Goal: Task Accomplishment & Management: Use online tool/utility

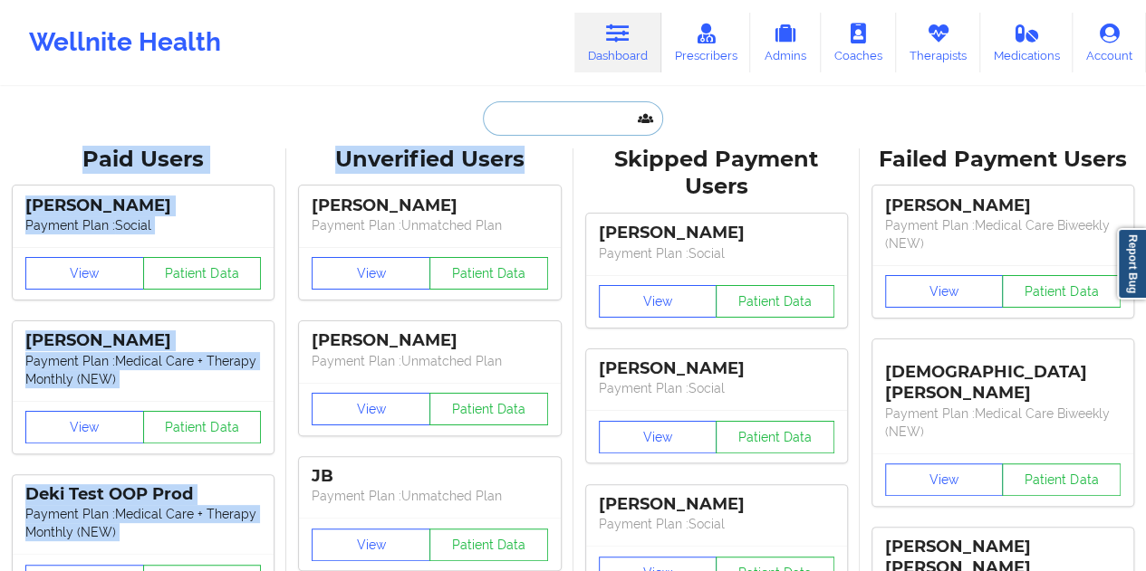
click at [532, 126] on input "text" at bounding box center [572, 118] width 179 height 34
paste input "[EMAIL_ADDRESS][DOMAIN_NAME]"
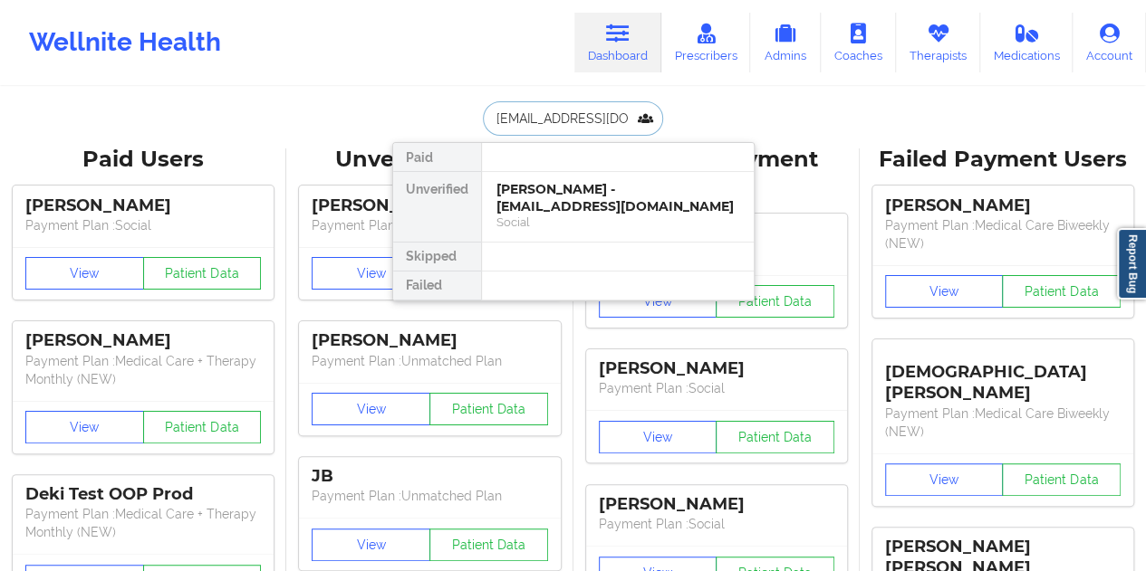
type input "[EMAIL_ADDRESS][DOMAIN_NAME]"
click at [571, 188] on div "[PERSON_NAME] - [EMAIL_ADDRESS][DOMAIN_NAME]" at bounding box center [617, 198] width 243 height 34
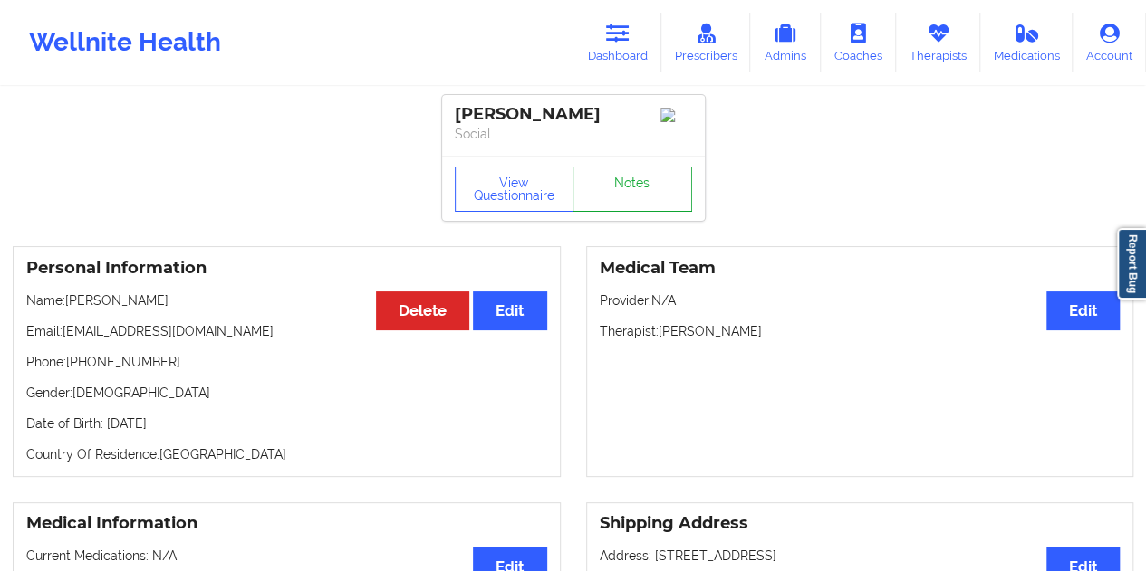
click at [627, 200] on link "Notes" at bounding box center [632, 189] width 120 height 45
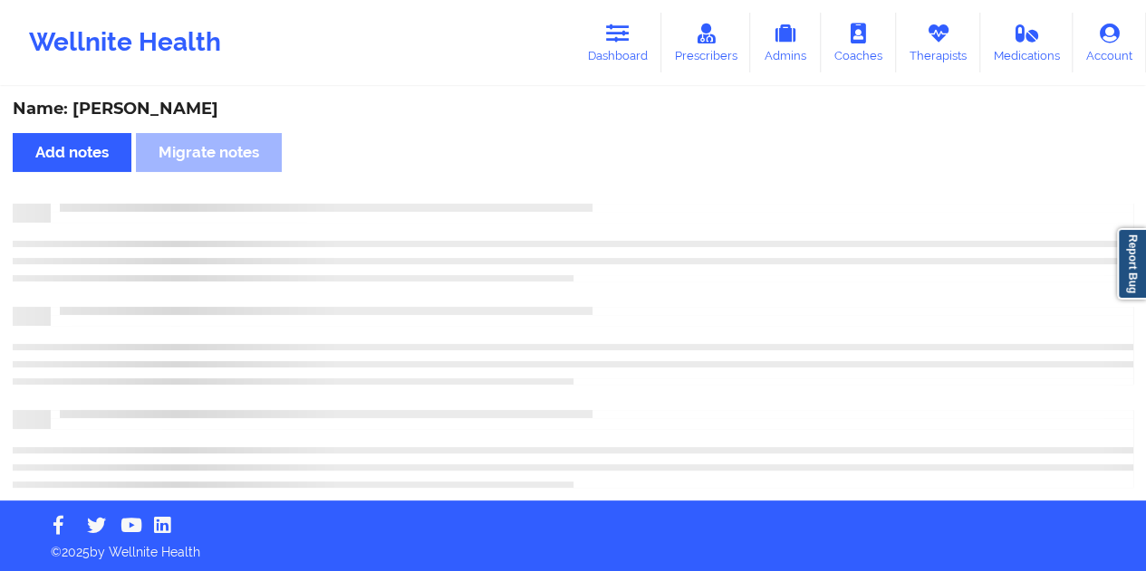
click at [138, 117] on div "Name: [PERSON_NAME]" at bounding box center [573, 109] width 1120 height 21
copy div "[PERSON_NAME]"
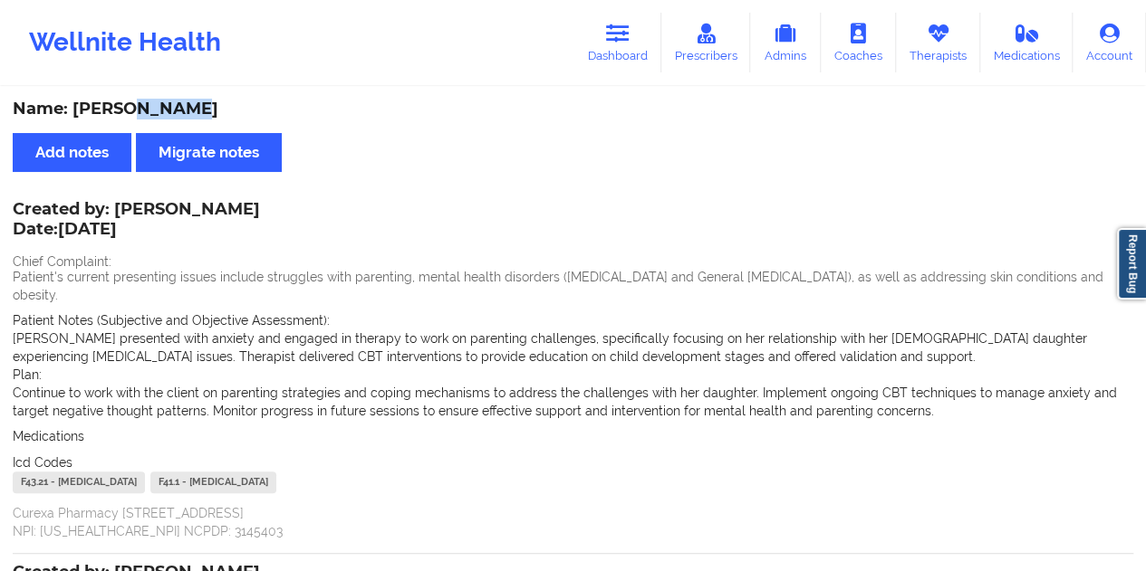
drag, startPoint x: 616, startPoint y: 70, endPoint x: 603, endPoint y: 82, distance: 17.9
click at [616, 70] on link "Dashboard" at bounding box center [617, 43] width 87 height 60
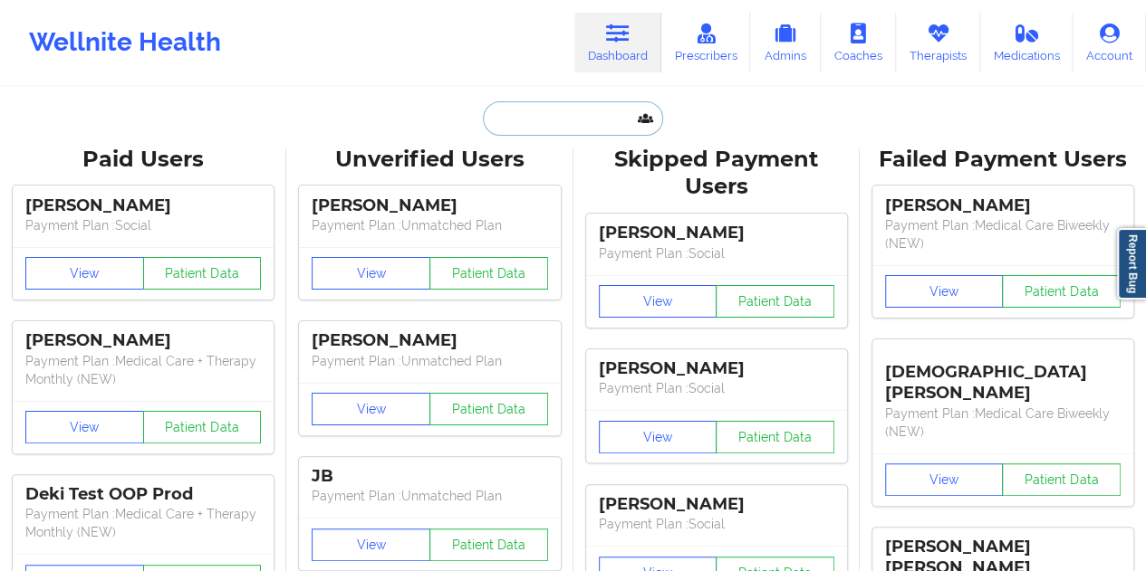
click at [546, 120] on input "text" at bounding box center [572, 118] width 179 height 34
paste input "[EMAIL_ADDRESS][DOMAIN_NAME]"
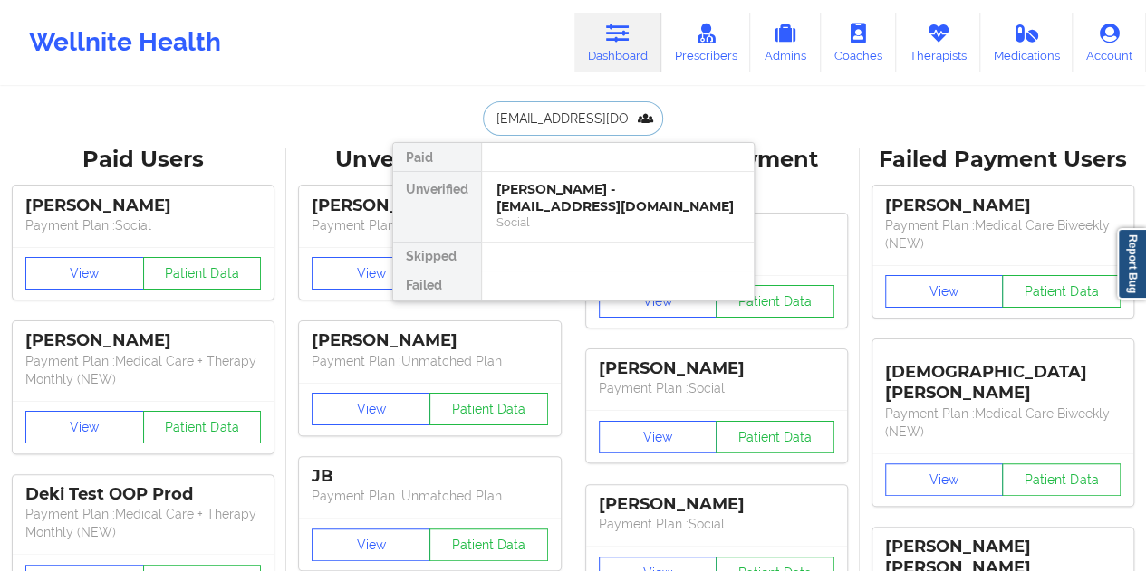
type input "[EMAIL_ADDRESS][DOMAIN_NAME]"
click at [562, 192] on div "[PERSON_NAME] - [EMAIL_ADDRESS][DOMAIN_NAME]" at bounding box center [617, 198] width 243 height 34
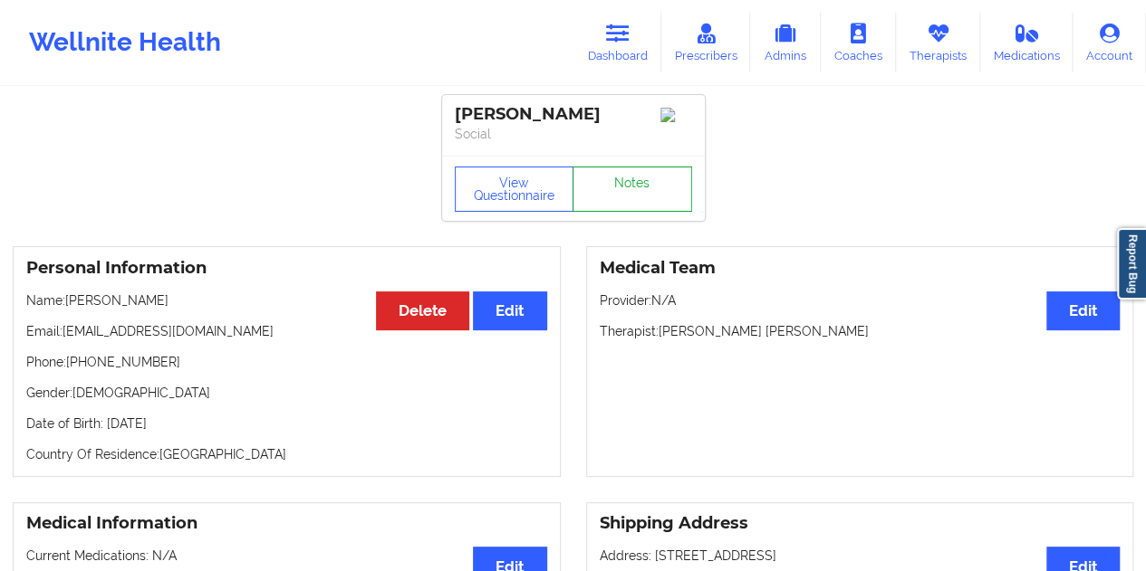
click at [620, 200] on link "Notes" at bounding box center [632, 189] width 120 height 45
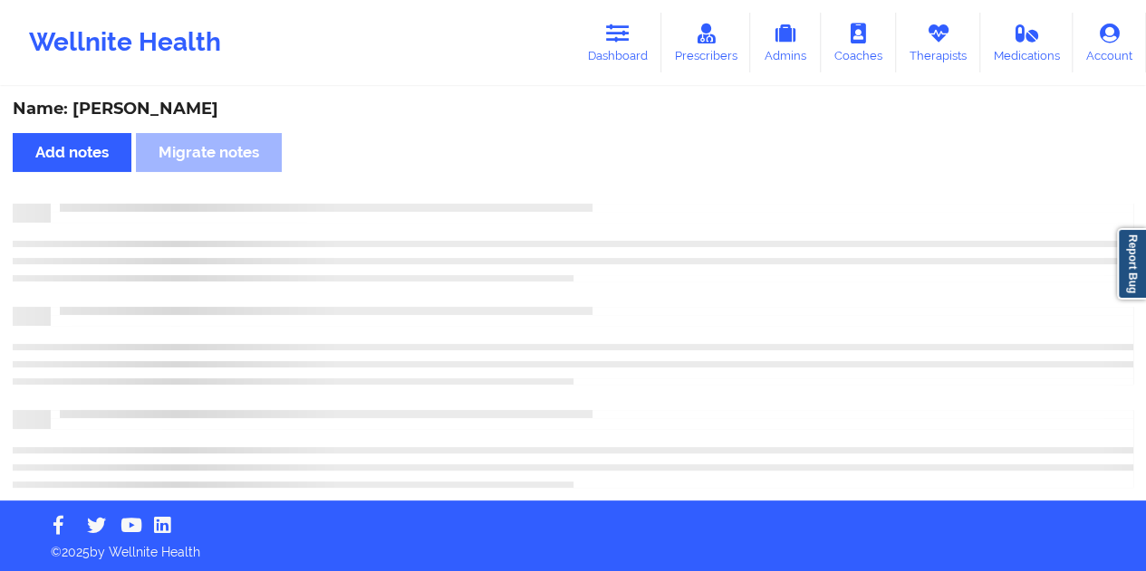
click at [130, 97] on div "Name: [PERSON_NAME] Add notes Migrate notes" at bounding box center [573, 295] width 1146 height 412
copy div "Benz"
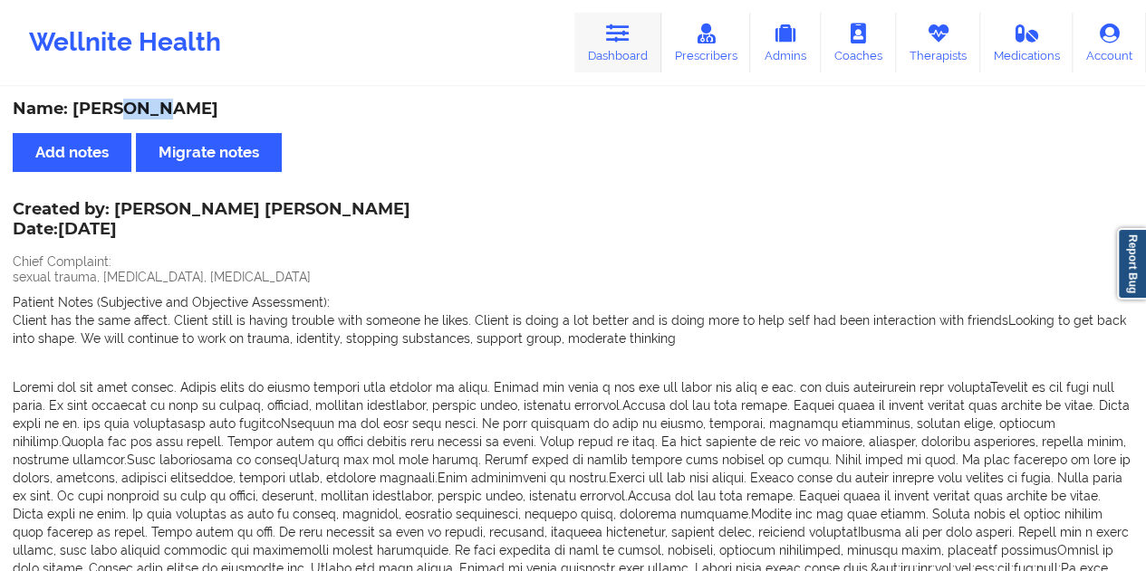
click at [628, 56] on link "Dashboard" at bounding box center [617, 43] width 87 height 60
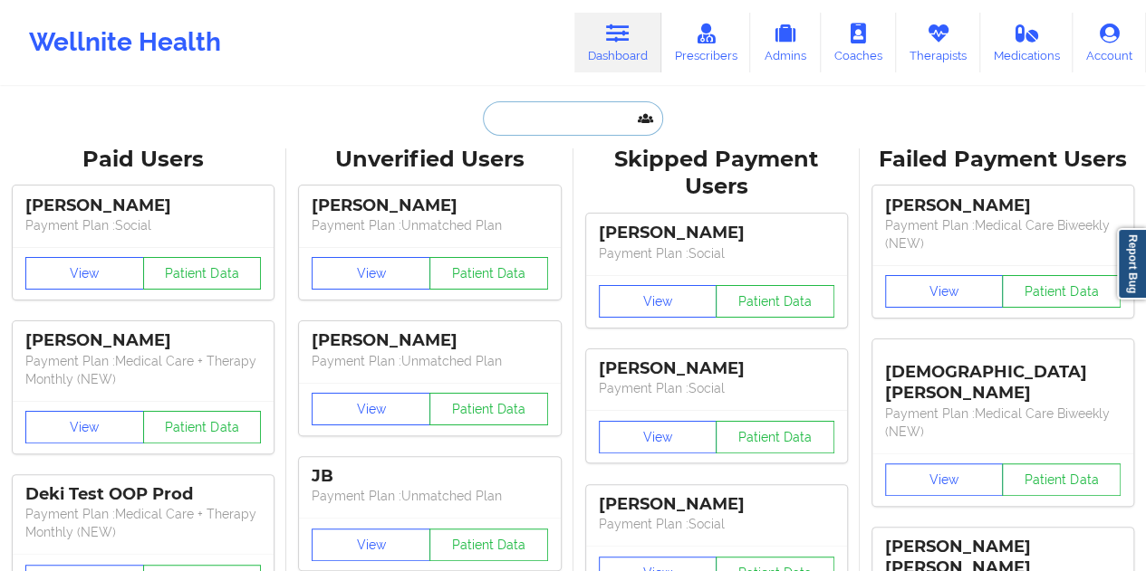
click at [546, 108] on input "text" at bounding box center [572, 118] width 179 height 34
paste input "[EMAIL_ADDRESS][DOMAIN_NAME]"
type input "[EMAIL_ADDRESS][DOMAIN_NAME]"
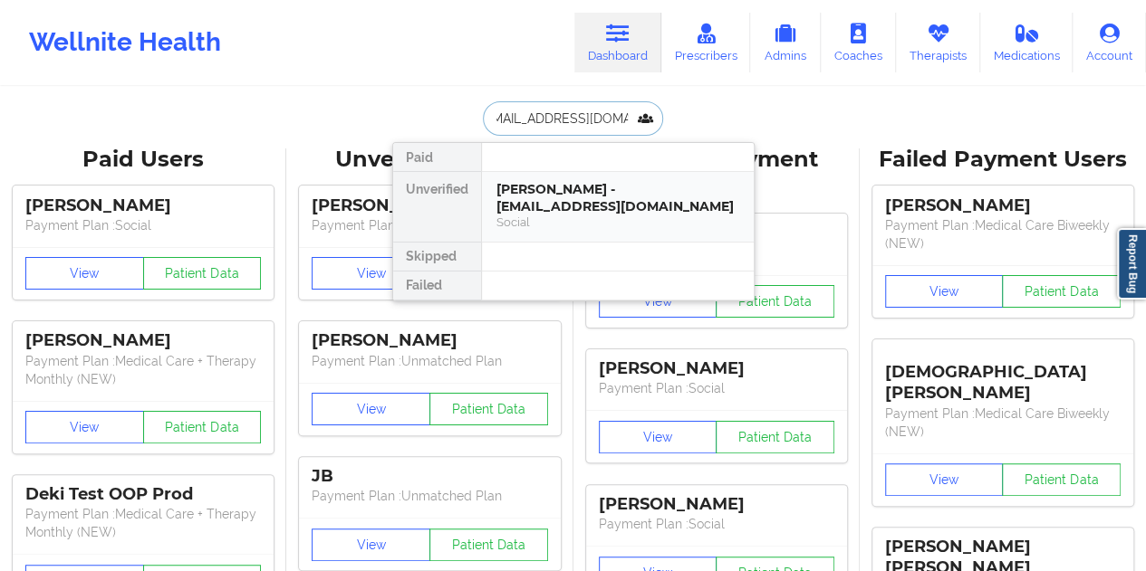
click at [596, 196] on div "[PERSON_NAME] - [EMAIL_ADDRESS][DOMAIN_NAME]" at bounding box center [617, 198] width 243 height 34
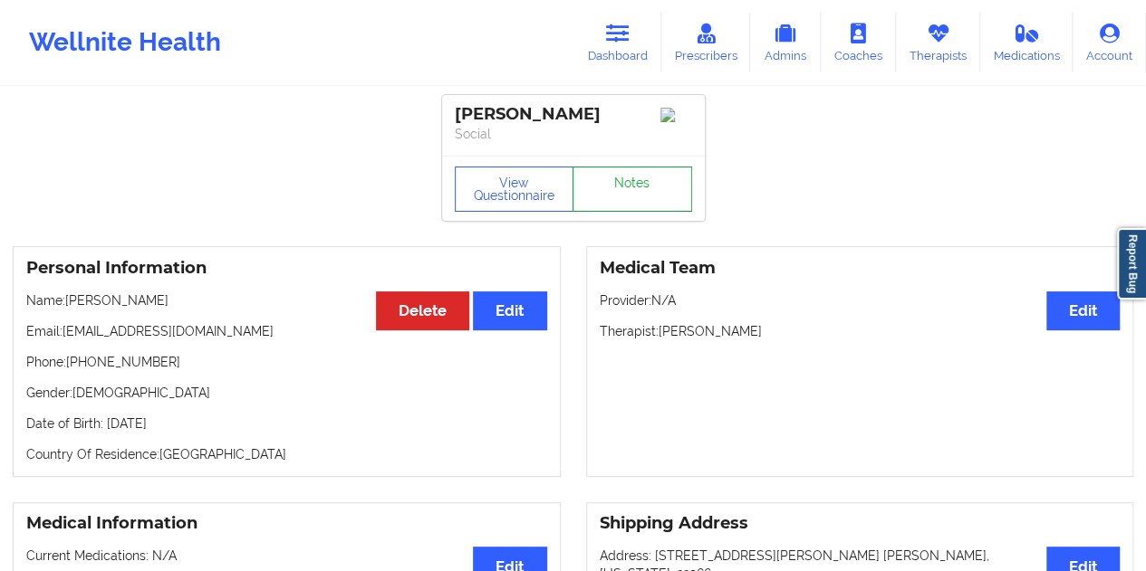
click at [624, 189] on link "Notes" at bounding box center [632, 189] width 120 height 45
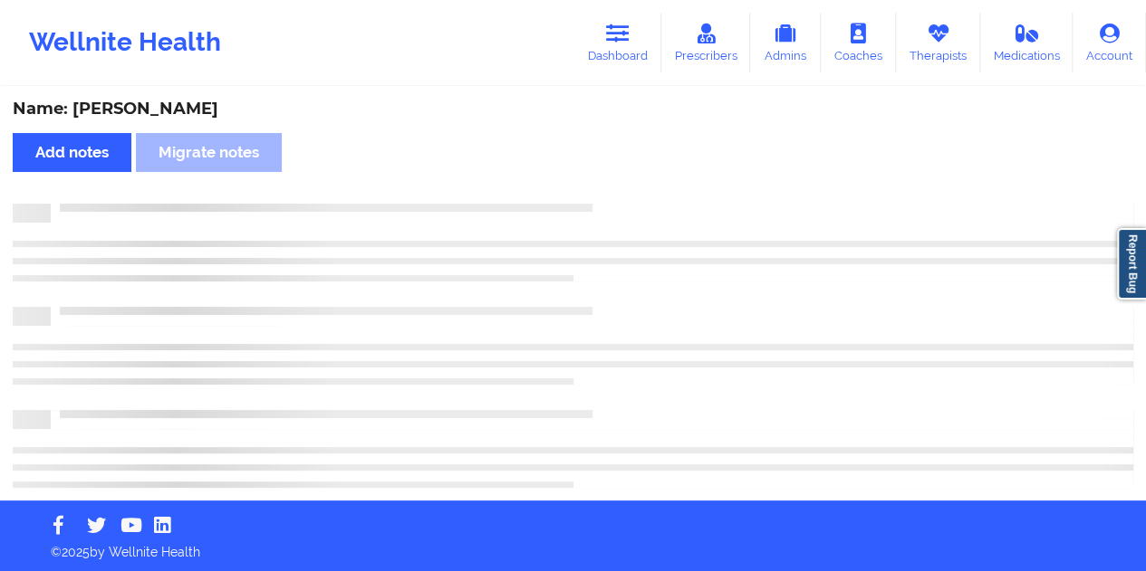
click at [171, 113] on div "Name: [PERSON_NAME]" at bounding box center [573, 109] width 1120 height 21
copy div "Irons"
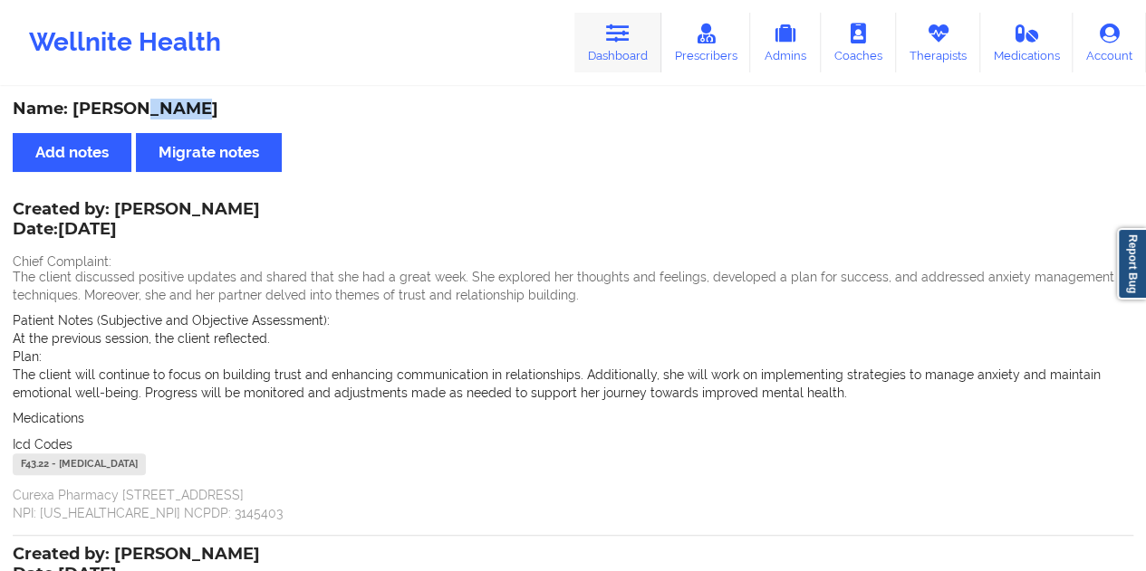
click at [624, 38] on icon at bounding box center [618, 34] width 24 height 20
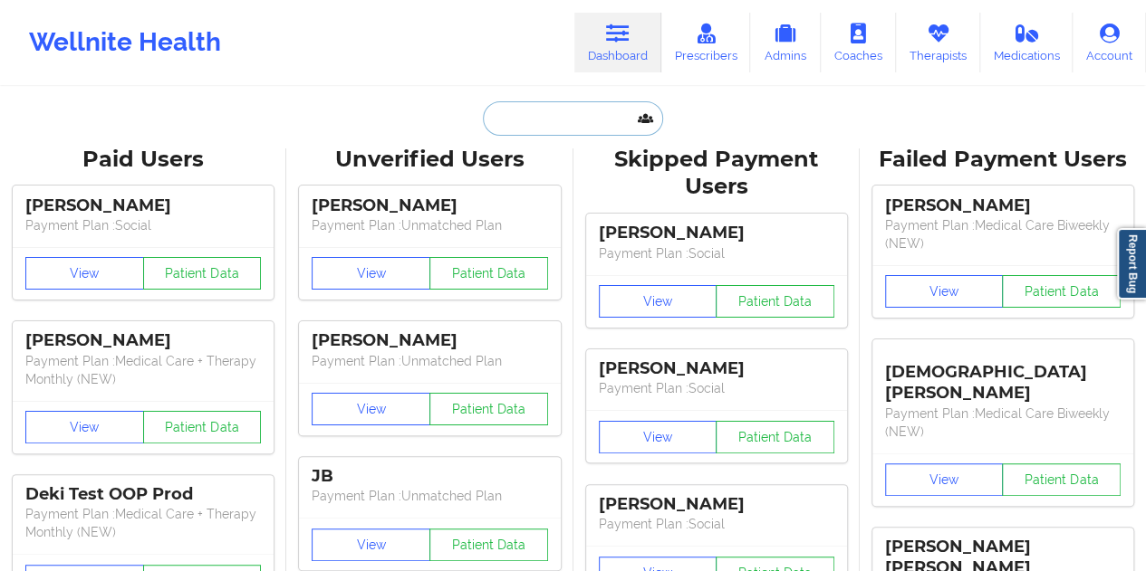
click at [534, 119] on input "text" at bounding box center [572, 118] width 179 height 34
paste input "[EMAIL_ADDRESS][DOMAIN_NAME]"
type input "[EMAIL_ADDRESS][DOMAIN_NAME]"
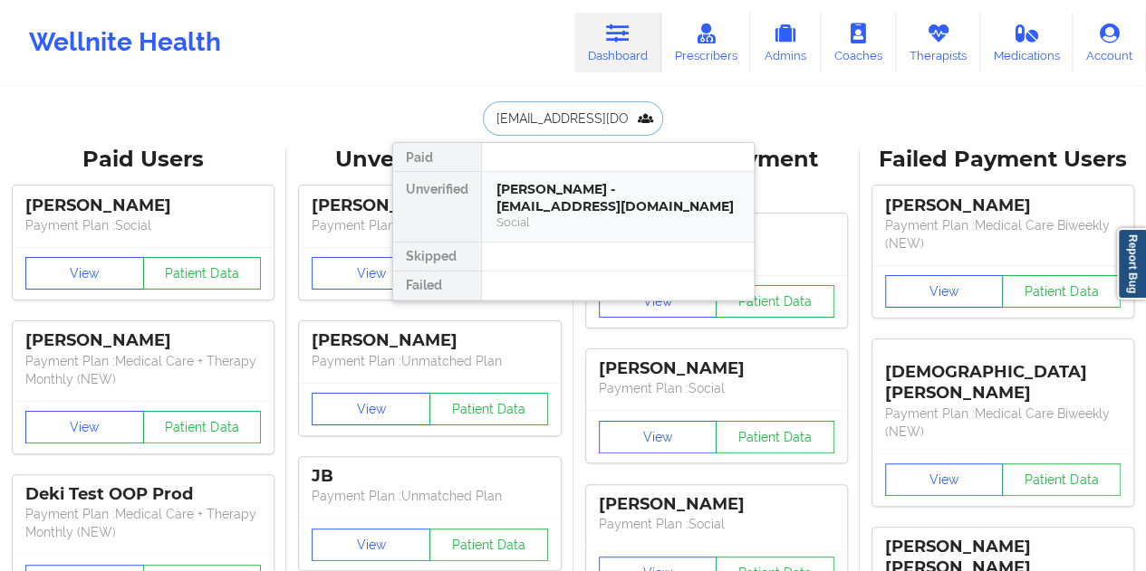
click at [600, 206] on div "[PERSON_NAME] - [EMAIL_ADDRESS][DOMAIN_NAME]" at bounding box center [617, 198] width 243 height 34
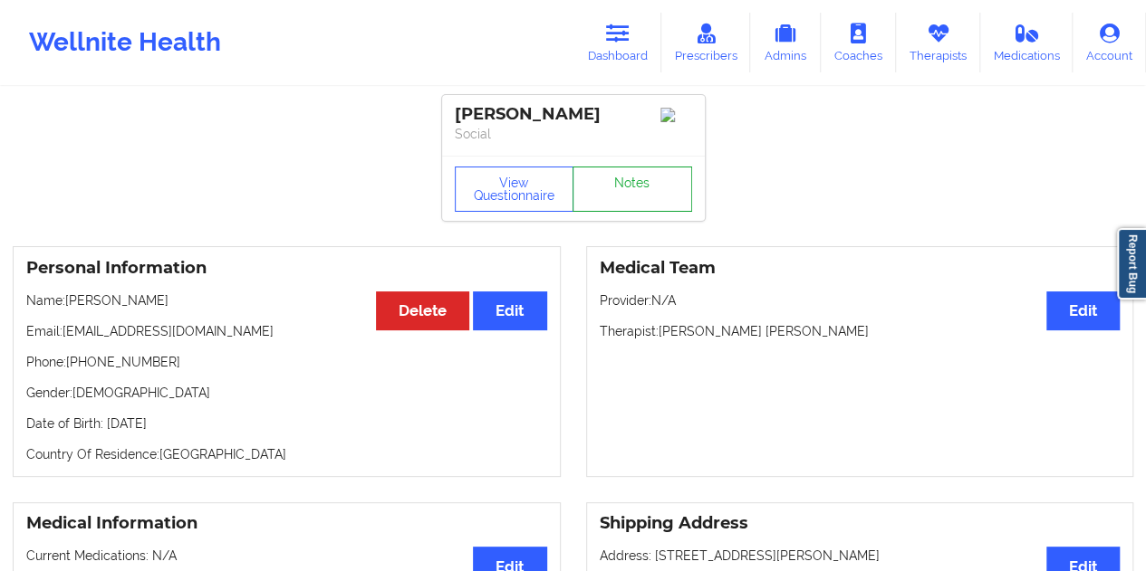
click at [612, 199] on link "Notes" at bounding box center [632, 189] width 120 height 45
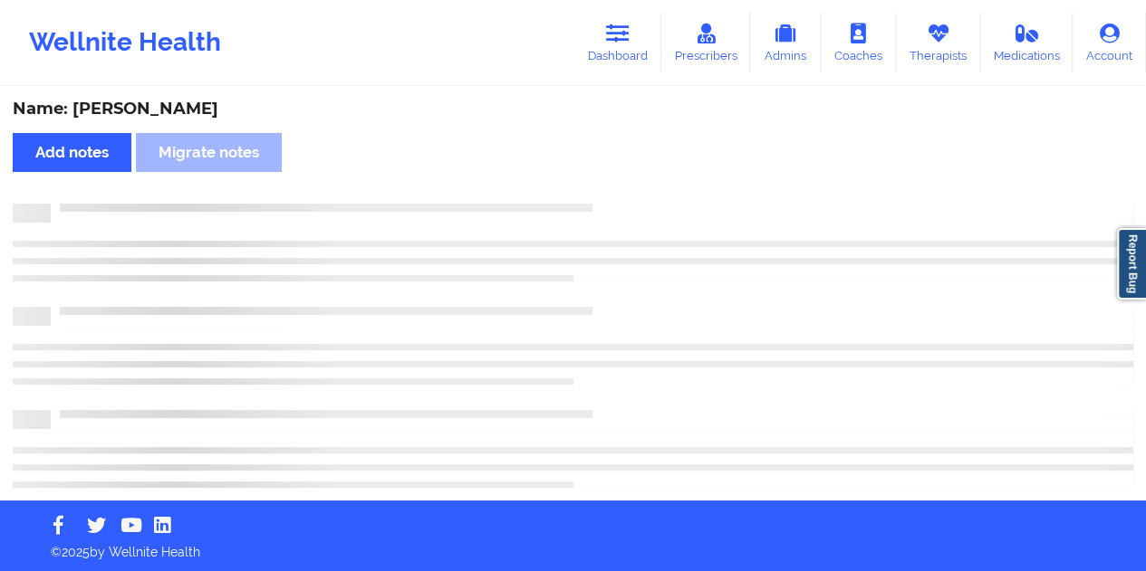
click at [130, 115] on div "Name: [PERSON_NAME]" at bounding box center [573, 109] width 1120 height 21
copy div "[PERSON_NAME]"
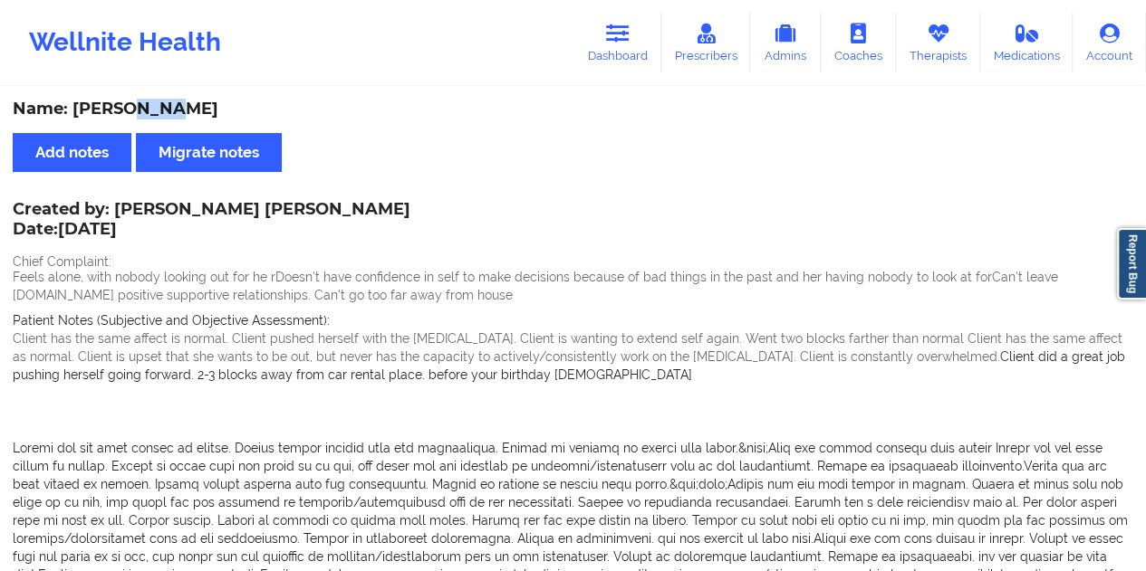
drag, startPoint x: 626, startPoint y: 62, endPoint x: 613, endPoint y: 81, distance: 22.1
click at [626, 62] on link "Dashboard" at bounding box center [617, 43] width 87 height 60
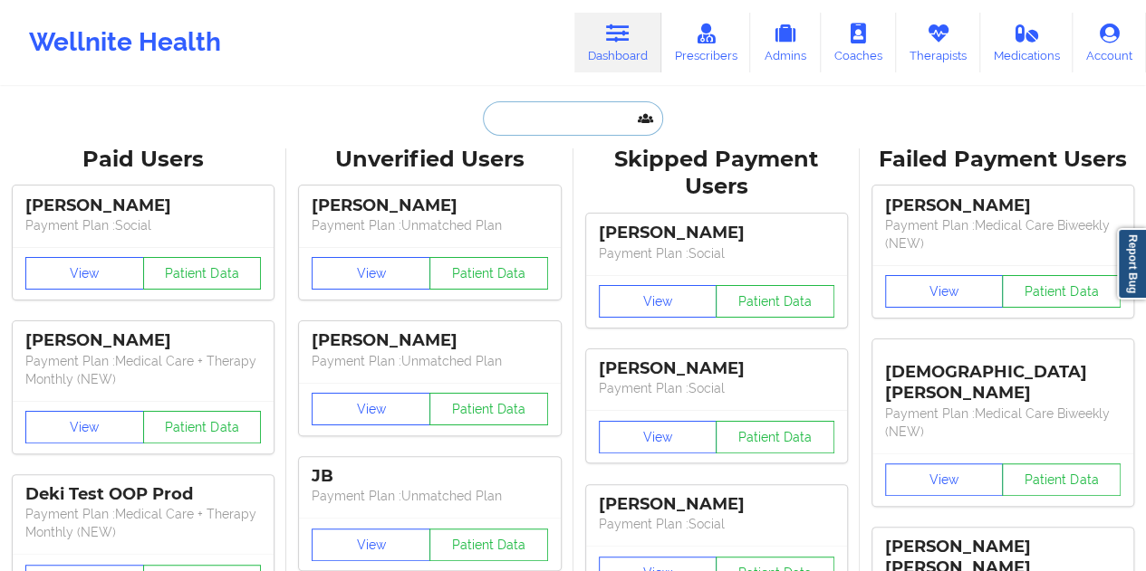
click at [561, 104] on input "text" at bounding box center [572, 118] width 179 height 34
paste input "[PERSON_NAME][EMAIL_ADDRESS][DOMAIN_NAME]"
type input "[PERSON_NAME][EMAIL_ADDRESS][DOMAIN_NAME]"
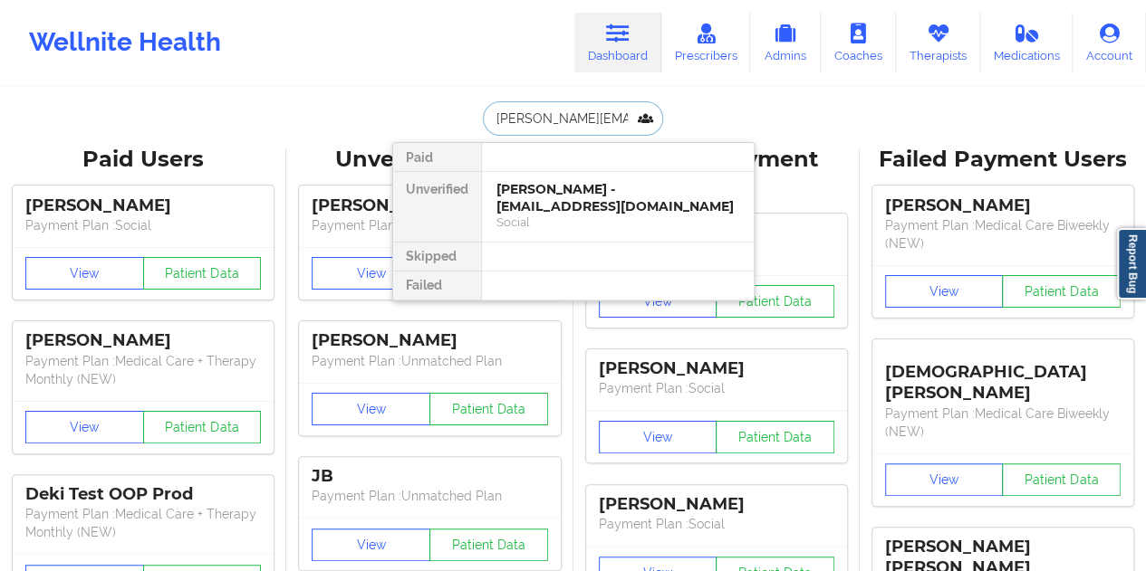
scroll to position [0, 5]
click at [604, 213] on div "[PERSON_NAME] - [PERSON_NAME][EMAIL_ADDRESS][DOMAIN_NAME]" at bounding box center [617, 198] width 243 height 34
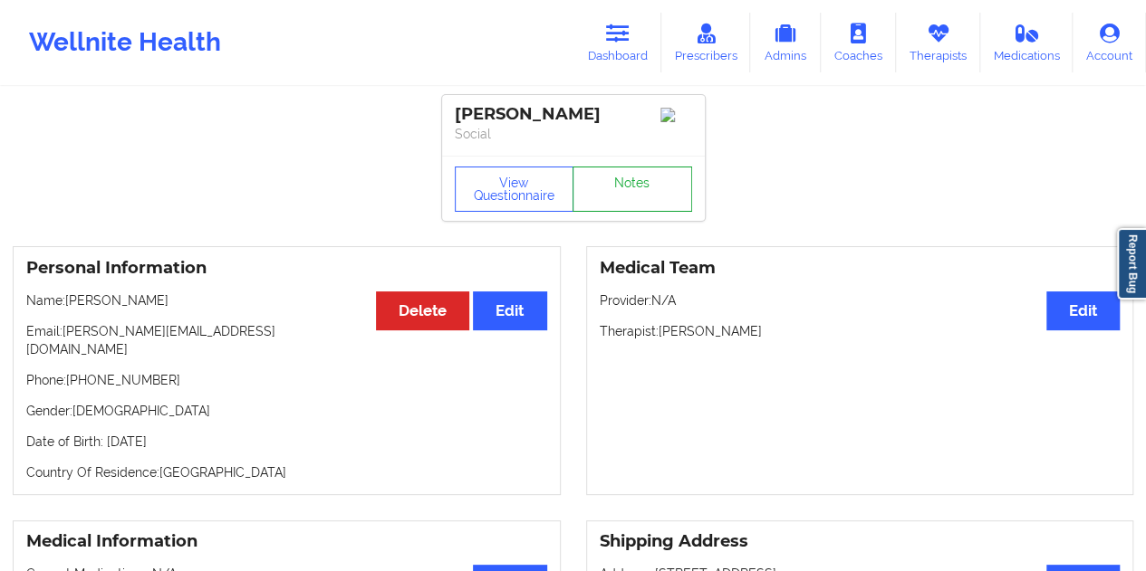
click at [641, 209] on link "Notes" at bounding box center [632, 189] width 120 height 45
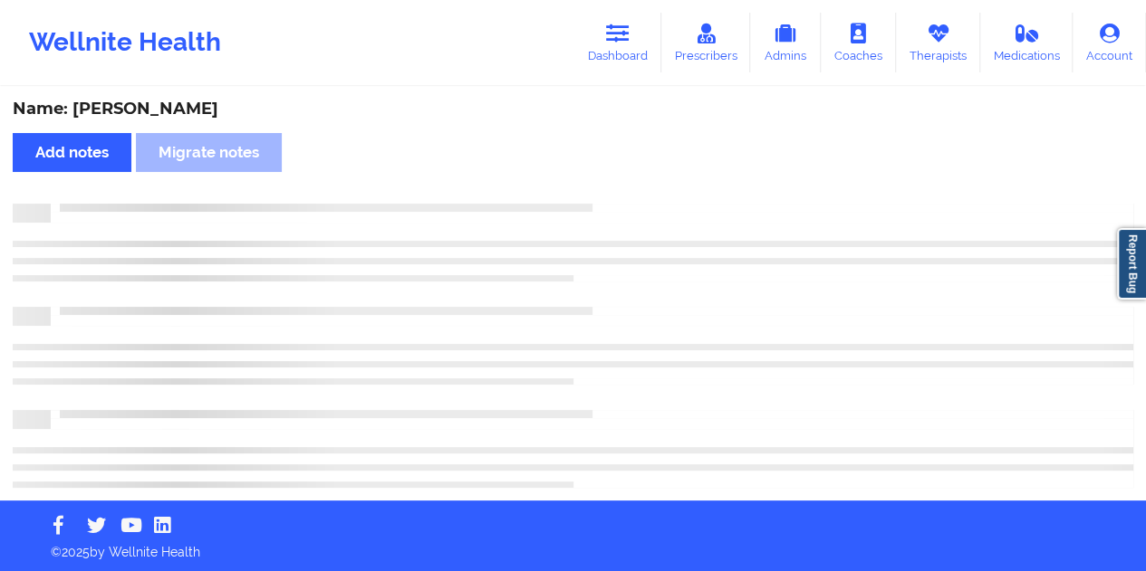
click at [144, 113] on div "Name: [PERSON_NAME]" at bounding box center [573, 109] width 1120 height 21
copy div "[PERSON_NAME]"
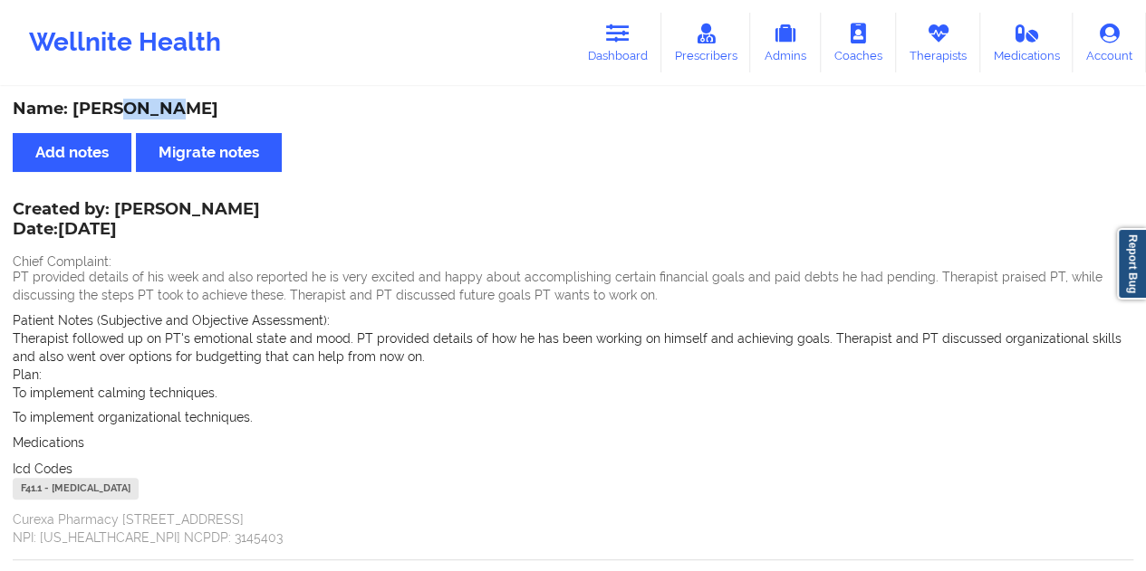
drag, startPoint x: 628, startPoint y: 48, endPoint x: 619, endPoint y: 82, distance: 35.6
click at [628, 48] on link "Dashboard" at bounding box center [617, 43] width 87 height 60
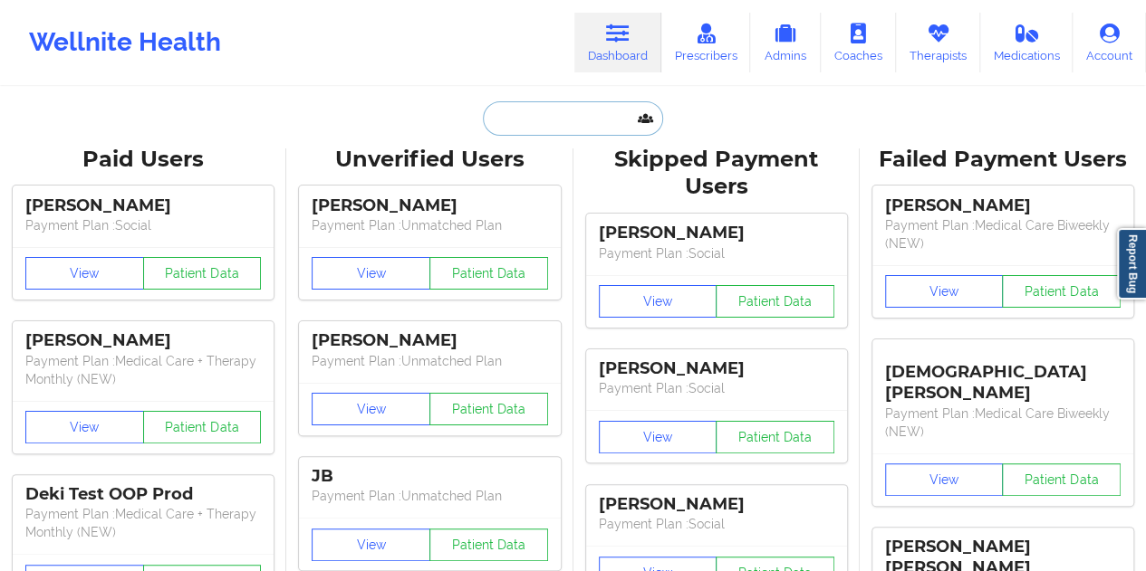
click at [573, 119] on input "text" at bounding box center [572, 118] width 179 height 34
paste input "[EMAIL_ADDRESS][DOMAIN_NAME]"
type input "[EMAIL_ADDRESS][DOMAIN_NAME]"
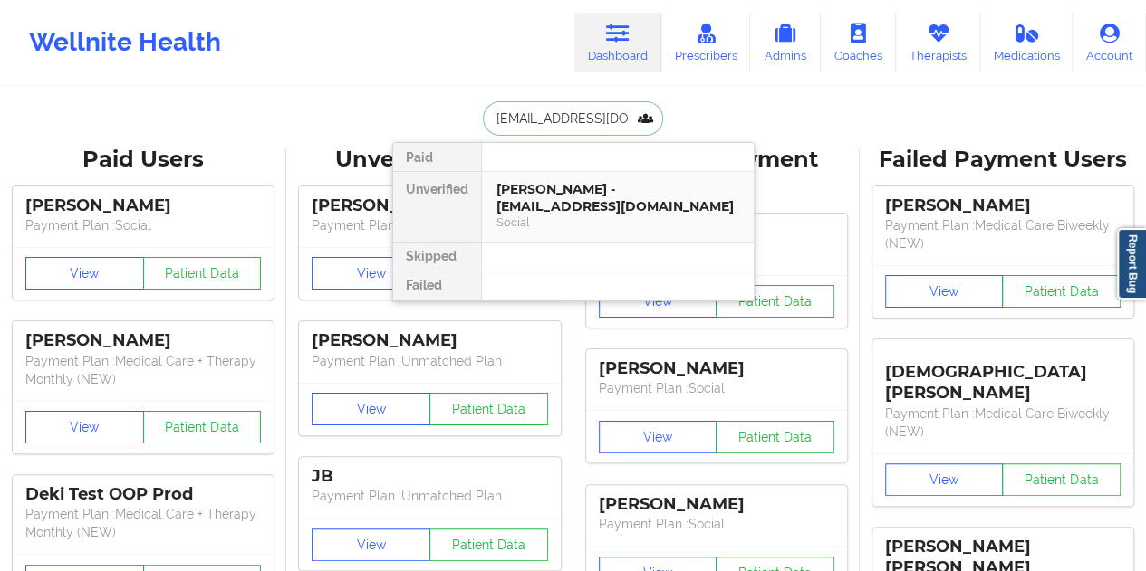
click at [587, 186] on div "[PERSON_NAME] - [EMAIL_ADDRESS][DOMAIN_NAME]" at bounding box center [617, 198] width 243 height 34
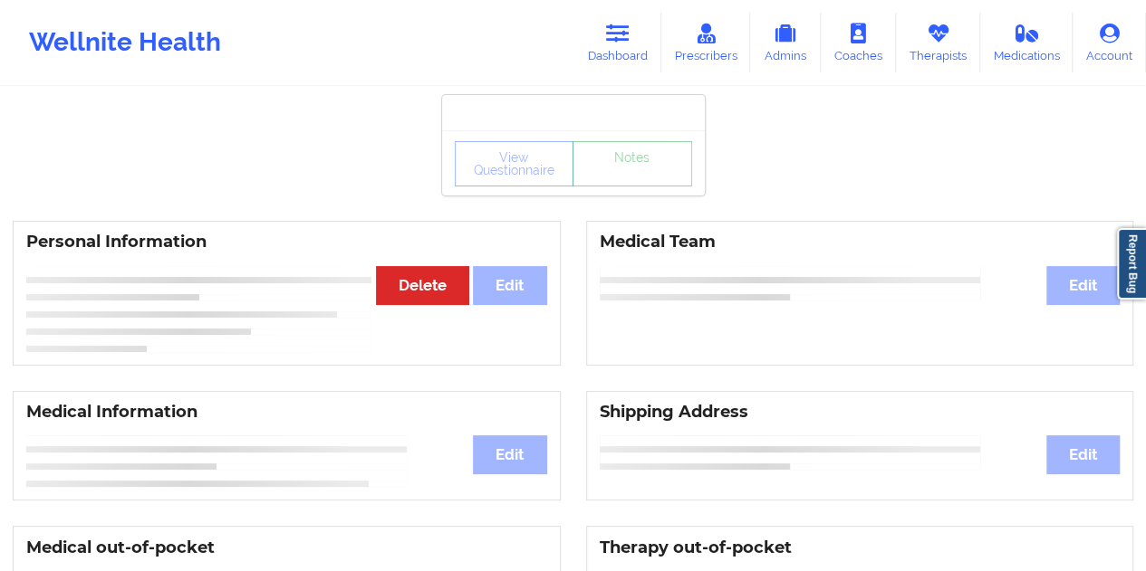
click at [627, 187] on link "Notes" at bounding box center [632, 163] width 120 height 45
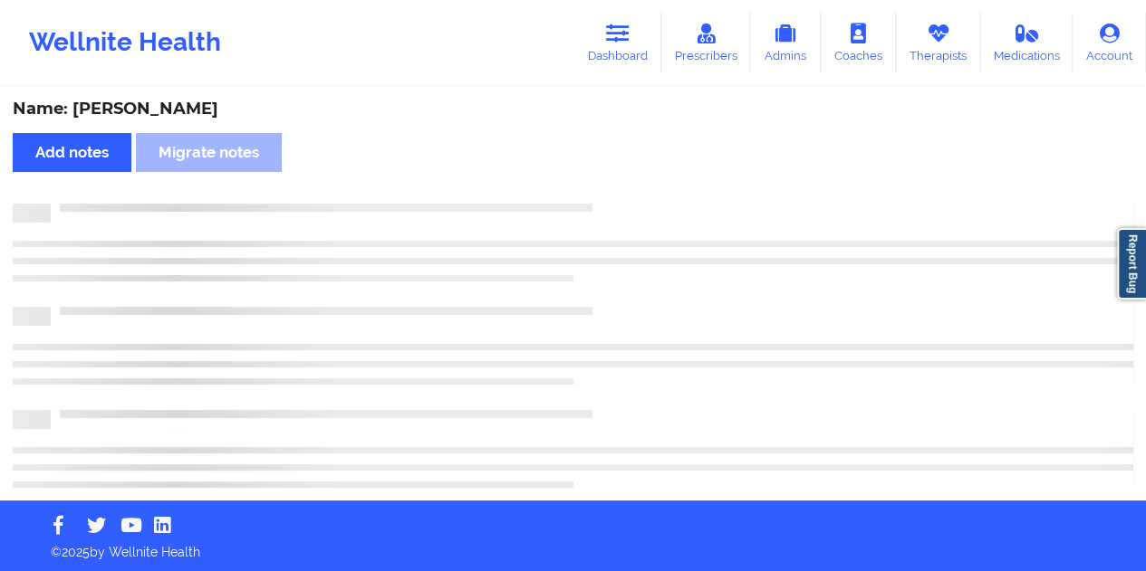
click at [160, 111] on div "Name: [PERSON_NAME]" at bounding box center [573, 109] width 1120 height 21
copy div "[PERSON_NAME]"
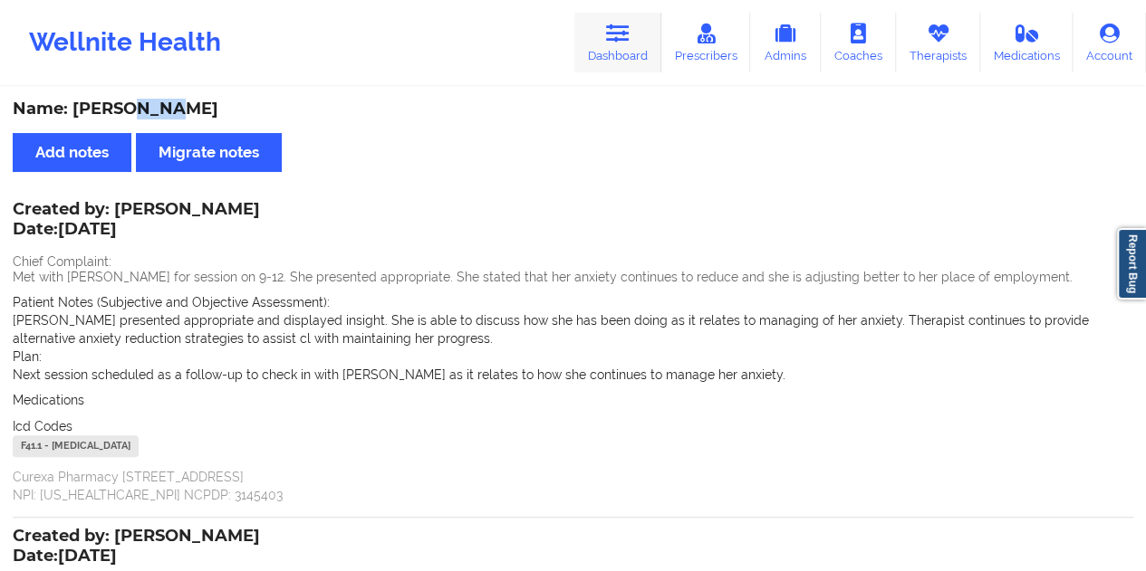
click at [628, 33] on icon at bounding box center [618, 34] width 24 height 20
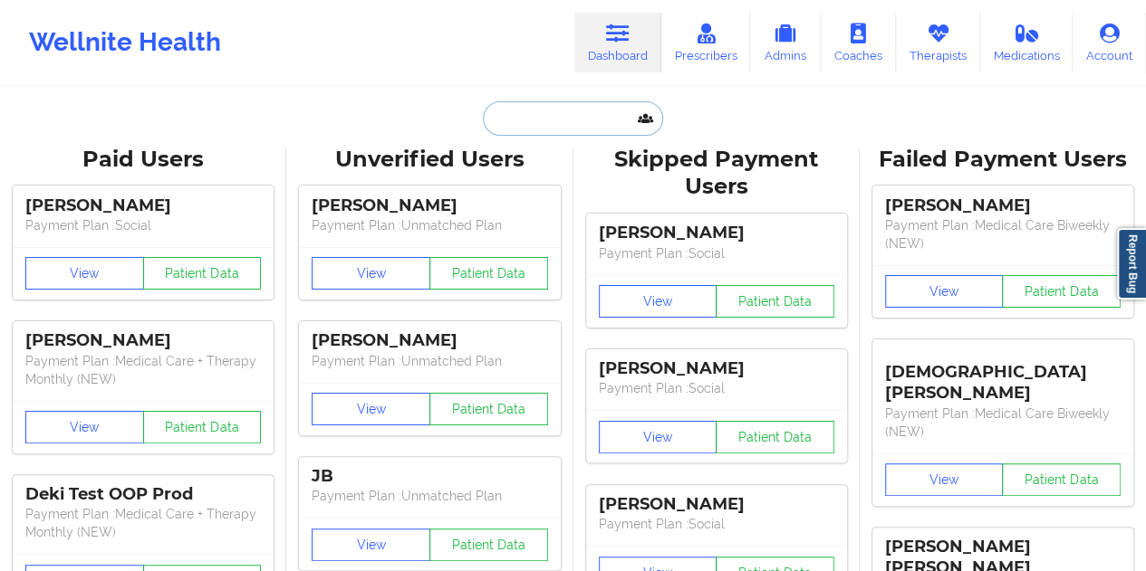
click at [552, 111] on input "text" at bounding box center [572, 118] width 179 height 34
paste input "[EMAIL_ADDRESS][DOMAIN_NAME]"
type input "[EMAIL_ADDRESS][DOMAIN_NAME]"
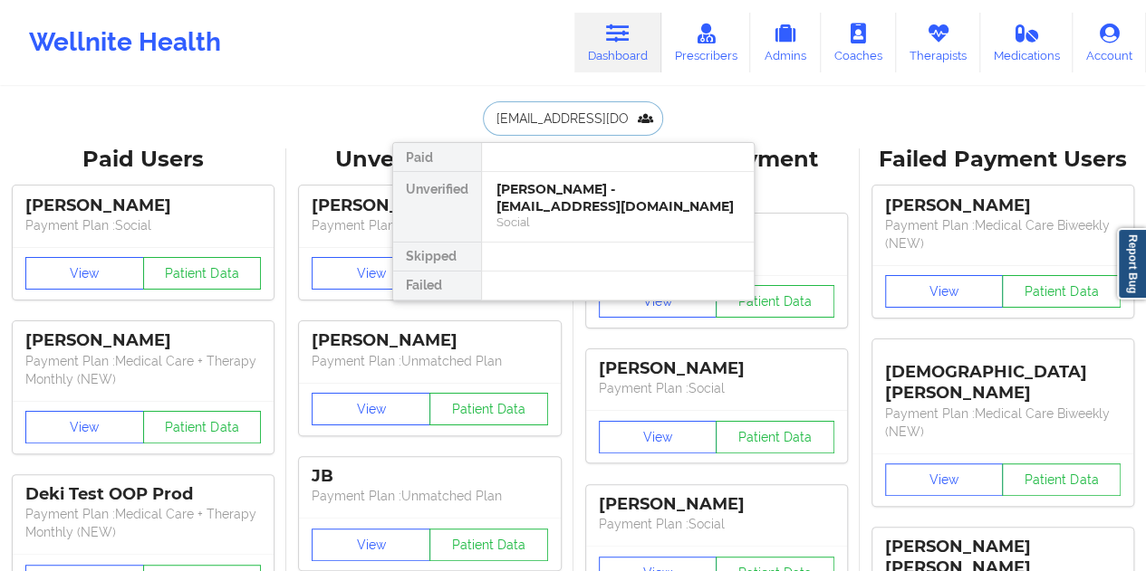
click at [590, 224] on div "Social" at bounding box center [617, 222] width 243 height 15
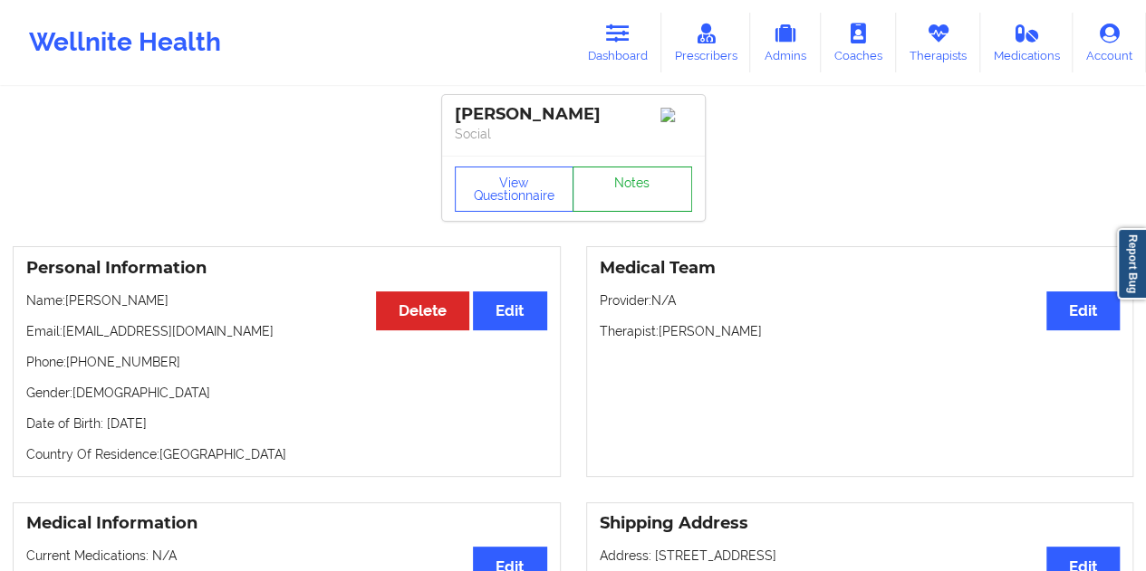
click at [600, 197] on link "Notes" at bounding box center [632, 189] width 120 height 45
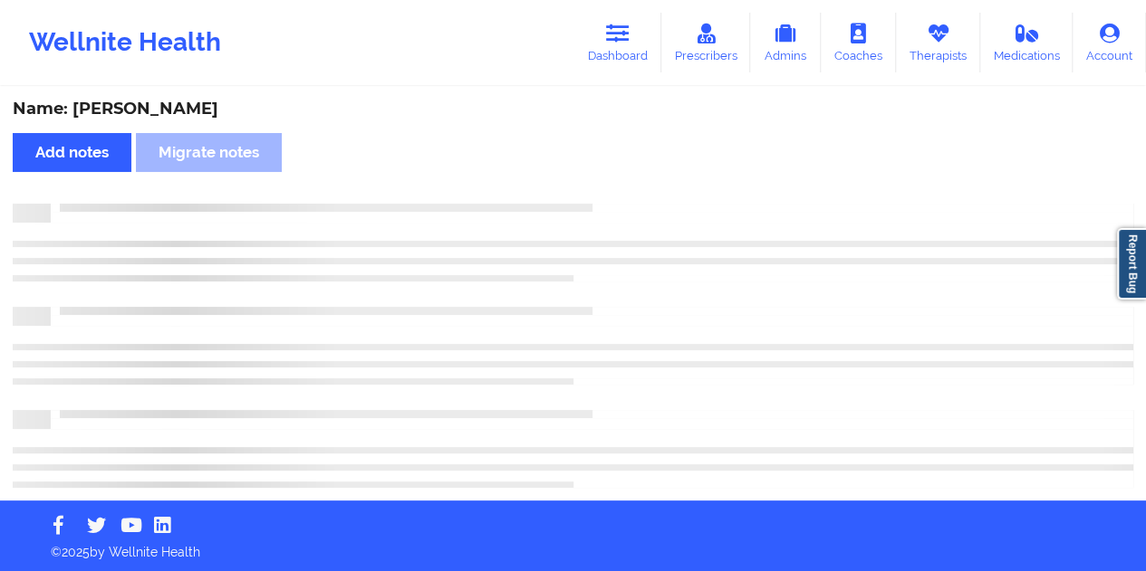
click at [157, 101] on div "Name: [PERSON_NAME]" at bounding box center [573, 109] width 1120 height 21
copy div "[PERSON_NAME]"
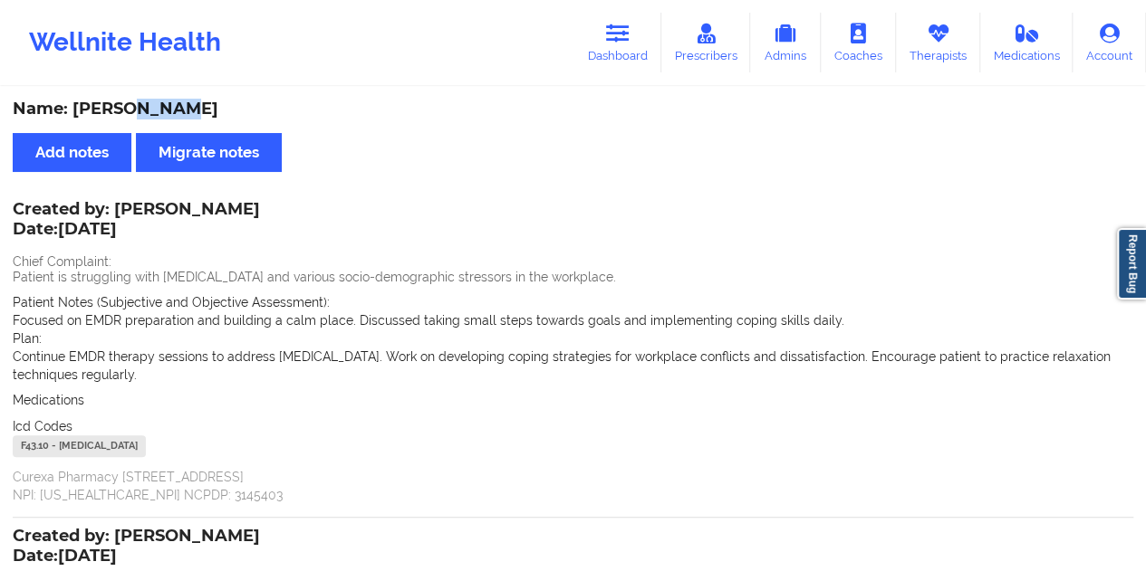
drag, startPoint x: 118, startPoint y: 206, endPoint x: 277, endPoint y: 207, distance: 159.4
click at [260, 207] on div "Created by: [PERSON_NAME] Date: [DATE]" at bounding box center [136, 221] width 247 height 42
copy div "[PERSON_NAME]"
drag, startPoint x: 623, startPoint y: 41, endPoint x: 613, endPoint y: 83, distance: 43.7
click at [623, 42] on icon at bounding box center [618, 34] width 24 height 20
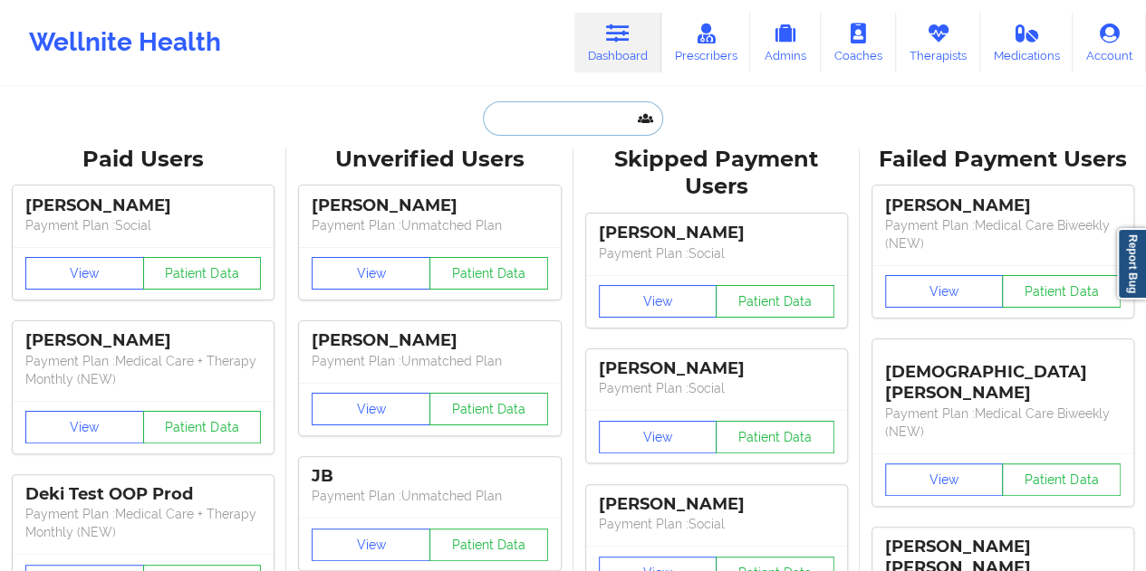
click at [533, 127] on input "text" at bounding box center [572, 118] width 179 height 34
paste input "[EMAIL_ADDRESS][DOMAIN_NAME]"
type input "[EMAIL_ADDRESS][DOMAIN_NAME]"
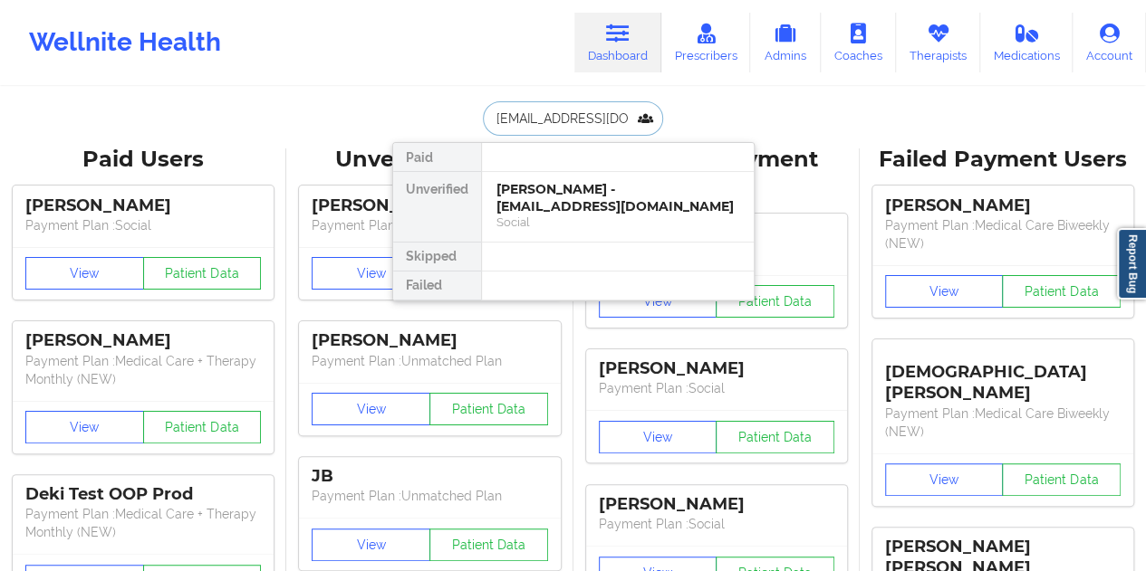
scroll to position [0, 63]
click at [588, 217] on div "Social" at bounding box center [617, 222] width 243 height 15
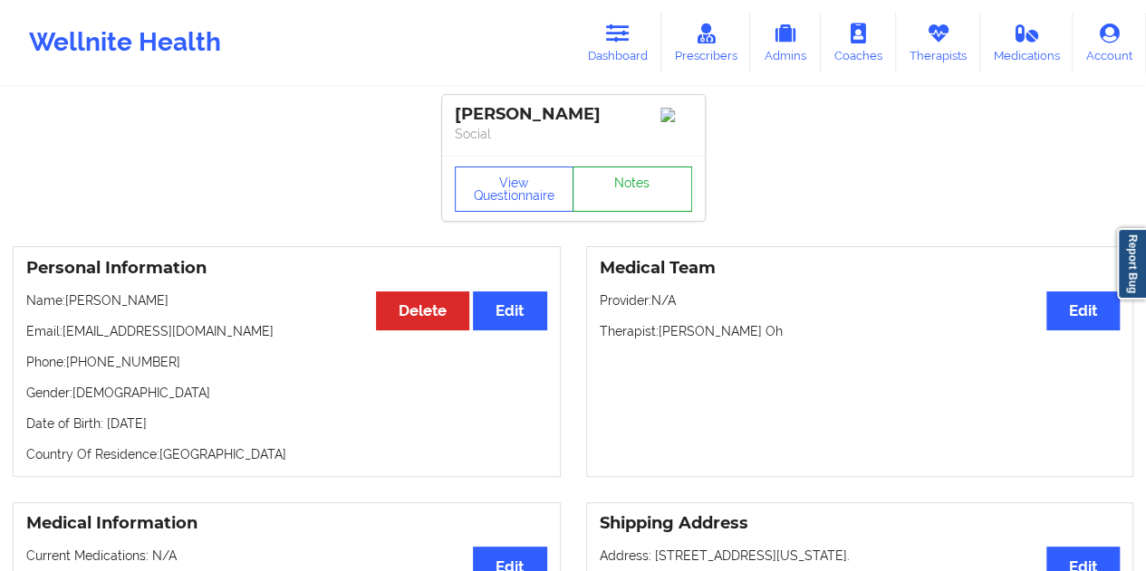
click at [625, 185] on link "Notes" at bounding box center [632, 189] width 120 height 45
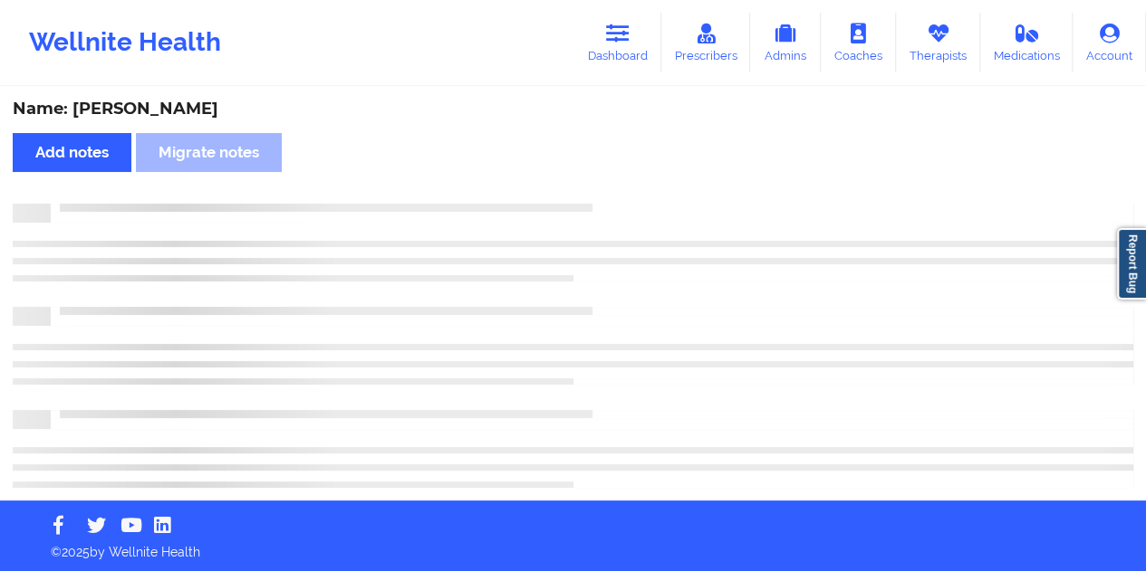
click at [173, 106] on div "Name: [PERSON_NAME]" at bounding box center [573, 109] width 1120 height 21
copy div "Lang"
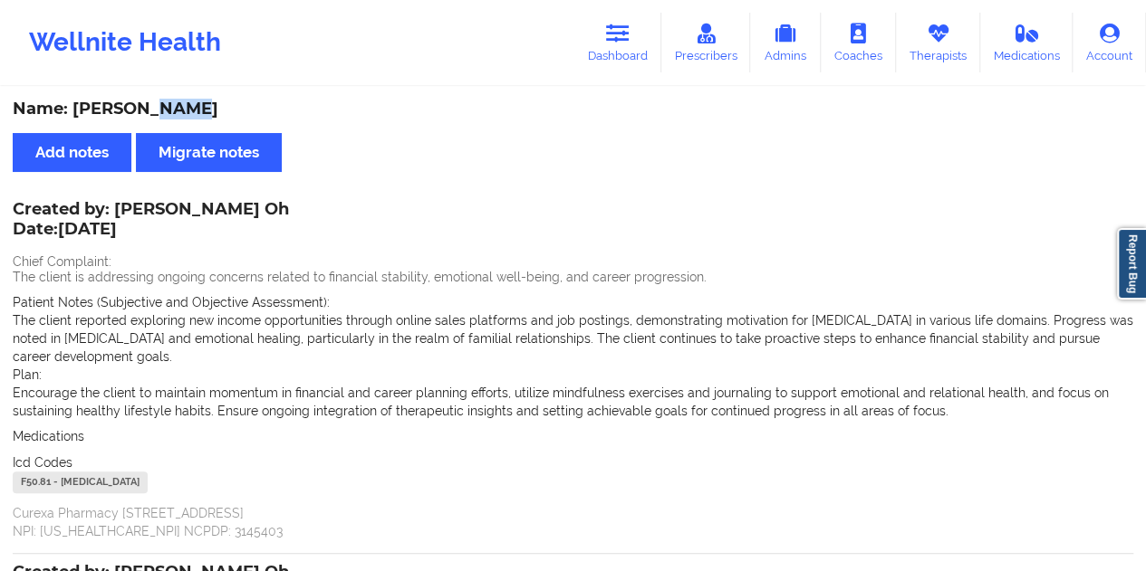
drag, startPoint x: 618, startPoint y: 46, endPoint x: 592, endPoint y: 77, distance: 39.9
click at [618, 46] on link "Dashboard" at bounding box center [617, 43] width 87 height 60
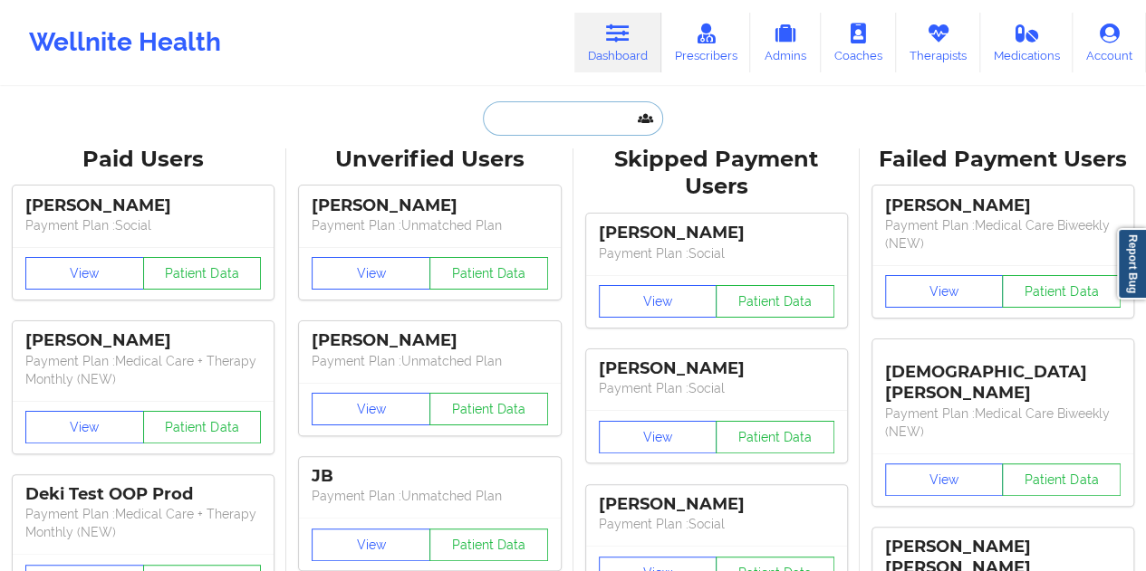
click at [512, 124] on input "text" at bounding box center [572, 118] width 179 height 34
paste input "[EMAIL_ADDRESS][DOMAIN_NAME]"
type input "[EMAIL_ADDRESS][DOMAIN_NAME]"
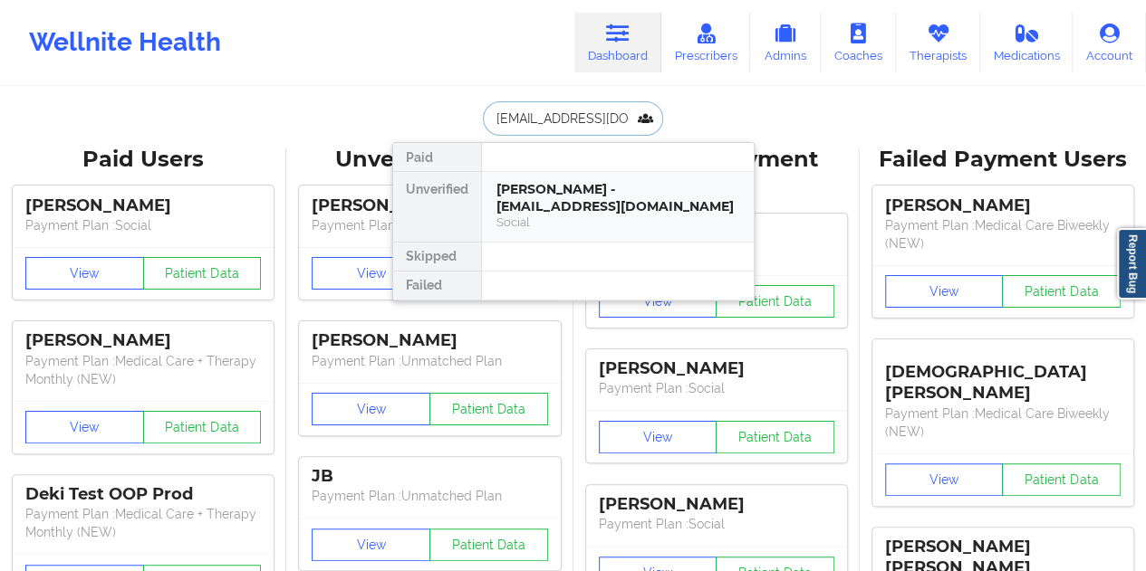
click at [590, 207] on div "[PERSON_NAME] - [EMAIL_ADDRESS][DOMAIN_NAME]" at bounding box center [617, 198] width 243 height 34
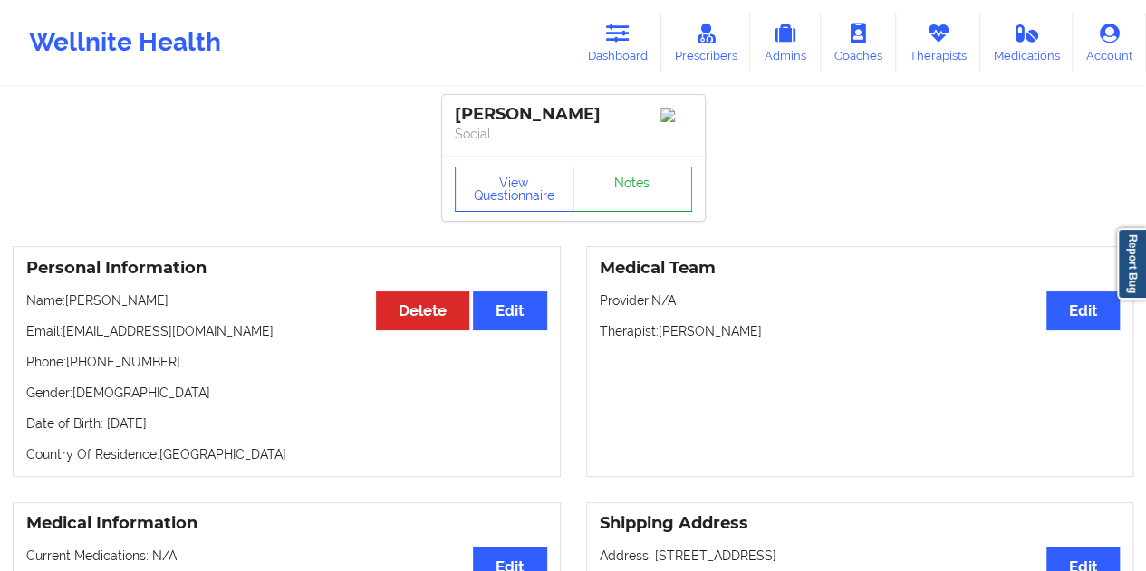
click at [621, 179] on link "Notes" at bounding box center [632, 189] width 120 height 45
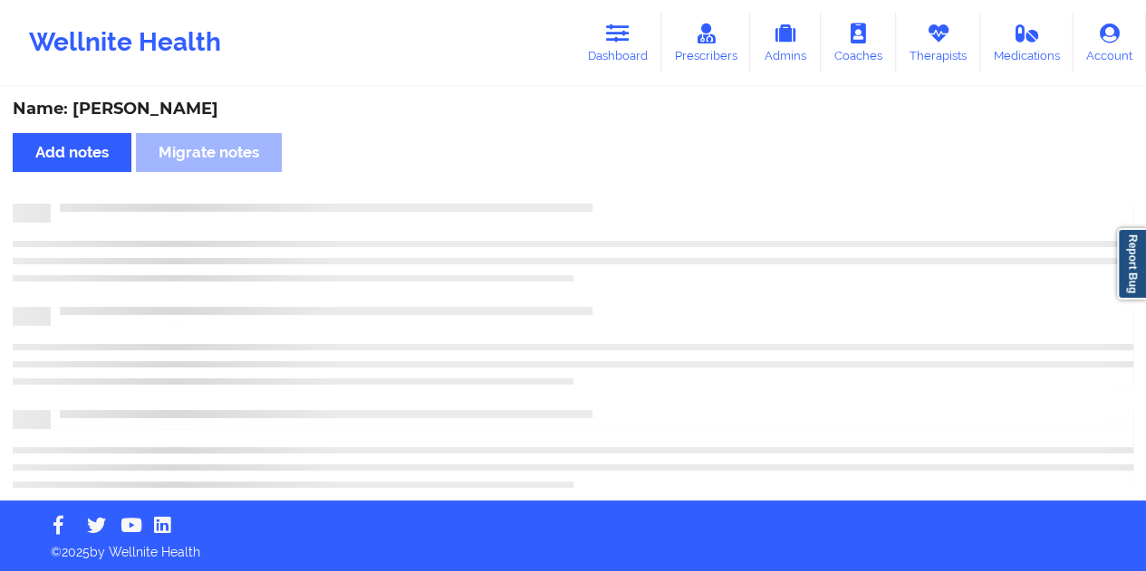
drag, startPoint x: 234, startPoint y: 88, endPoint x: 227, endPoint y: 97, distance: 11.1
click at [232, 88] on div "Name: [PERSON_NAME] Add notes Migrate notes" at bounding box center [573, 250] width 1146 height 501
click at [225, 99] on div "Name: [PERSON_NAME]" at bounding box center [573, 109] width 1120 height 21
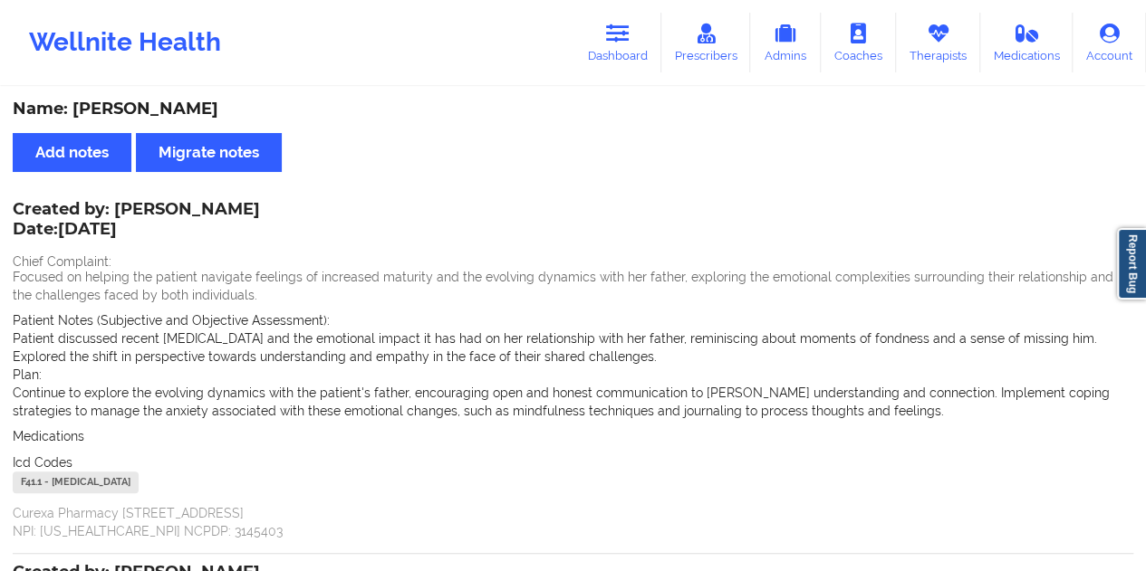
click at [225, 99] on div "Name: [PERSON_NAME]" at bounding box center [573, 109] width 1120 height 21
drag, startPoint x: 621, startPoint y: 39, endPoint x: 600, endPoint y: 78, distance: 44.6
click at [621, 40] on icon at bounding box center [618, 34] width 24 height 20
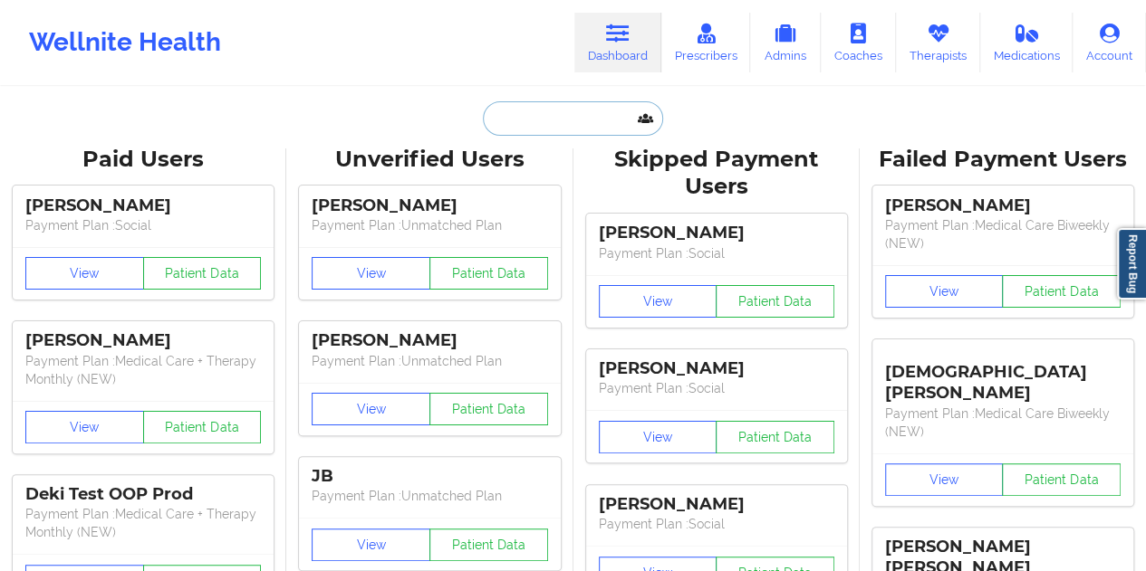
click at [554, 122] on input "text" at bounding box center [572, 118] width 179 height 34
paste input "[EMAIL_ADDRESS][DOMAIN_NAME]"
type input "[EMAIL_ADDRESS][DOMAIN_NAME]"
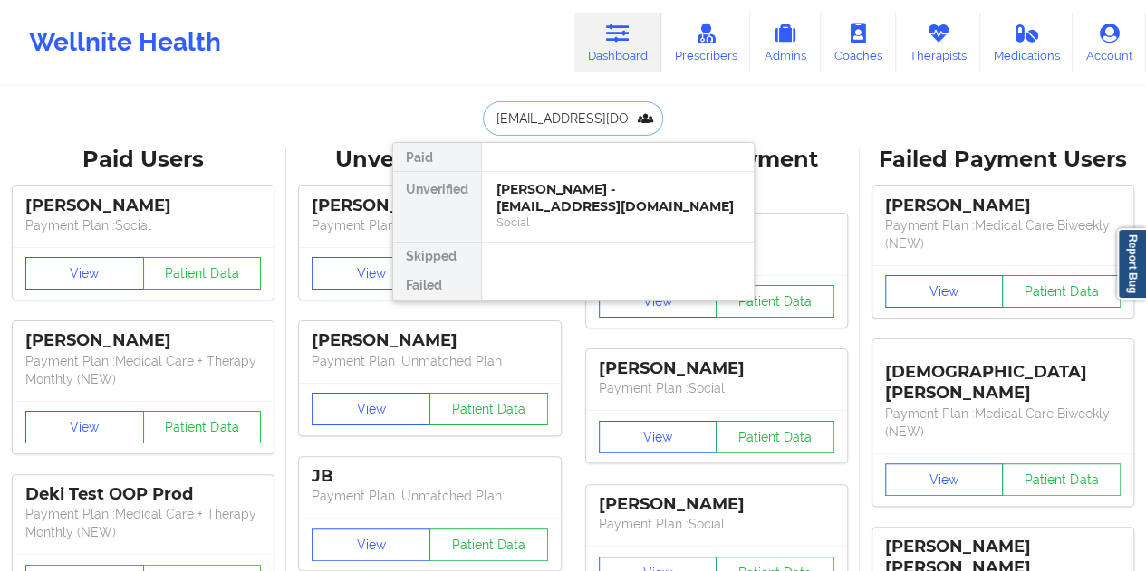
scroll to position [0, 19]
click at [612, 205] on div "[PERSON_NAME] - [EMAIL_ADDRESS][DOMAIN_NAME]" at bounding box center [617, 198] width 243 height 34
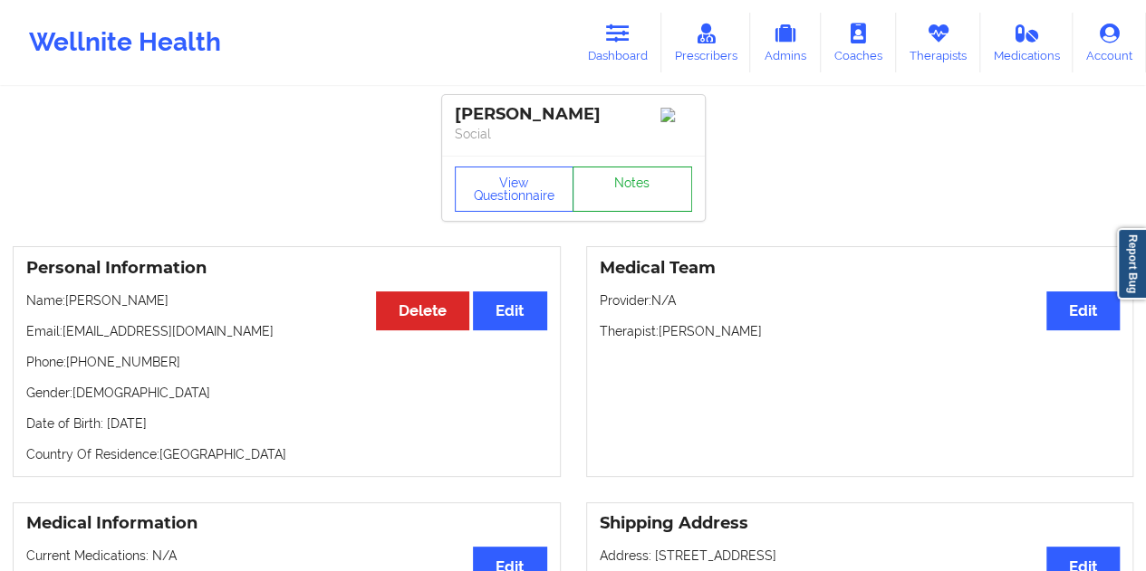
click at [628, 192] on link "Notes" at bounding box center [632, 189] width 120 height 45
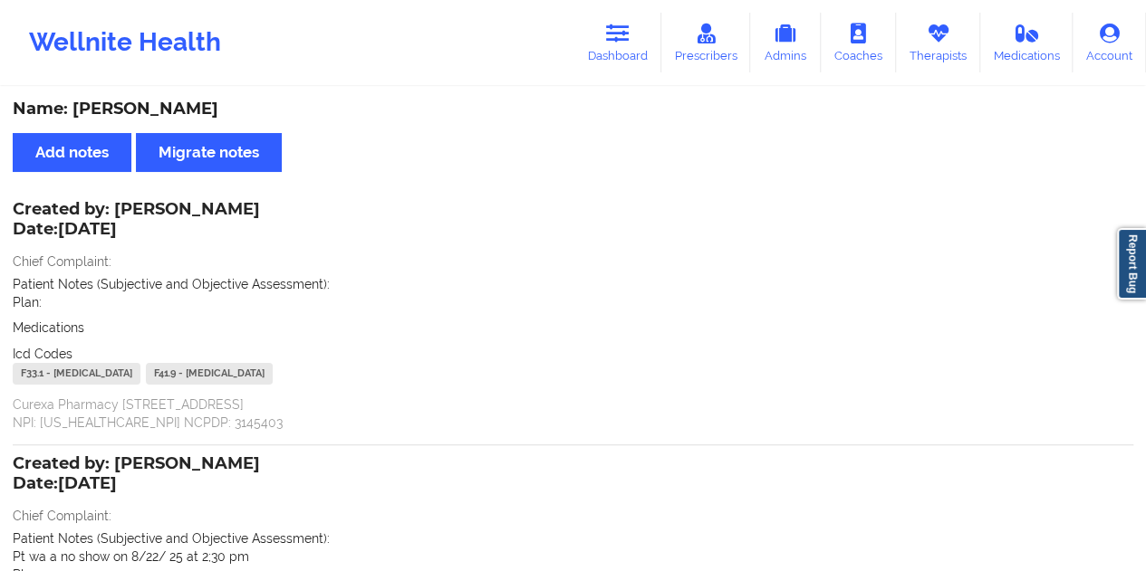
click at [177, 111] on div "Name: [PERSON_NAME]" at bounding box center [573, 109] width 1120 height 21
copy div "[PERSON_NAME]"
drag, startPoint x: 625, startPoint y: 35, endPoint x: 596, endPoint y: 72, distance: 47.1
click at [625, 35] on icon at bounding box center [618, 34] width 24 height 20
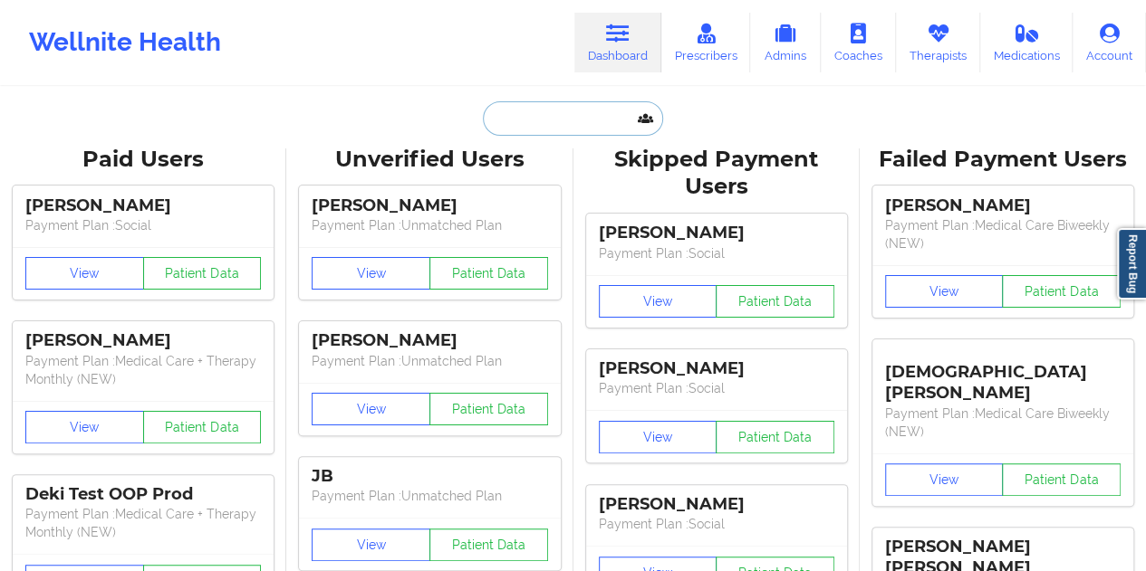
click at [540, 104] on input "text" at bounding box center [572, 118] width 179 height 34
paste input "[EMAIL_ADDRESS][DOMAIN_NAME]"
type input "[EMAIL_ADDRESS][DOMAIN_NAME]"
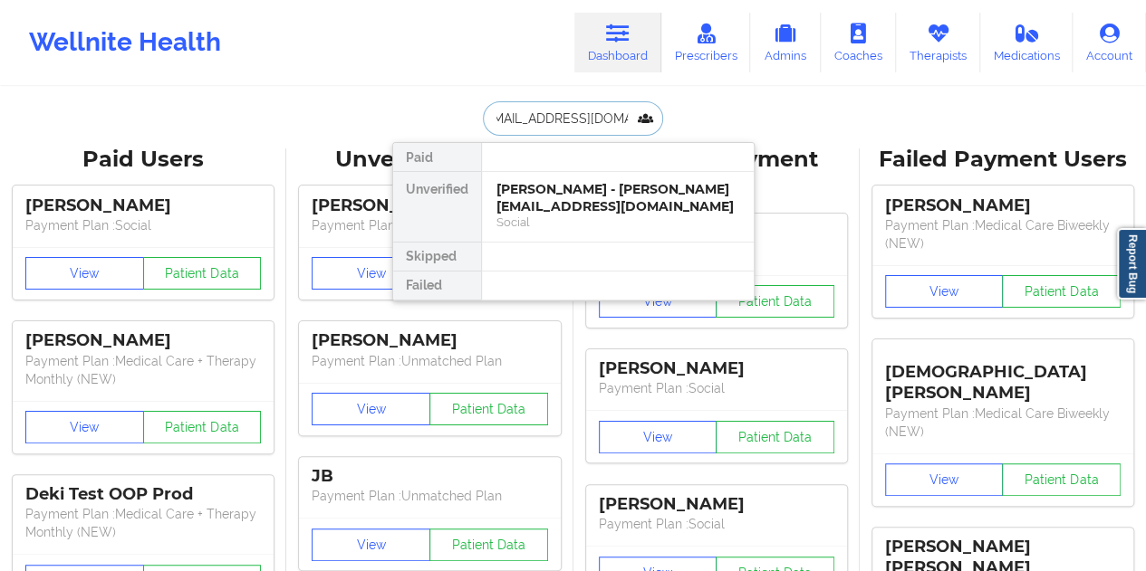
click at [554, 204] on div "[PERSON_NAME] - [PERSON_NAME][EMAIL_ADDRESS][DOMAIN_NAME]" at bounding box center [617, 198] width 243 height 34
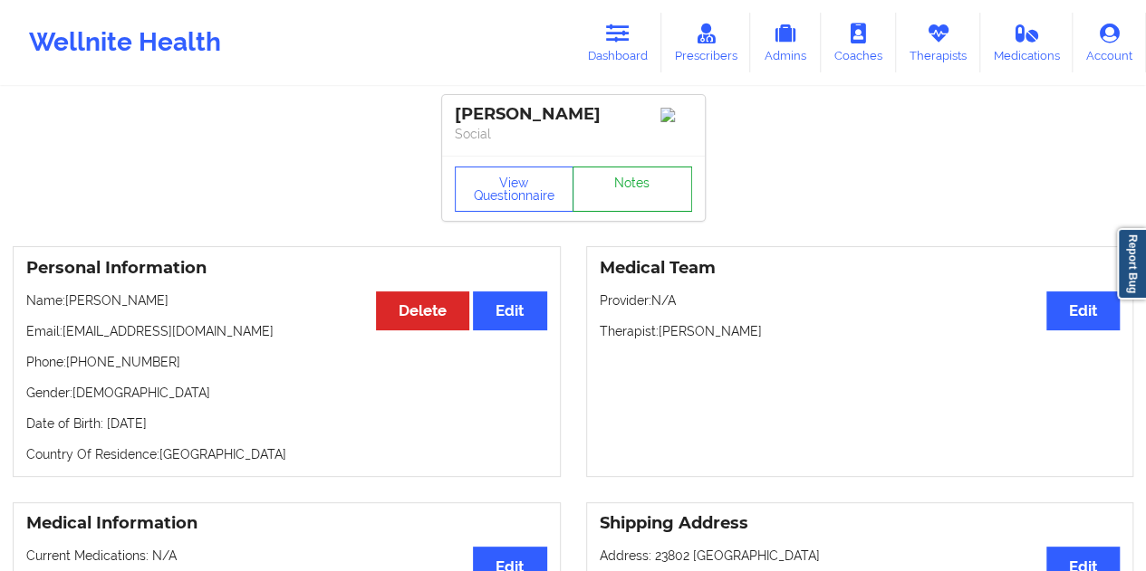
click at [605, 195] on link "Notes" at bounding box center [632, 189] width 120 height 45
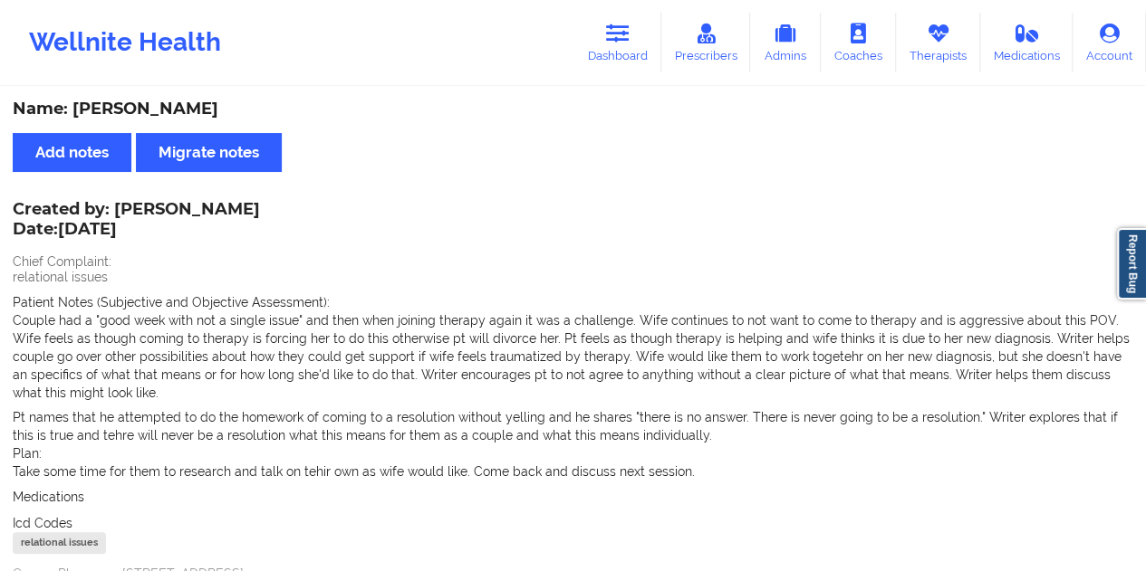
click at [152, 104] on div "Name: [PERSON_NAME]" at bounding box center [573, 109] width 1120 height 21
click at [642, 62] on link "Dashboard" at bounding box center [617, 43] width 87 height 60
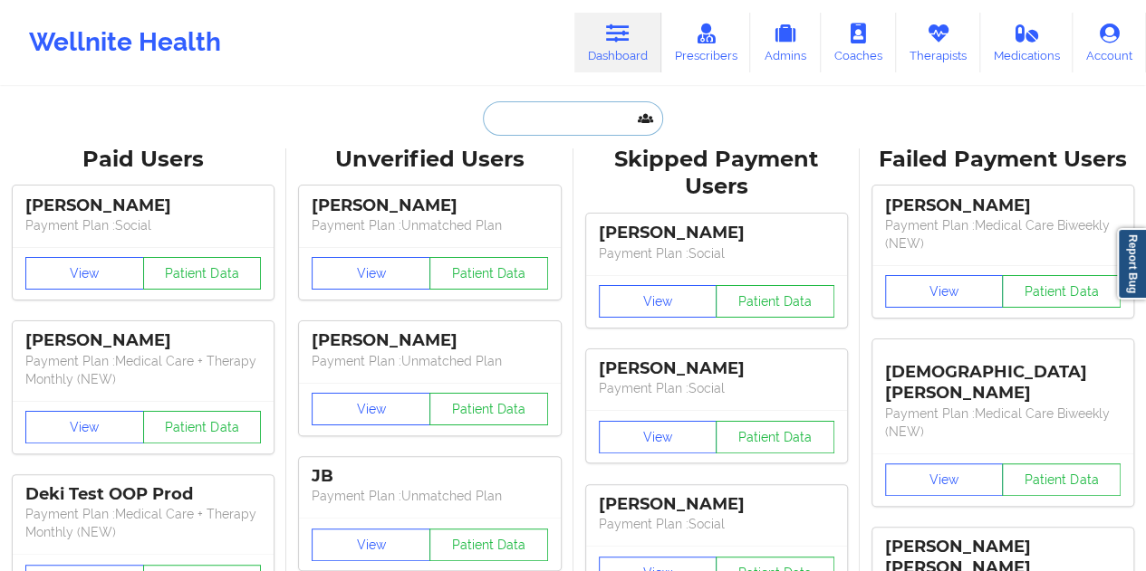
click at [534, 128] on input "text" at bounding box center [572, 118] width 179 height 34
paste input "[EMAIL_ADDRESS][DOMAIN_NAME]"
type input "[EMAIL_ADDRESS][DOMAIN_NAME]"
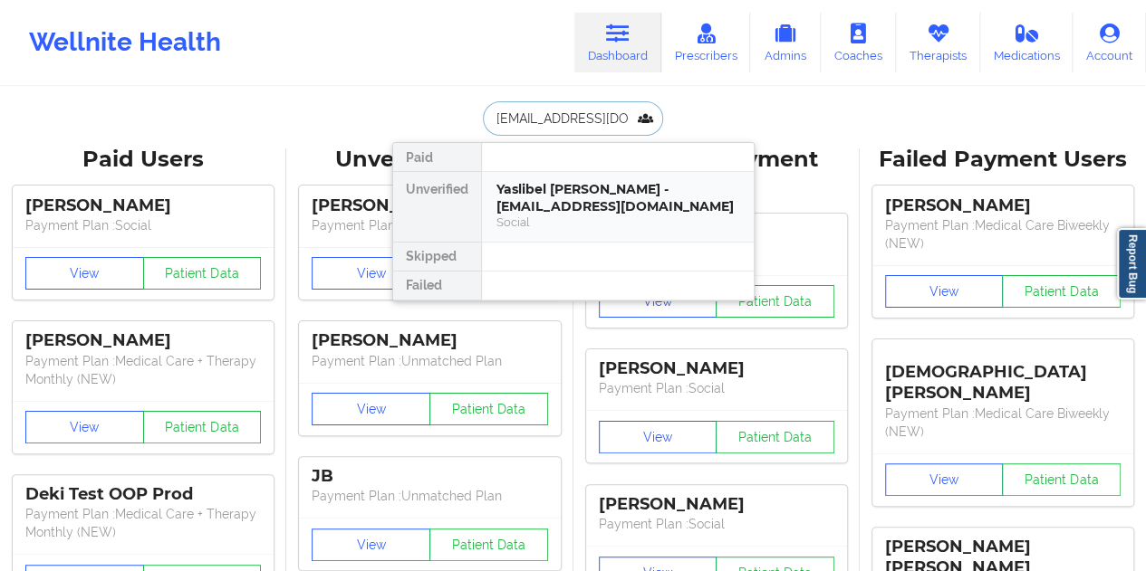
click at [618, 184] on div "Yaslibel [PERSON_NAME] - [EMAIL_ADDRESS][DOMAIN_NAME]" at bounding box center [617, 198] width 243 height 34
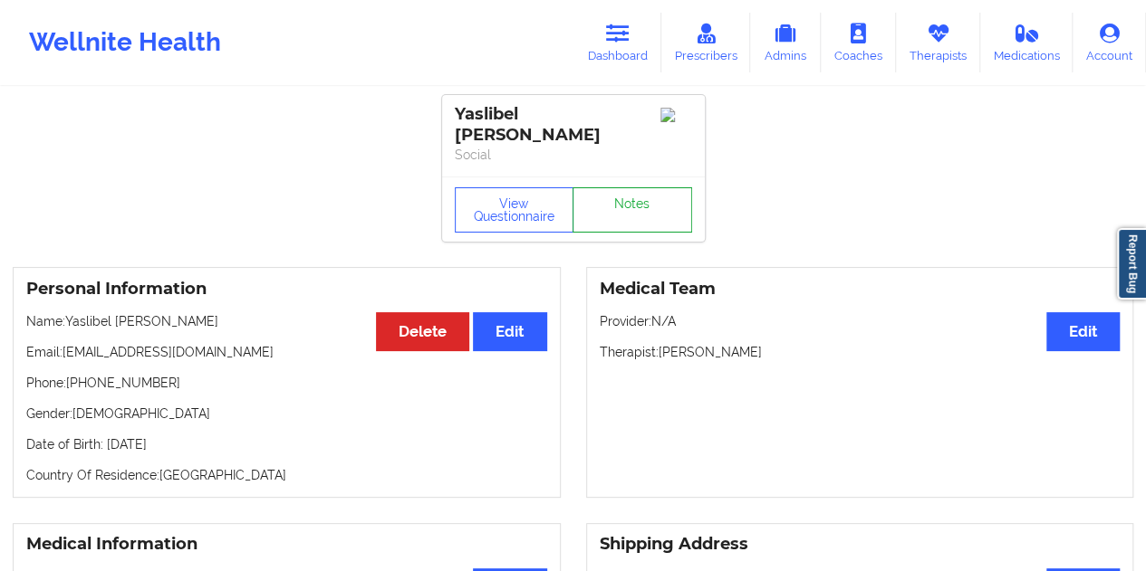
click at [619, 187] on link "Notes" at bounding box center [632, 209] width 120 height 45
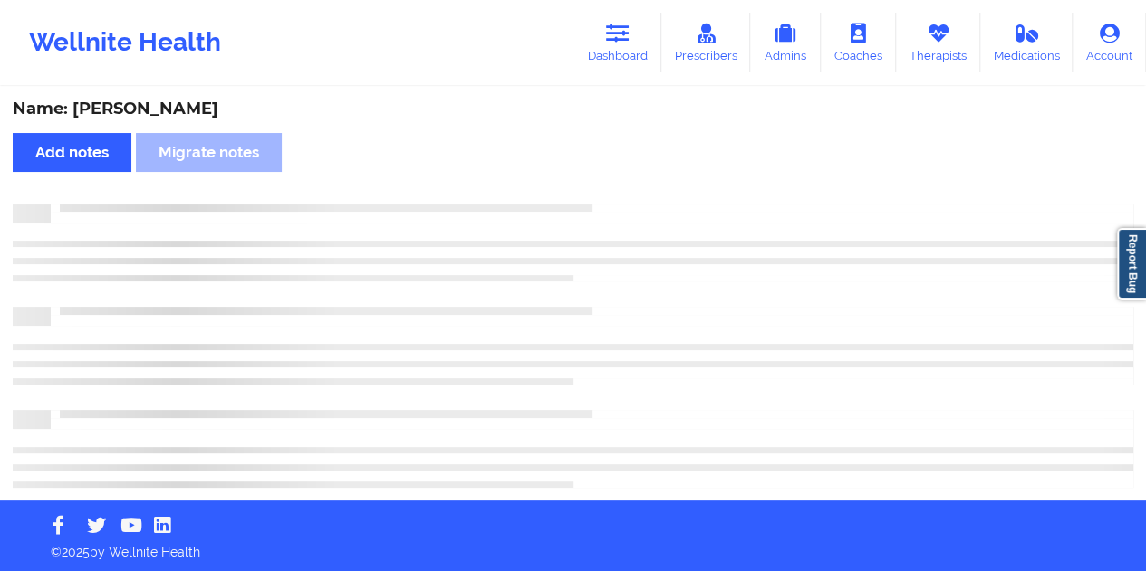
click at [204, 105] on div "Name: [PERSON_NAME]" at bounding box center [573, 109] width 1120 height 21
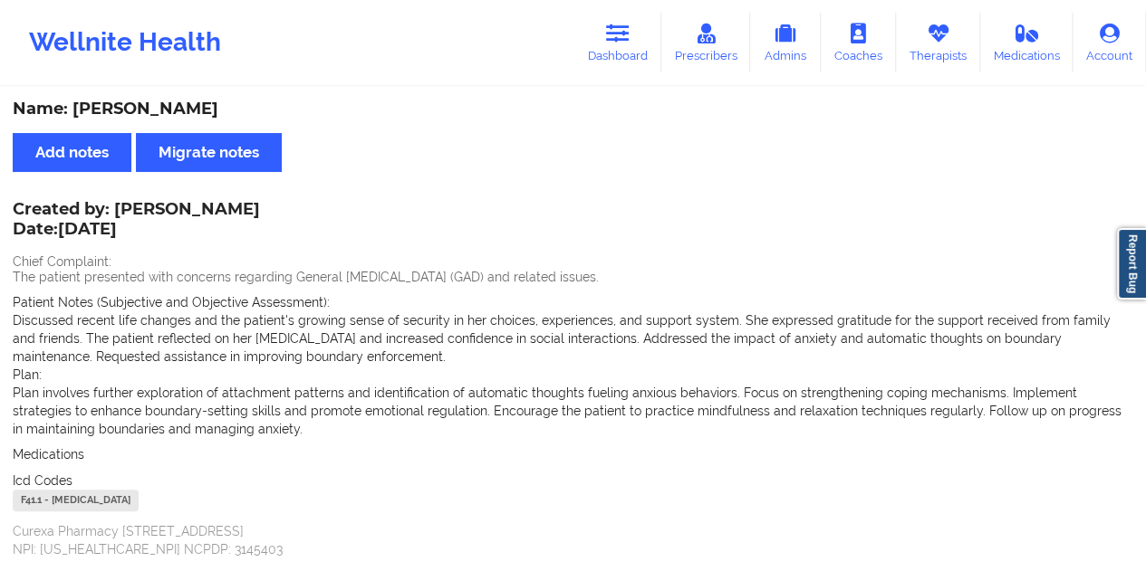
click at [204, 105] on div "Name: [PERSON_NAME]" at bounding box center [573, 109] width 1120 height 21
click at [199, 117] on div "Name: [PERSON_NAME]" at bounding box center [573, 109] width 1120 height 21
drag, startPoint x: 116, startPoint y: 206, endPoint x: 232, endPoint y: 210, distance: 116.0
click at [232, 210] on div "Created by: [PERSON_NAME] Date: [DATE]" at bounding box center [136, 221] width 247 height 42
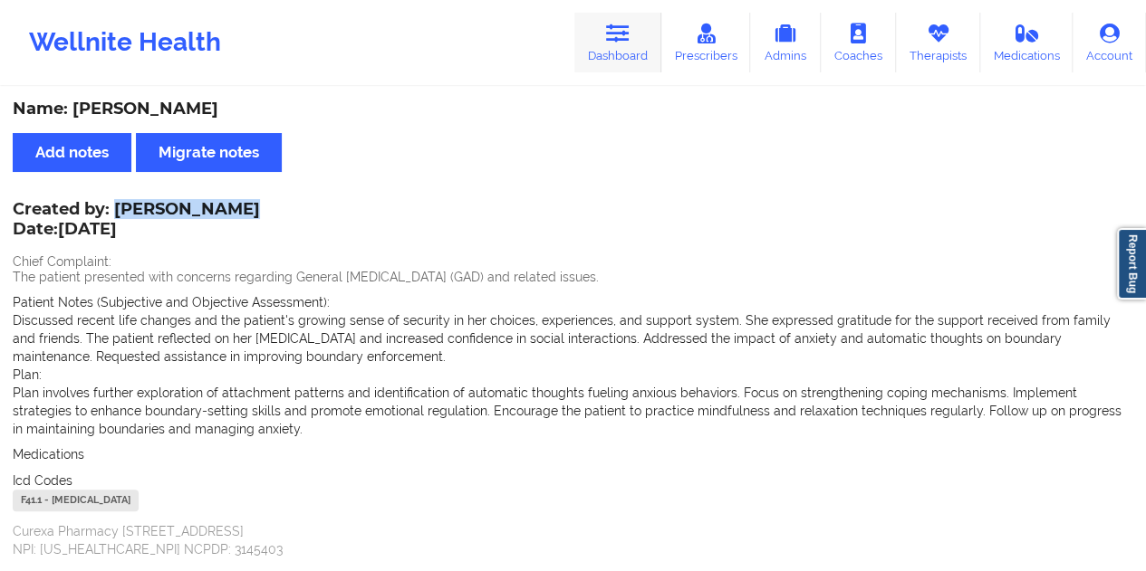
drag, startPoint x: 628, startPoint y: 30, endPoint x: 611, endPoint y: 66, distance: 39.7
click at [627, 30] on icon at bounding box center [618, 34] width 24 height 20
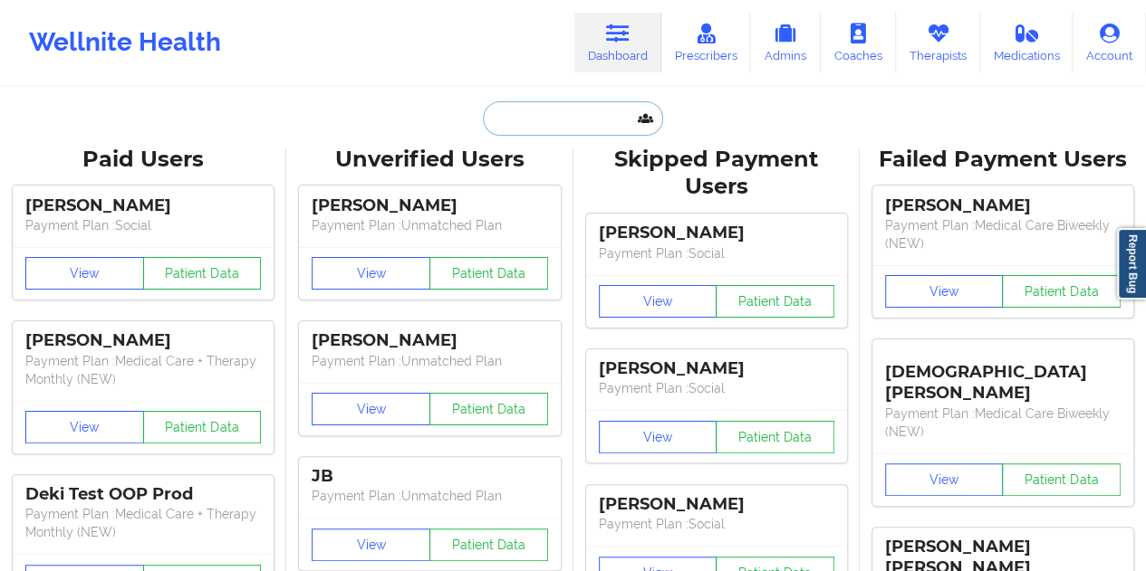
click at [554, 106] on input "text" at bounding box center [572, 118] width 179 height 34
paste input "[EMAIL_ADDRESS][DOMAIN_NAME]"
type input "[EMAIL_ADDRESS][DOMAIN_NAME]"
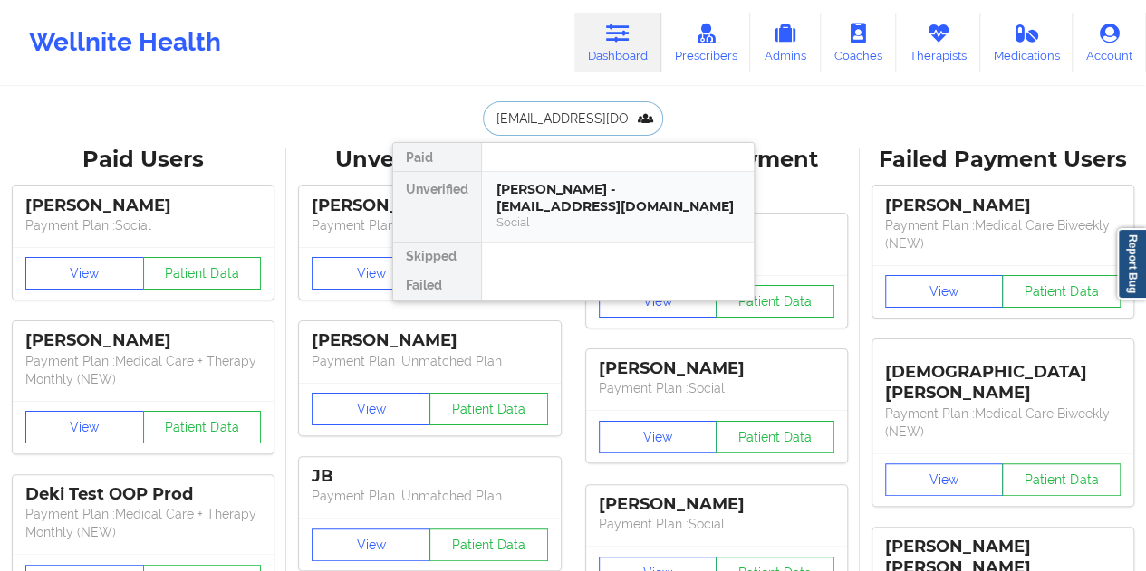
click at [571, 210] on div "[PERSON_NAME] - [EMAIL_ADDRESS][DOMAIN_NAME]" at bounding box center [617, 198] width 243 height 34
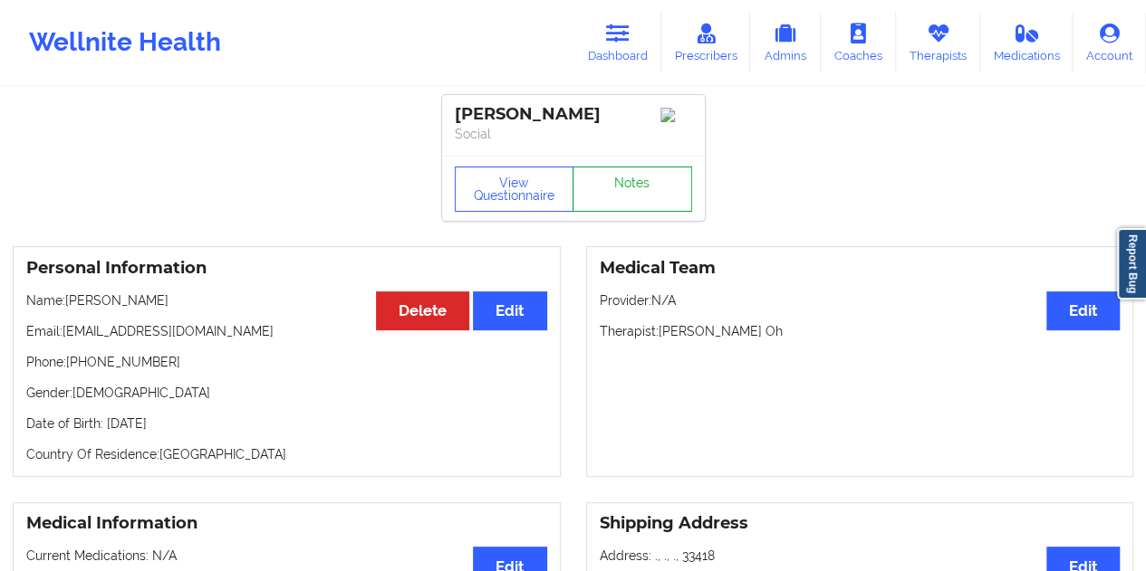
click at [607, 202] on link "Notes" at bounding box center [632, 189] width 120 height 45
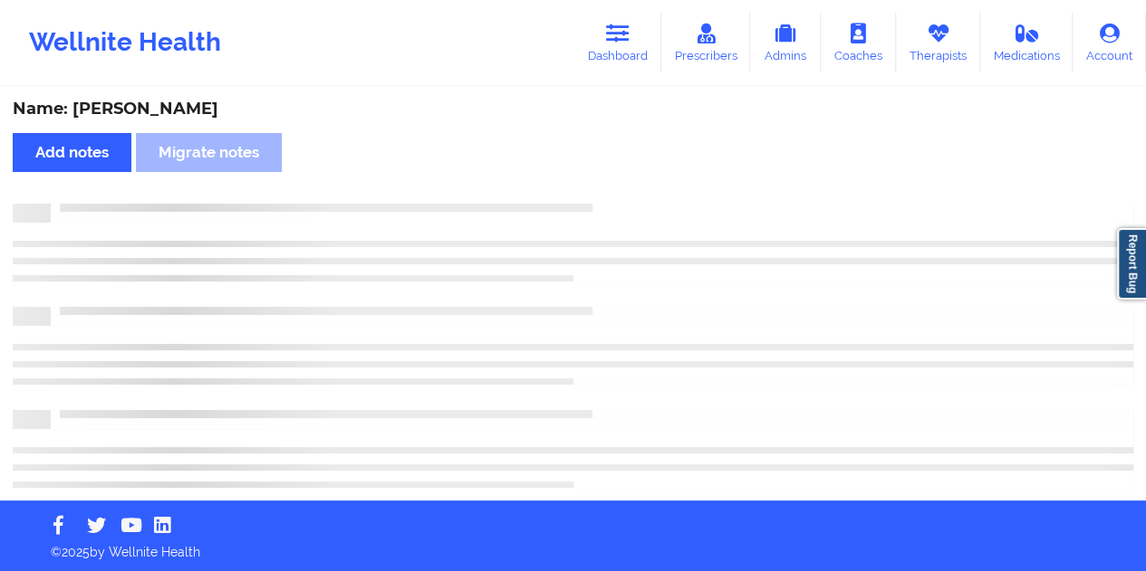
click at [151, 108] on div "Name: [PERSON_NAME]" at bounding box center [573, 109] width 1120 height 21
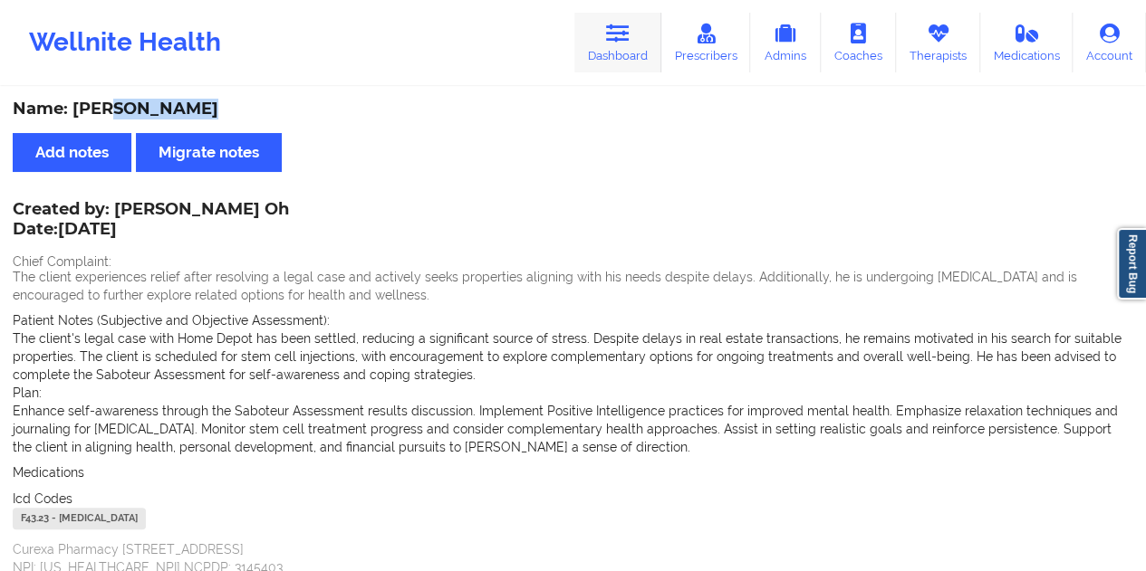
click at [629, 55] on link "Dashboard" at bounding box center [617, 43] width 87 height 60
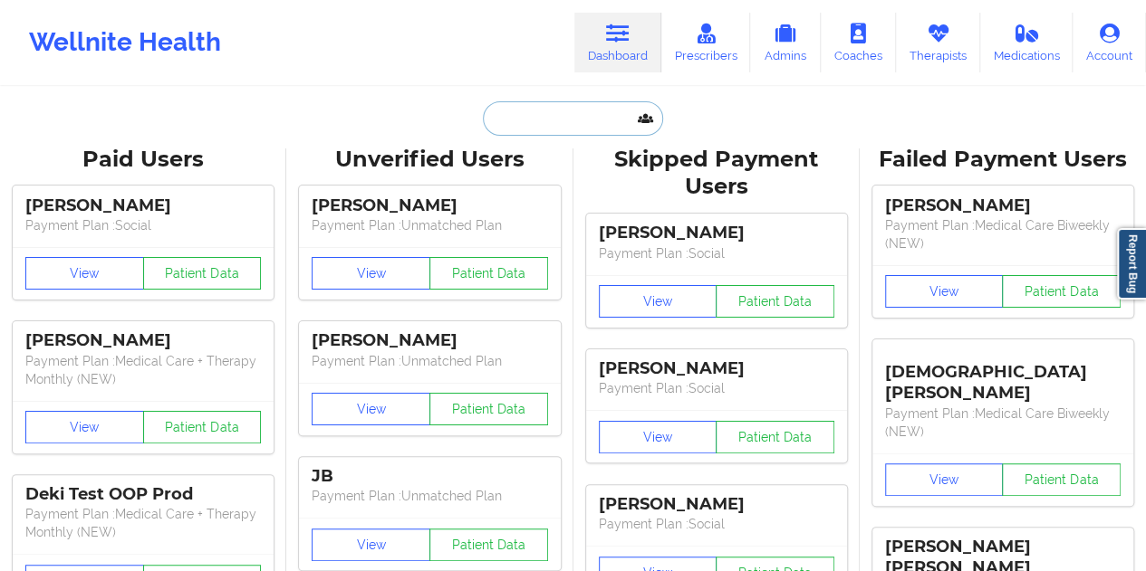
click at [541, 118] on input "text" at bounding box center [572, 118] width 179 height 34
paste input "[PERSON_NAME][EMAIL_ADDRESS][PERSON_NAME][DOMAIN_NAME]"
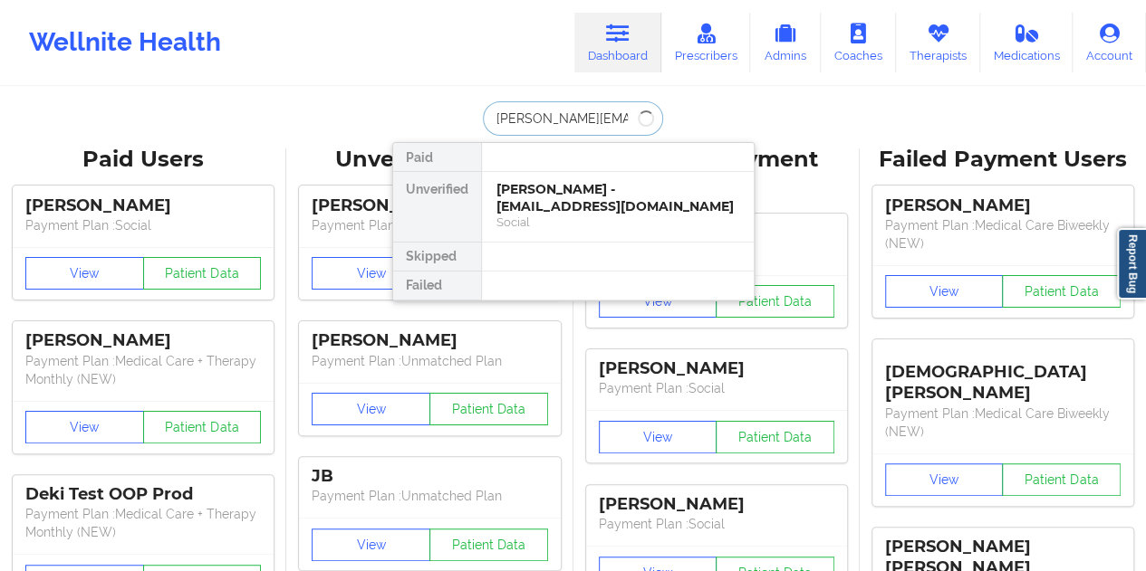
type input "[PERSON_NAME][EMAIL_ADDRESS][PERSON_NAME][DOMAIN_NAME]"
click at [571, 176] on div "Dov Kassai - [EMAIL_ADDRESS][PERSON_NAME][DOMAIN_NAME] Social" at bounding box center [618, 207] width 272 height 70
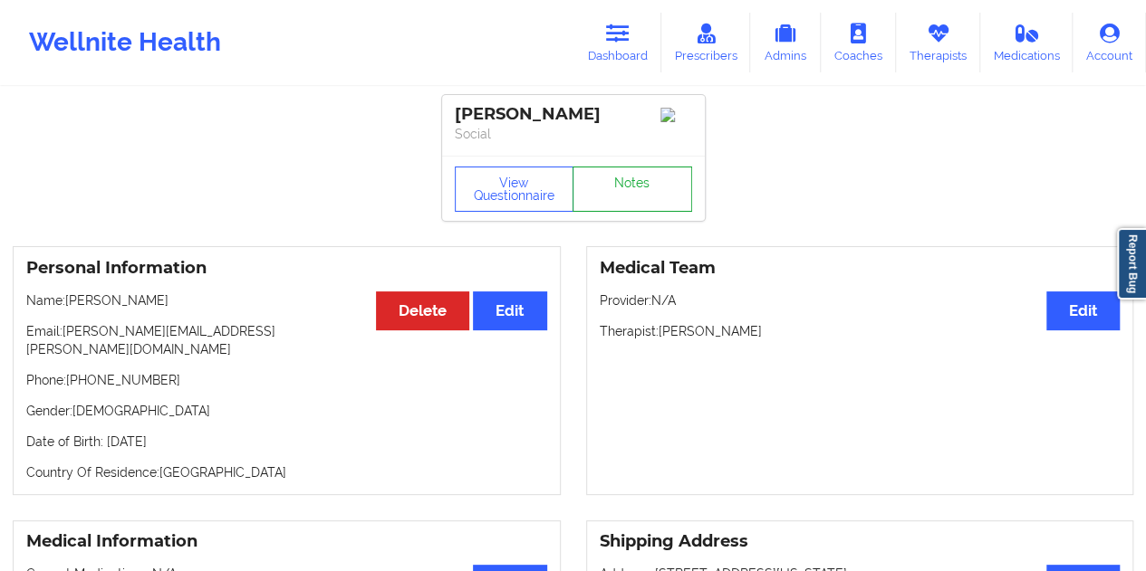
click at [594, 186] on link "Notes" at bounding box center [632, 189] width 120 height 45
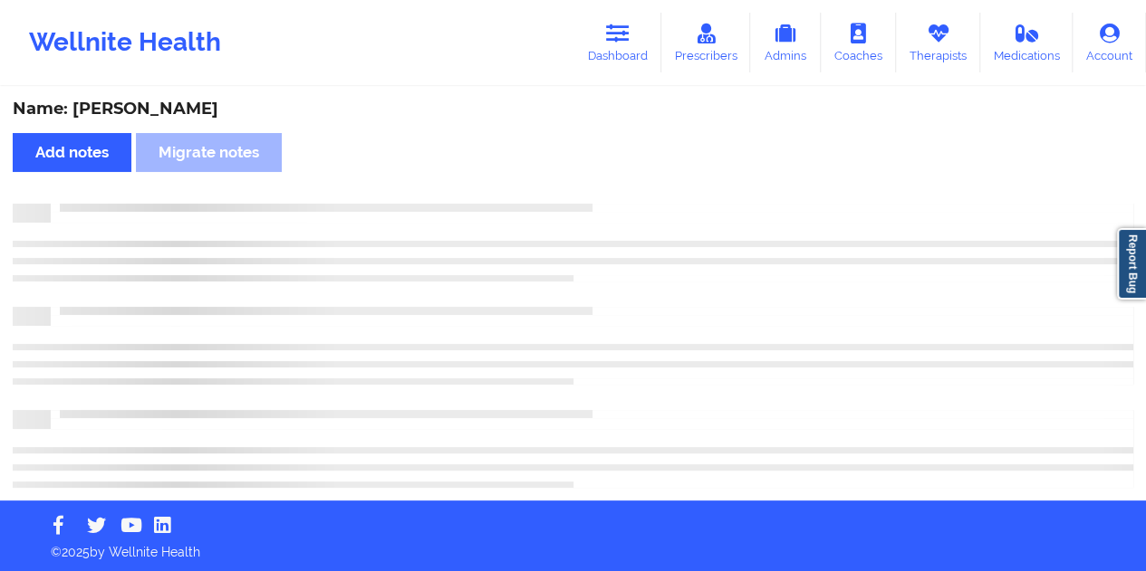
click at [130, 113] on div "Name: [PERSON_NAME]" at bounding box center [573, 109] width 1120 height 21
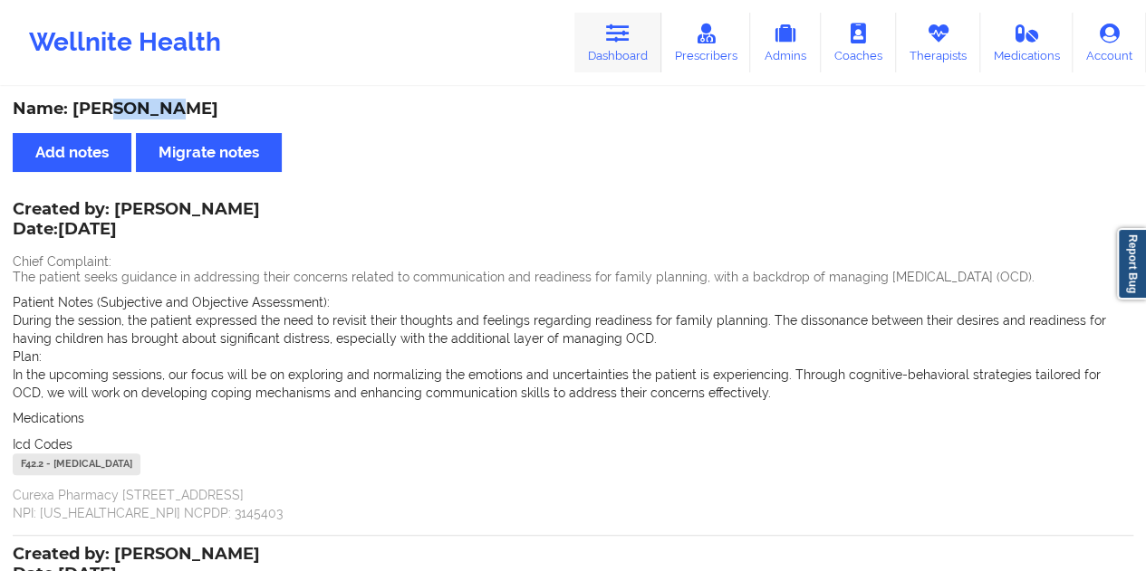
click at [608, 57] on link "Dashboard" at bounding box center [617, 43] width 87 height 60
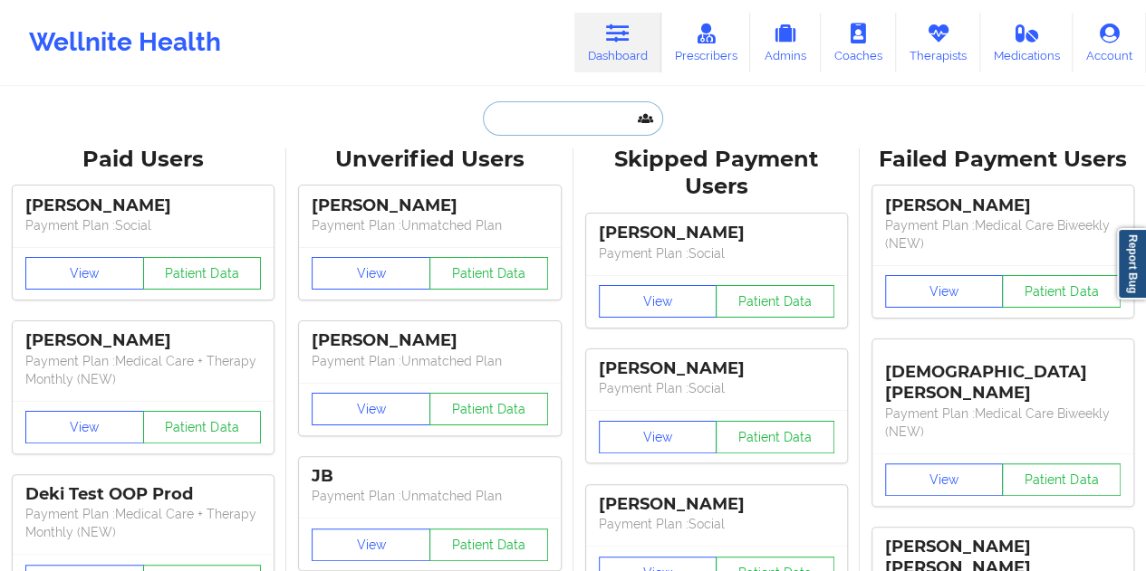
click at [571, 108] on input "text" at bounding box center [572, 118] width 179 height 34
paste input "[EMAIL_ADDRESS][DOMAIN_NAME]"
type input "[EMAIL_ADDRESS][DOMAIN_NAME]"
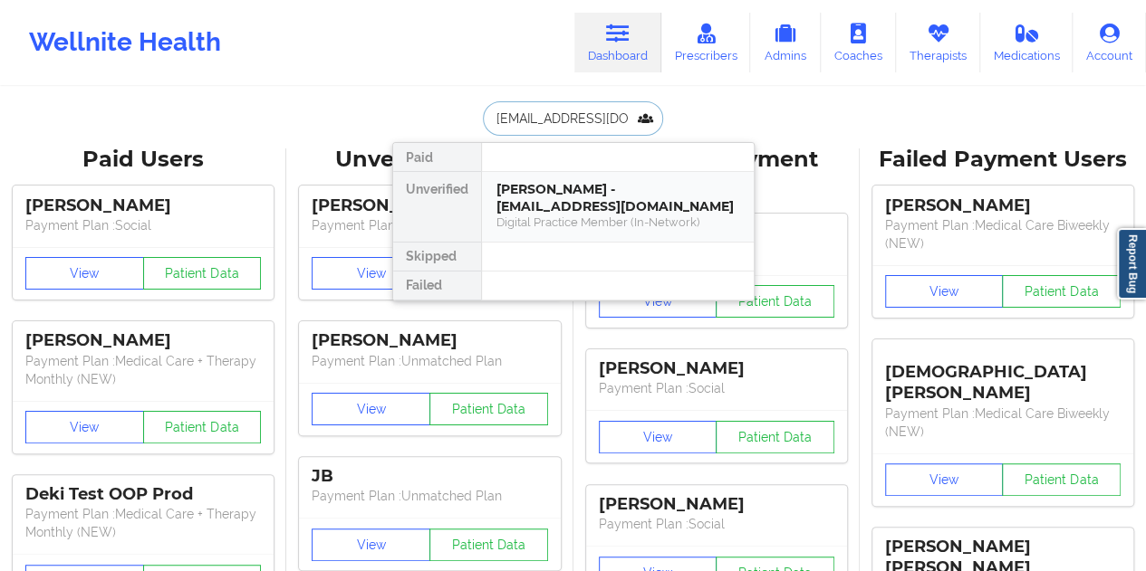
click at [596, 207] on div "[PERSON_NAME] - [EMAIL_ADDRESS][DOMAIN_NAME]" at bounding box center [617, 198] width 243 height 34
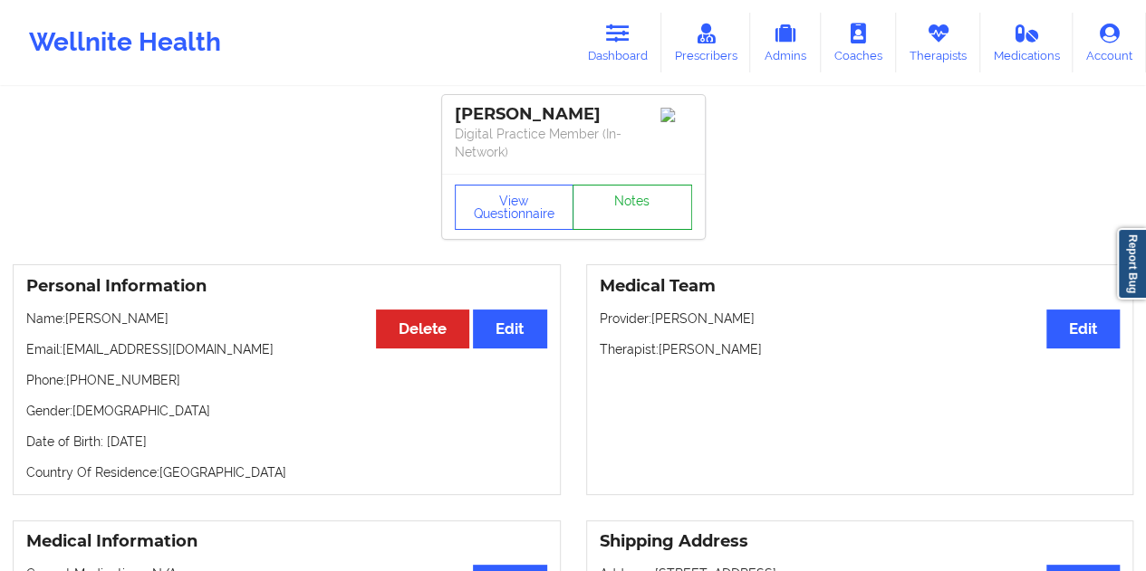
click at [598, 201] on link "Notes" at bounding box center [632, 207] width 120 height 45
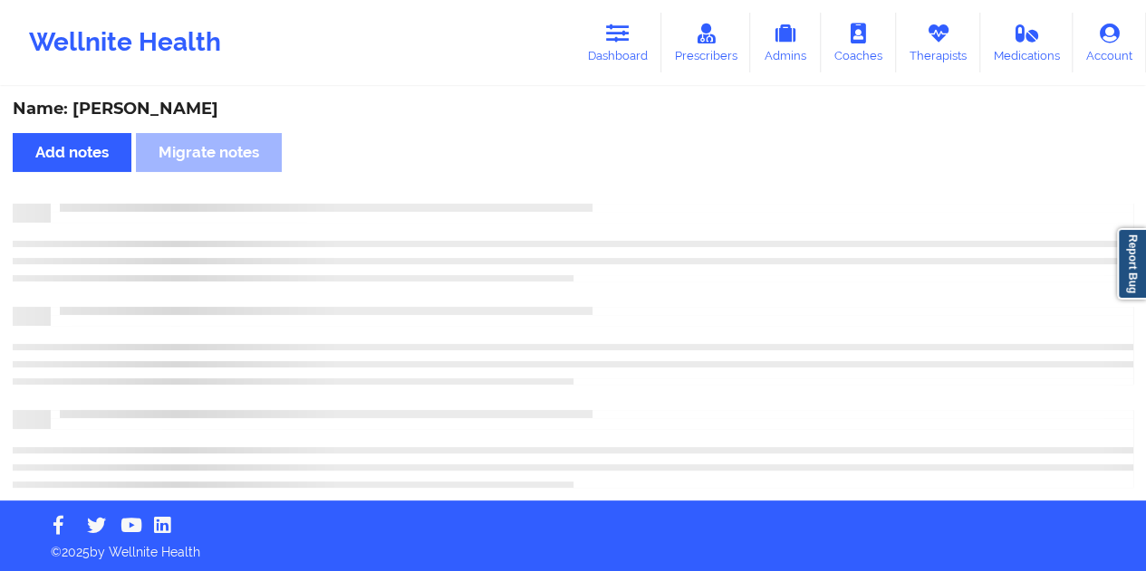
click at [171, 113] on div "Name: [PERSON_NAME]" at bounding box center [573, 109] width 1120 height 21
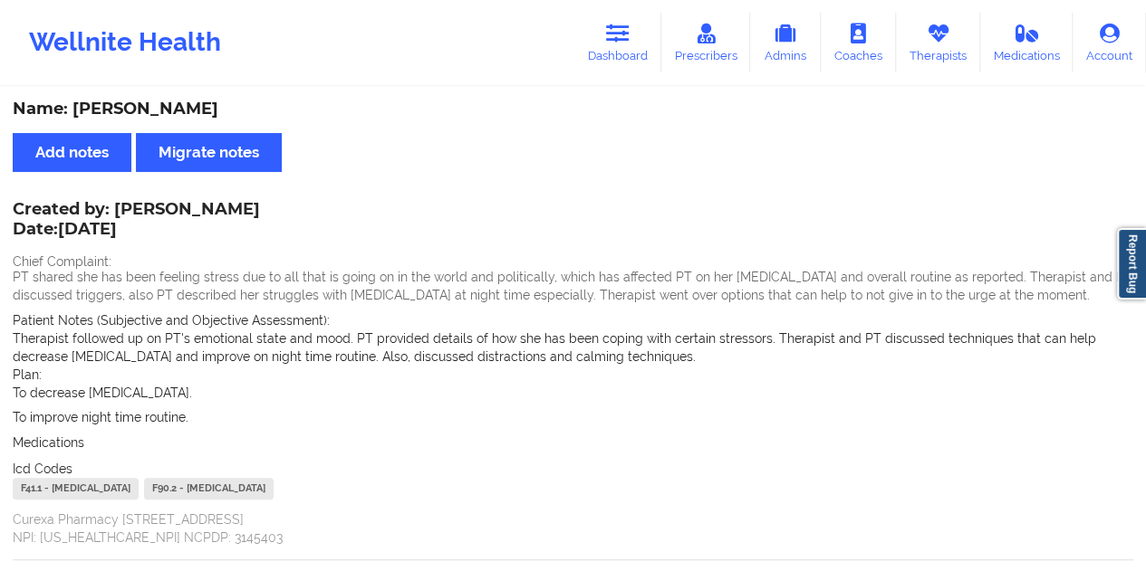
click at [550, 106] on div "Name: [PERSON_NAME]" at bounding box center [573, 109] width 1120 height 21
click at [615, 57] on link "Dashboard" at bounding box center [617, 43] width 87 height 60
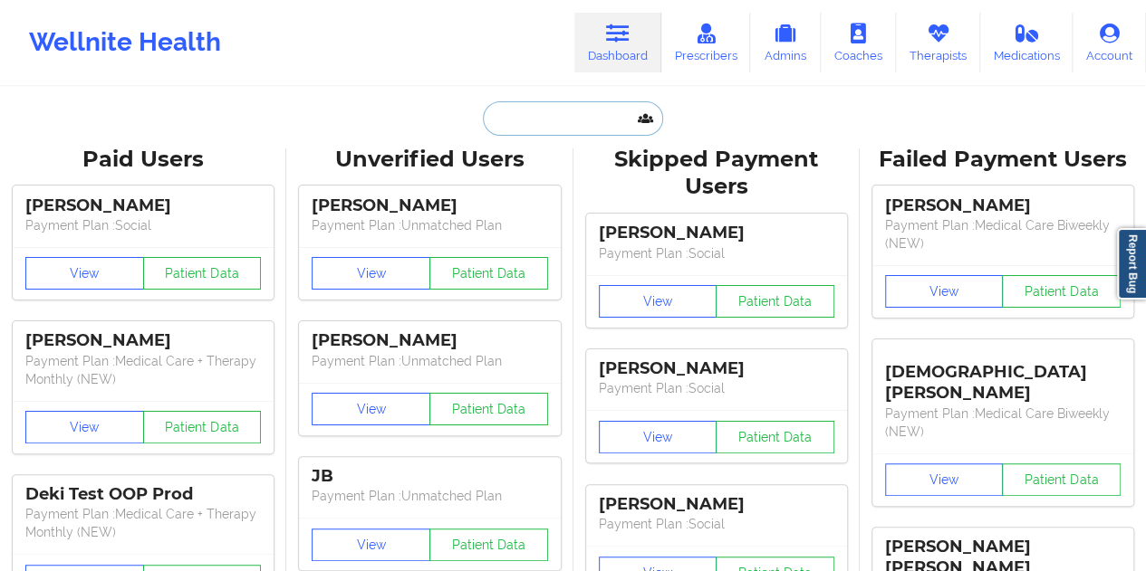
click at [581, 126] on input "text" at bounding box center [572, 118] width 179 height 34
paste input "[PERSON_NAME][EMAIL_ADDRESS][PERSON_NAME][DOMAIN_NAME]"
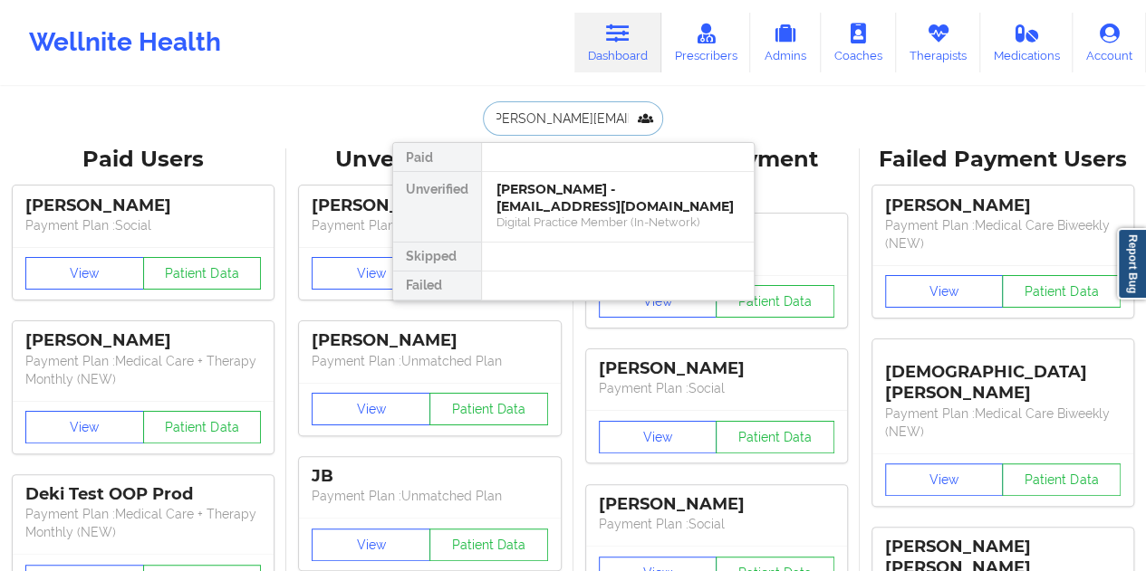
type input "[PERSON_NAME][EMAIL_ADDRESS][PERSON_NAME][DOMAIN_NAME]"
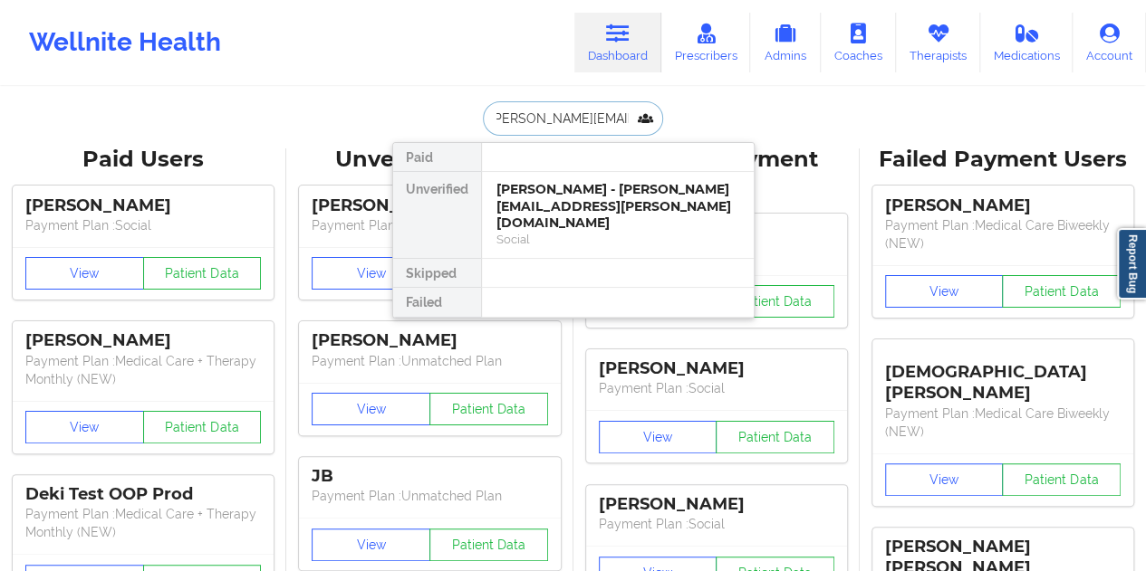
scroll to position [0, 0]
click at [581, 200] on div "[PERSON_NAME] - [PERSON_NAME][EMAIL_ADDRESS][PERSON_NAME][DOMAIN_NAME]" at bounding box center [617, 206] width 243 height 51
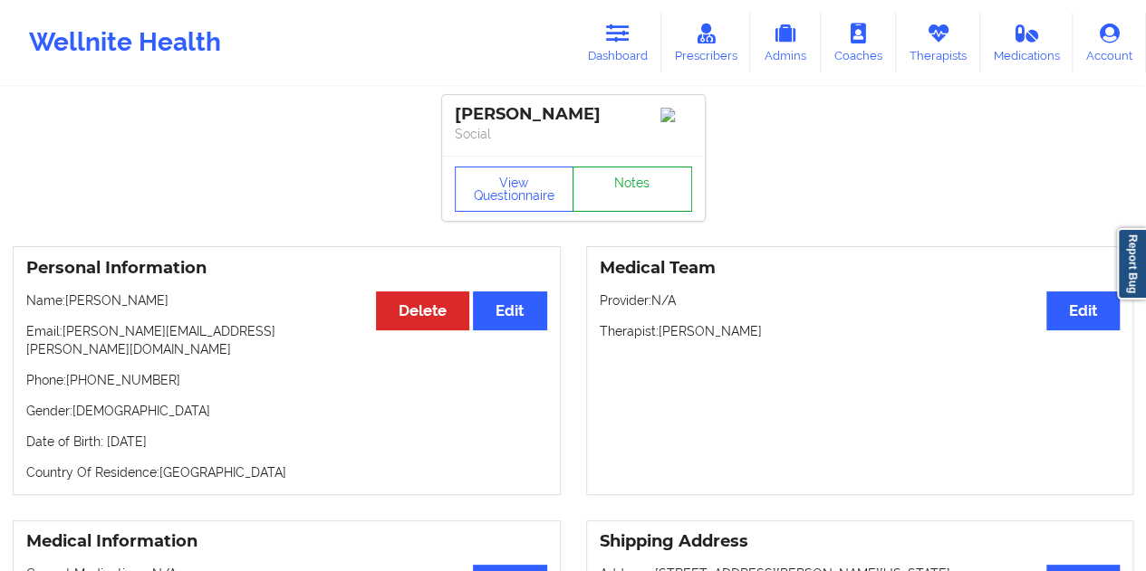
click at [612, 177] on link "Notes" at bounding box center [632, 189] width 120 height 45
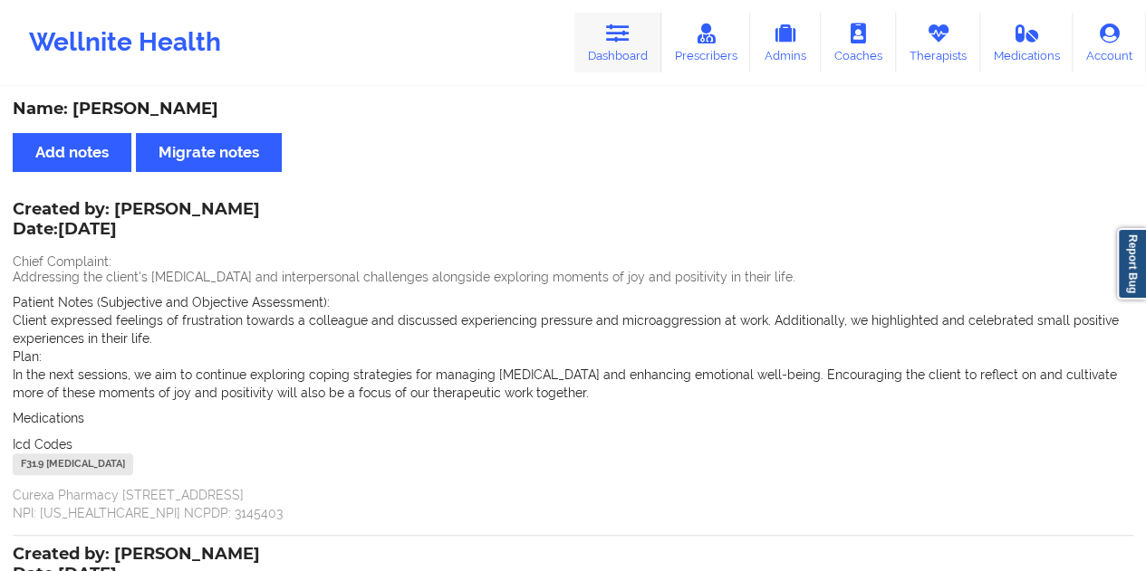
click at [638, 66] on link "Dashboard" at bounding box center [617, 43] width 87 height 60
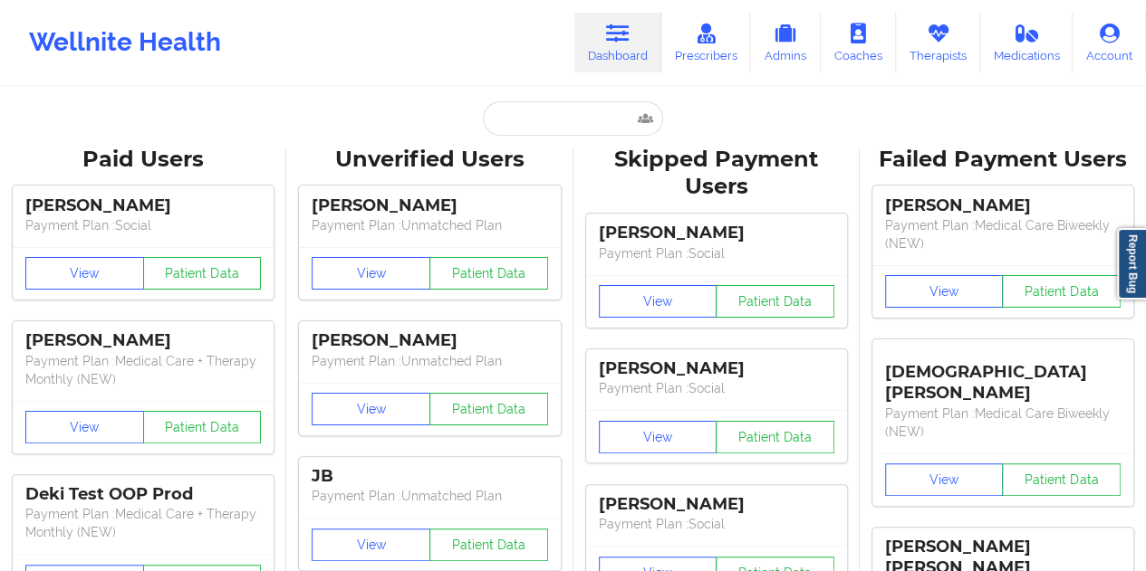
click at [552, 116] on input "text" at bounding box center [572, 118] width 179 height 34
type input "[PERSON_NAME][EMAIL_ADDRESS][DOMAIN_NAME]"
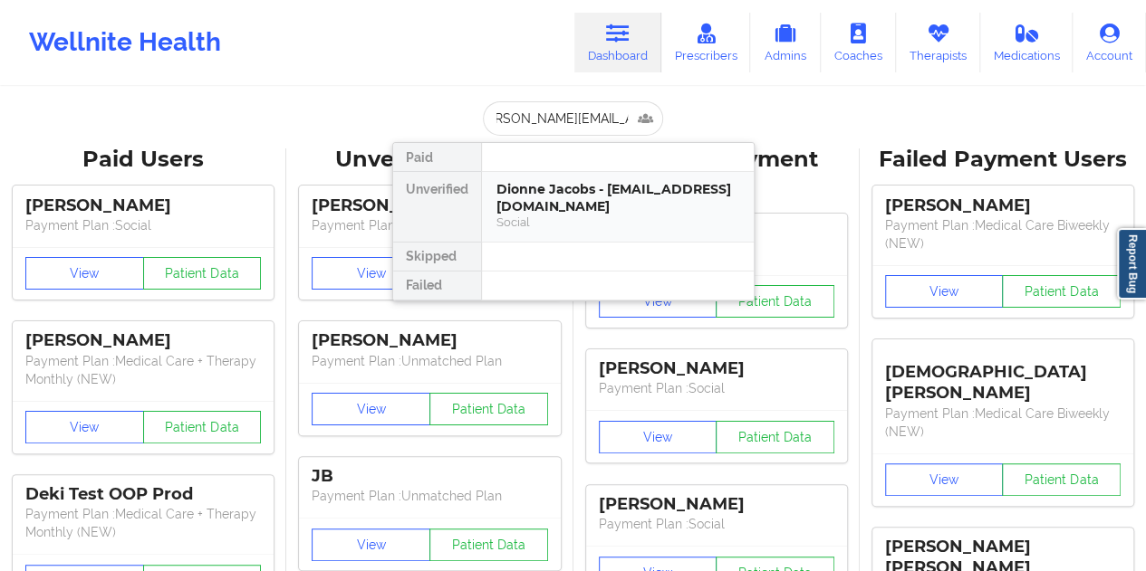
click at [600, 226] on div "Social" at bounding box center [617, 222] width 243 height 15
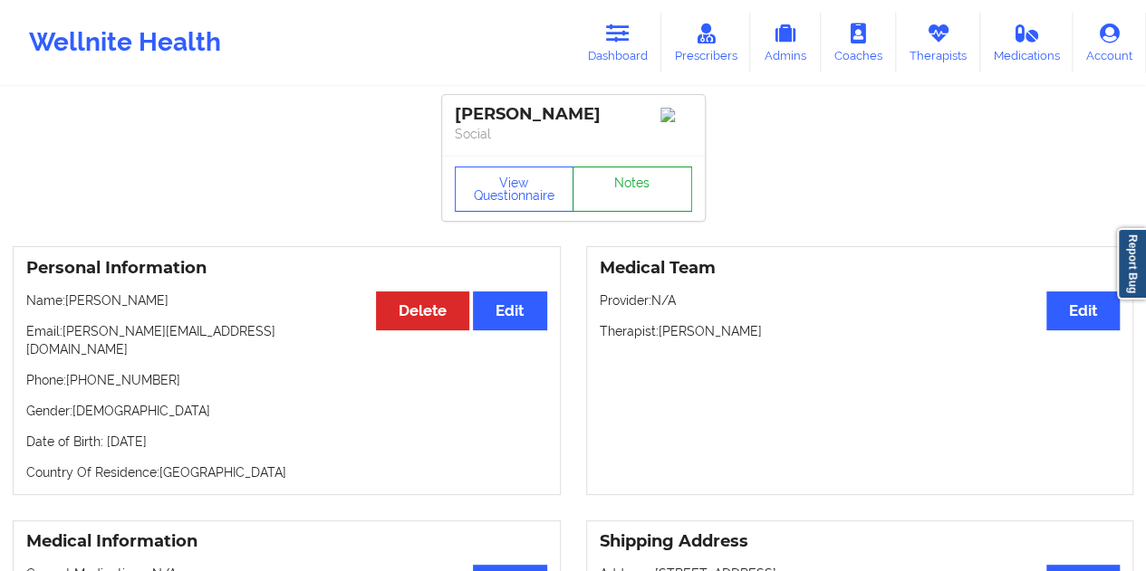
click at [629, 191] on link "Notes" at bounding box center [632, 189] width 120 height 45
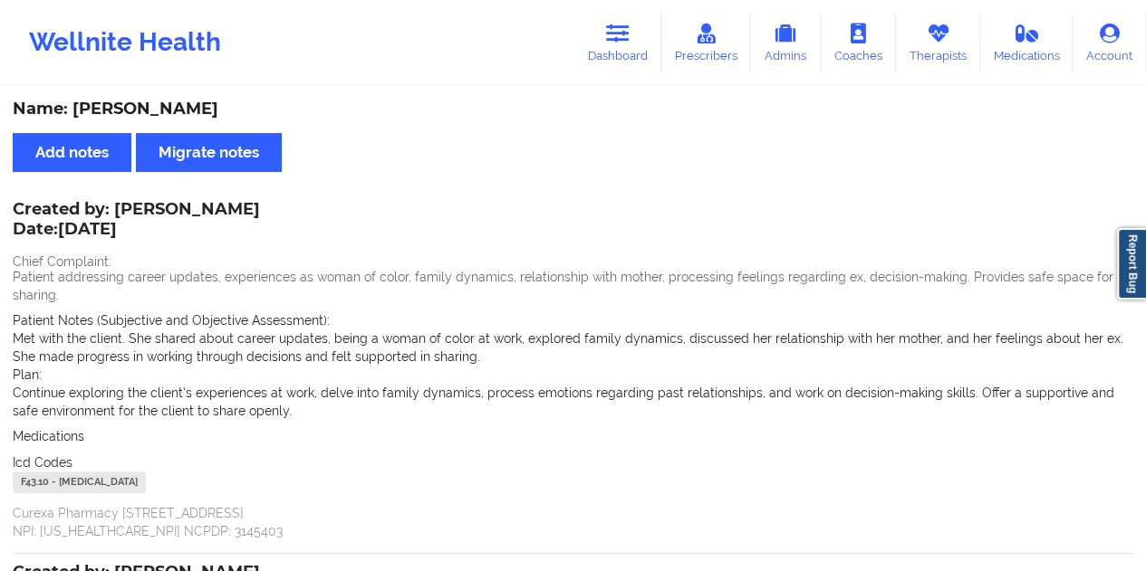
click at [165, 117] on div "Name: [PERSON_NAME]" at bounding box center [573, 109] width 1120 height 21
drag, startPoint x: 605, startPoint y: 46, endPoint x: 589, endPoint y: 82, distance: 39.7
click at [605, 47] on link "Dashboard" at bounding box center [617, 43] width 87 height 60
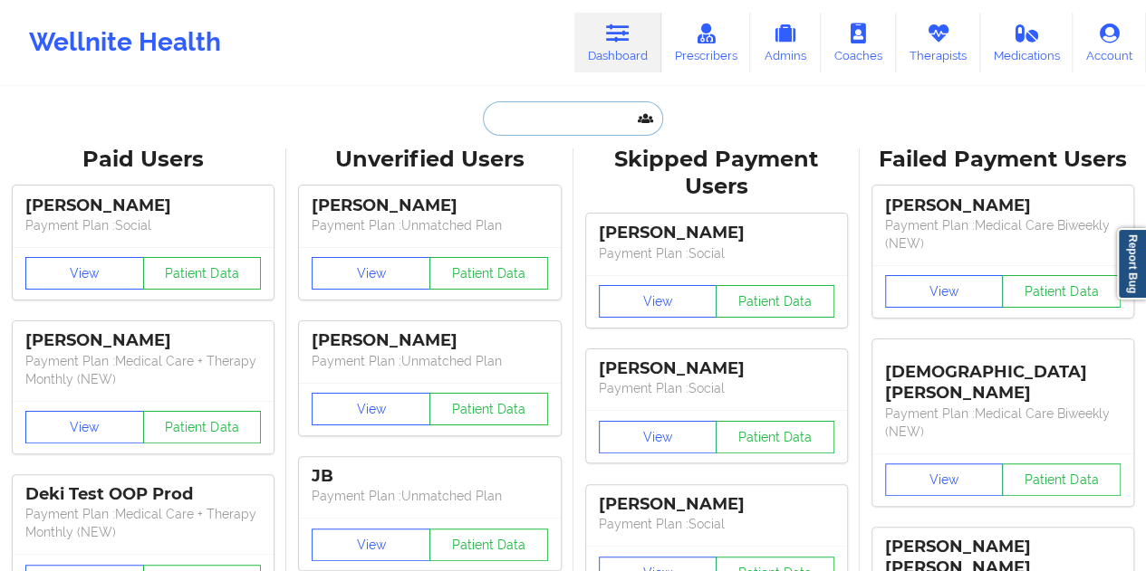
drag, startPoint x: 589, startPoint y: 82, endPoint x: 561, endPoint y: 112, distance: 40.4
click at [561, 112] on input "text" at bounding box center [572, 118] width 179 height 34
paste input "[EMAIL_ADDRESS][DOMAIN_NAME]"
type input "[EMAIL_ADDRESS][DOMAIN_NAME]"
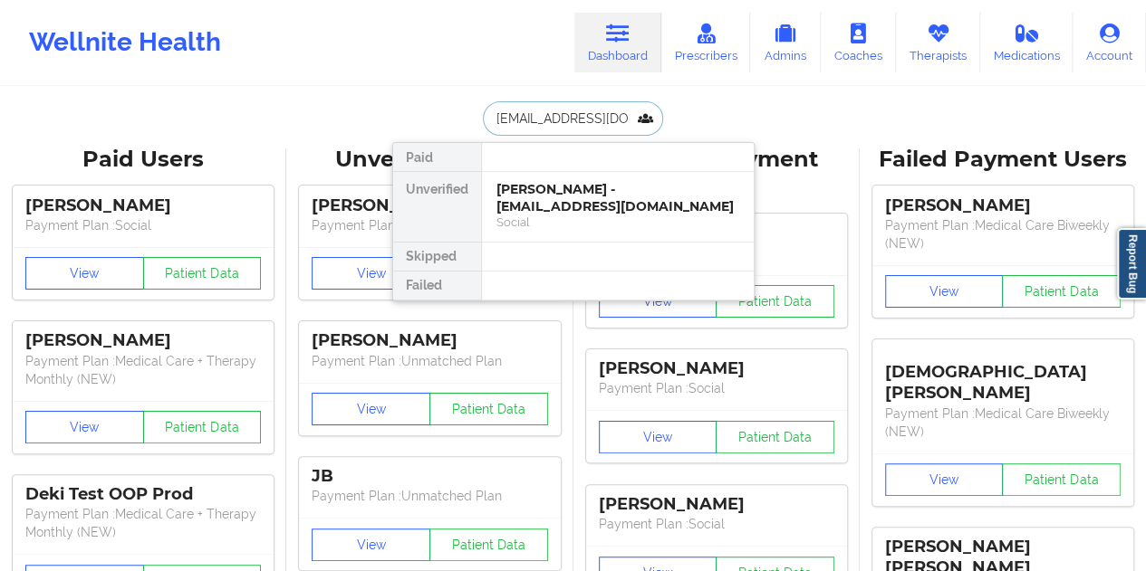
click at [578, 210] on div "[PERSON_NAME] - [EMAIL_ADDRESS][DOMAIN_NAME]" at bounding box center [617, 198] width 243 height 34
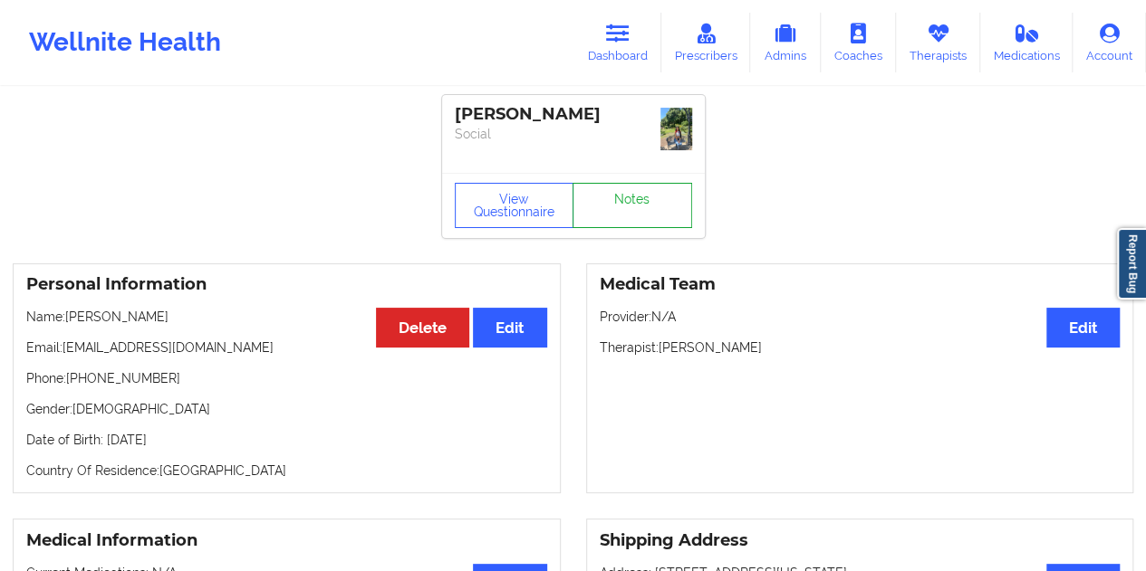
click at [612, 195] on link "Notes" at bounding box center [632, 205] width 120 height 45
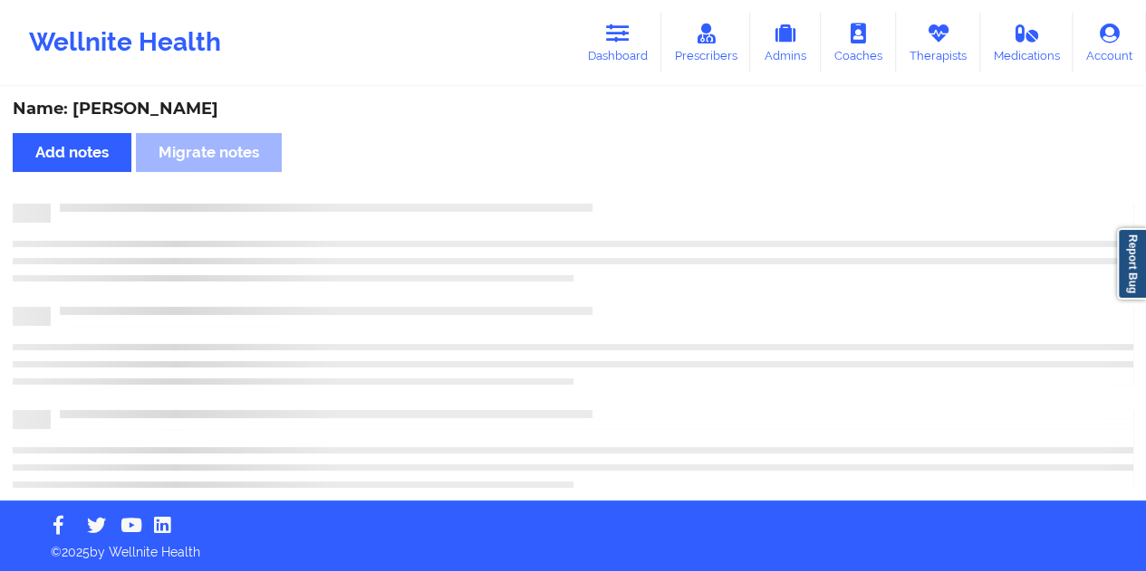
click at [230, 117] on div "Name: [PERSON_NAME]" at bounding box center [573, 109] width 1120 height 21
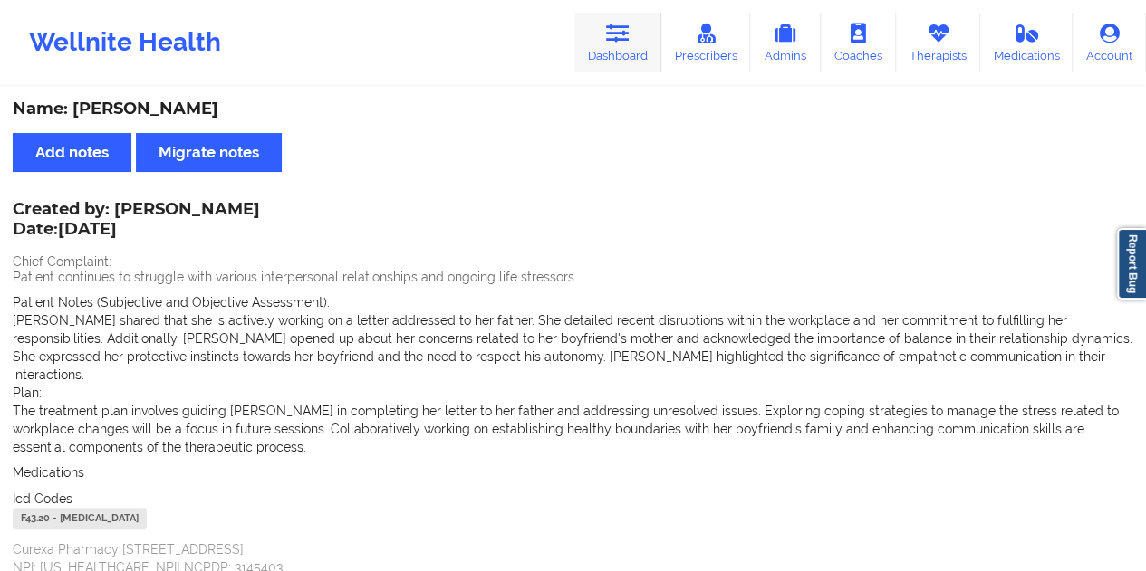
click at [623, 57] on link "Dashboard" at bounding box center [617, 43] width 87 height 60
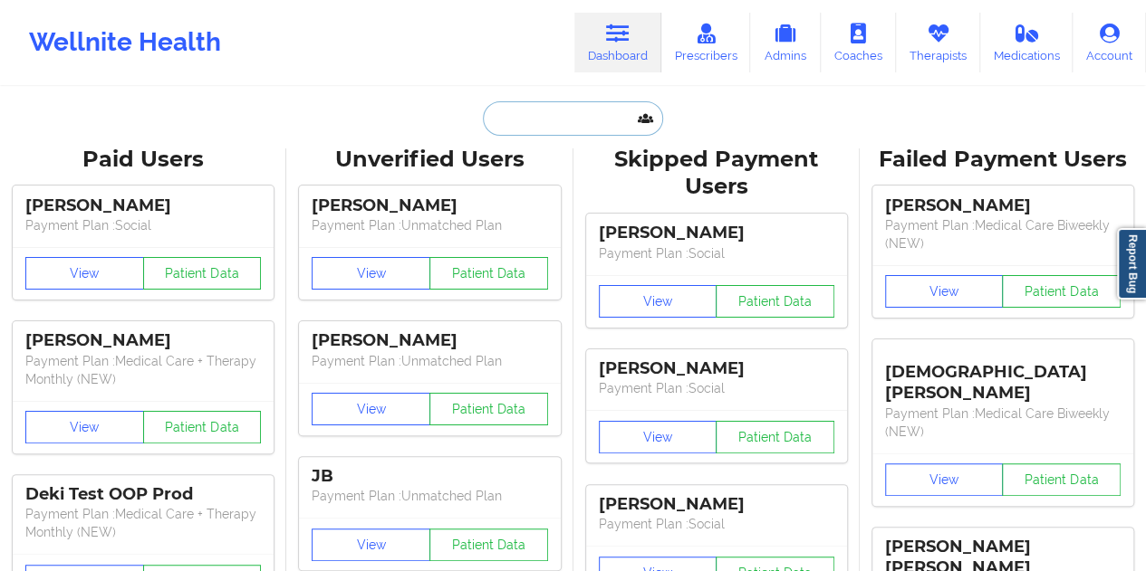
click at [540, 117] on input "text" at bounding box center [572, 118] width 179 height 34
paste input "[EMAIL_ADDRESS][DOMAIN_NAME]"
type input "[EMAIL_ADDRESS][DOMAIN_NAME]"
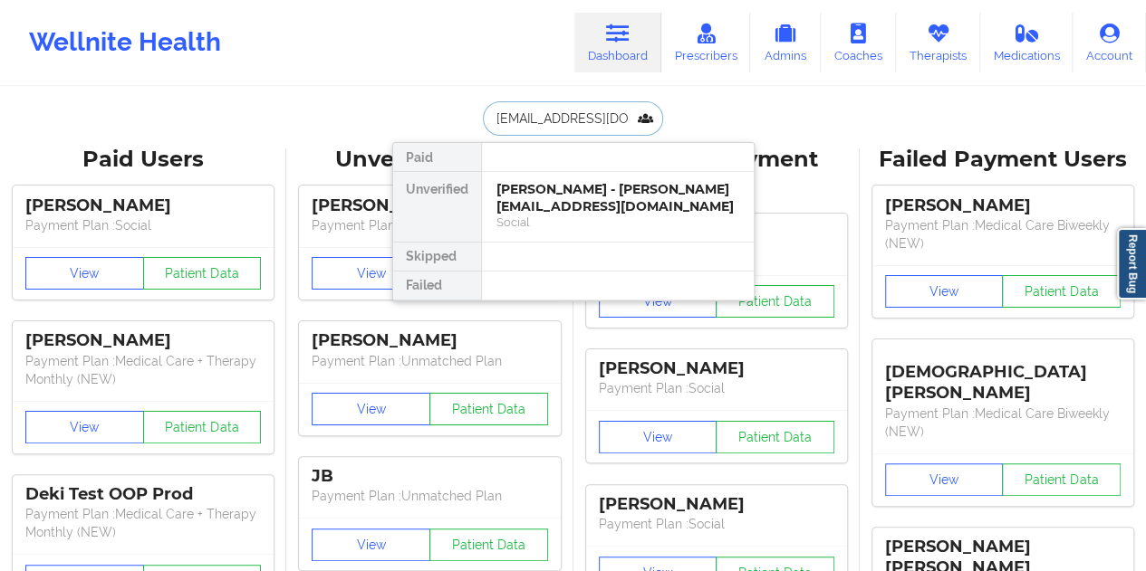
click at [597, 203] on div "[PERSON_NAME] - [PERSON_NAME][EMAIL_ADDRESS][DOMAIN_NAME]" at bounding box center [617, 198] width 243 height 34
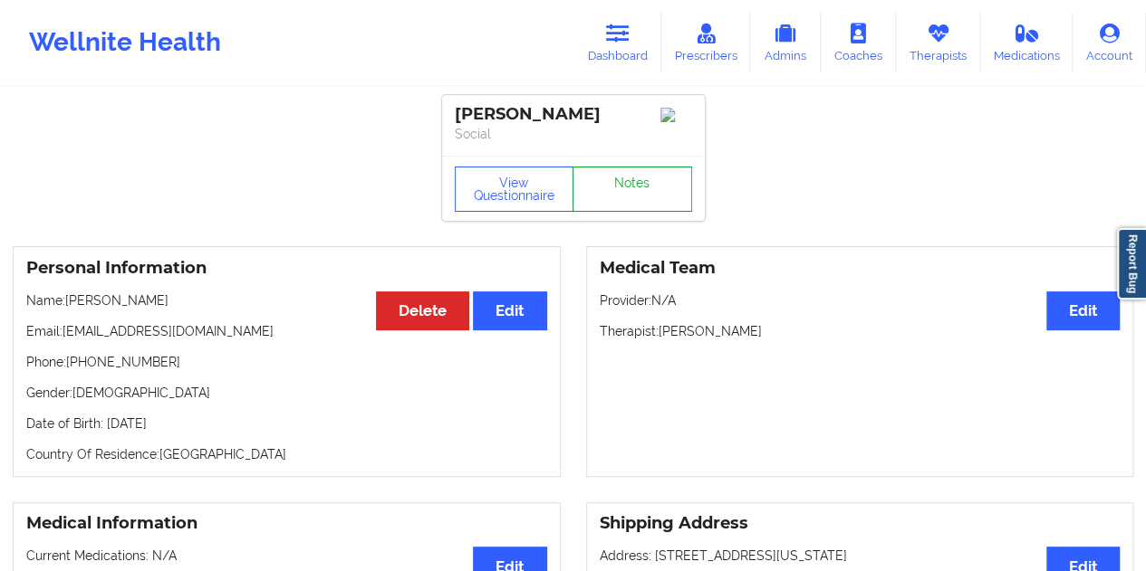
click at [617, 189] on link "Notes" at bounding box center [632, 189] width 120 height 45
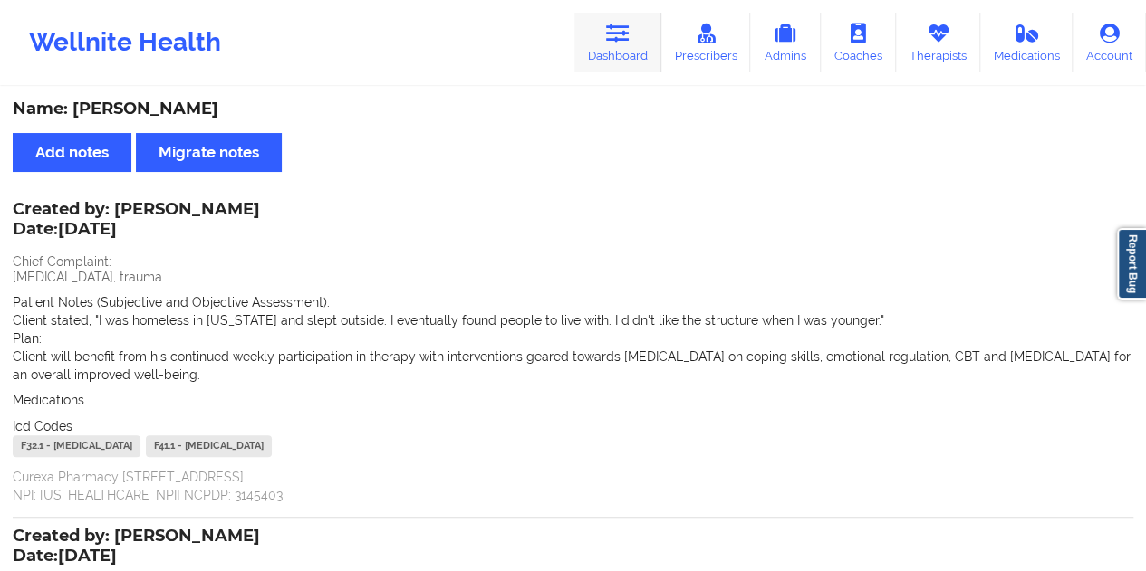
click at [619, 72] on link "Dashboard" at bounding box center [617, 43] width 87 height 60
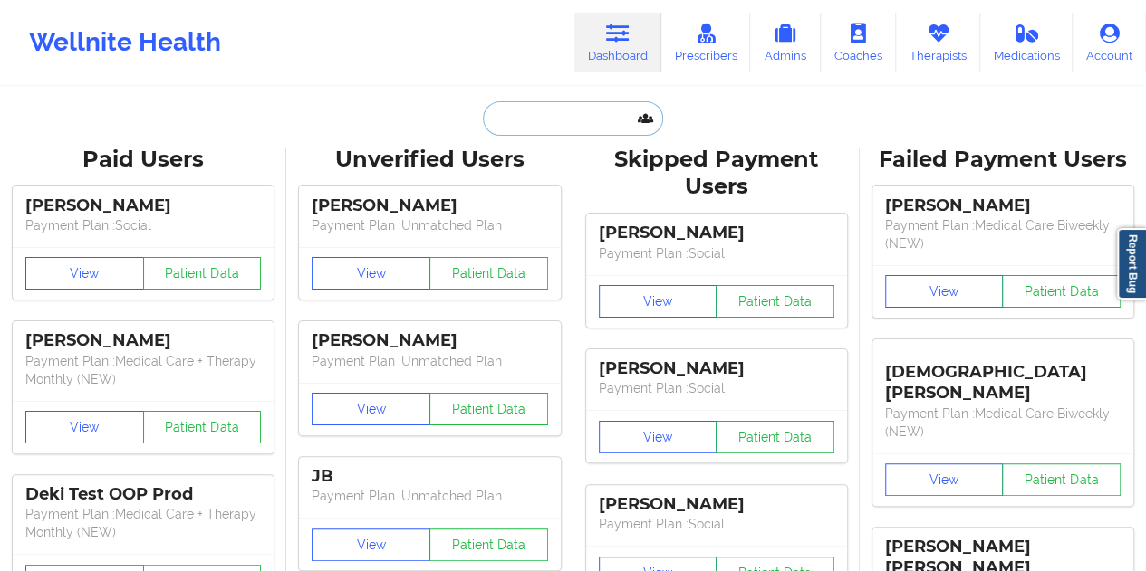
click at [571, 113] on input "text" at bounding box center [572, 118] width 179 height 34
paste input "[EMAIL_ADDRESS][DOMAIN_NAME]"
type input "[EMAIL_ADDRESS][DOMAIN_NAME]"
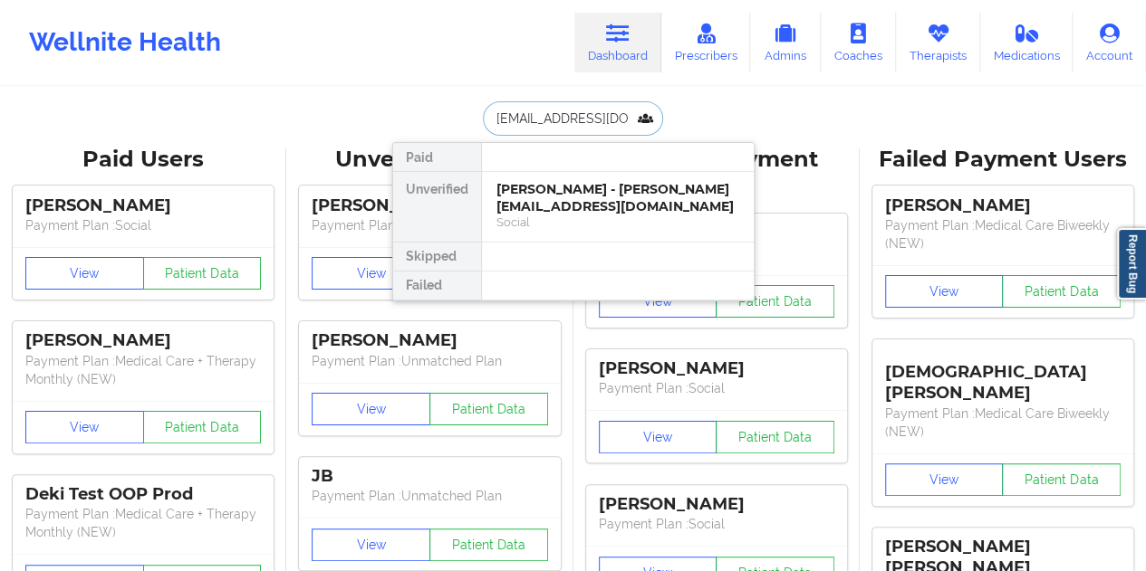
scroll to position [0, 5]
click at [583, 205] on div "[PERSON_NAME] - [EMAIL_ADDRESS][DOMAIN_NAME]" at bounding box center [617, 198] width 243 height 34
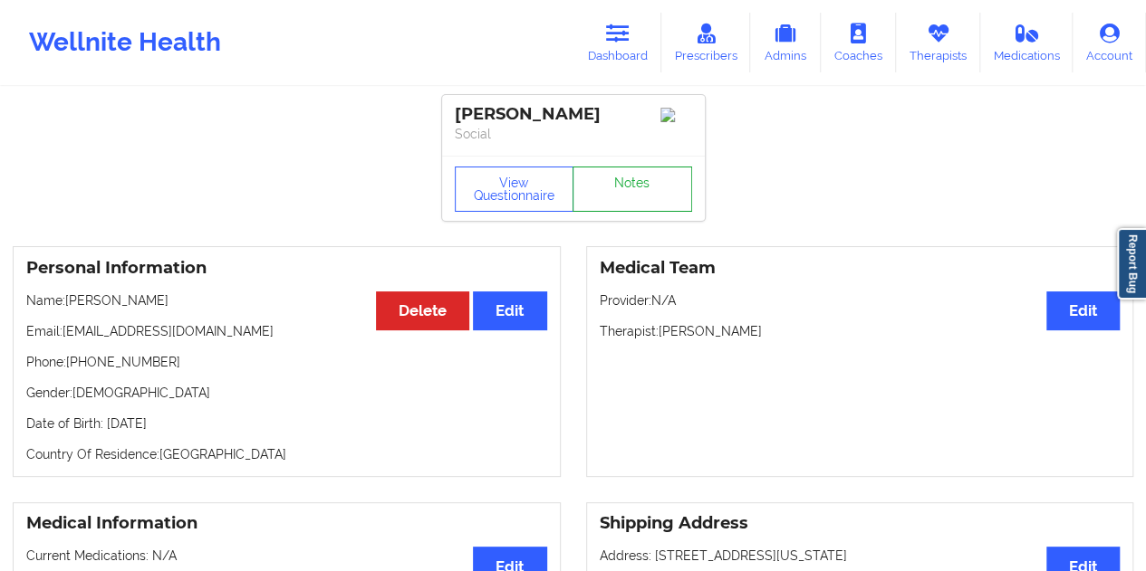
click at [652, 178] on link "Notes" at bounding box center [632, 189] width 120 height 45
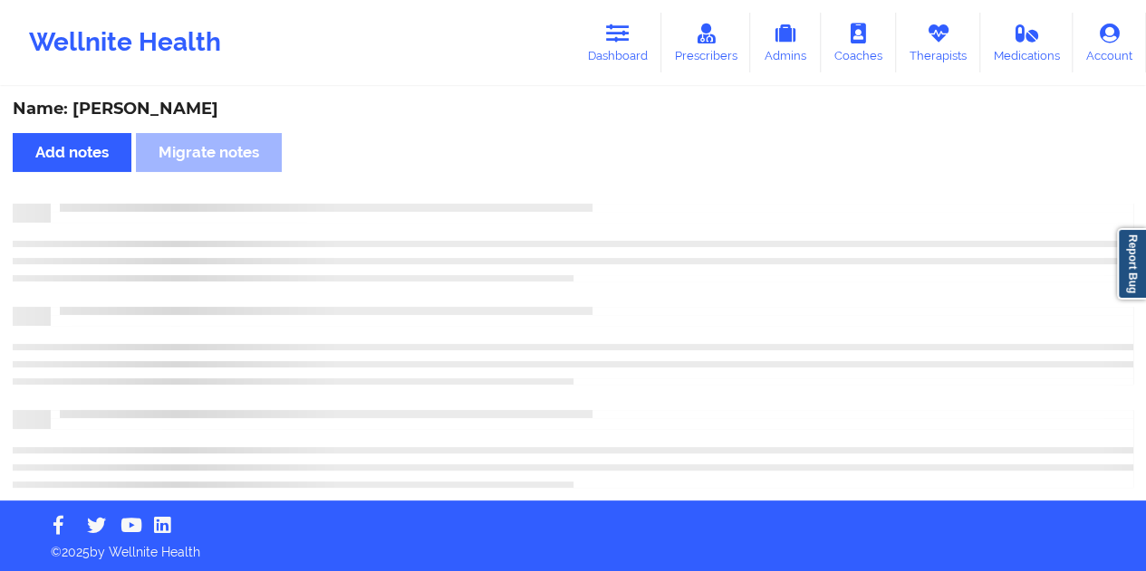
click at [200, 101] on div "Name: [PERSON_NAME]" at bounding box center [573, 109] width 1120 height 21
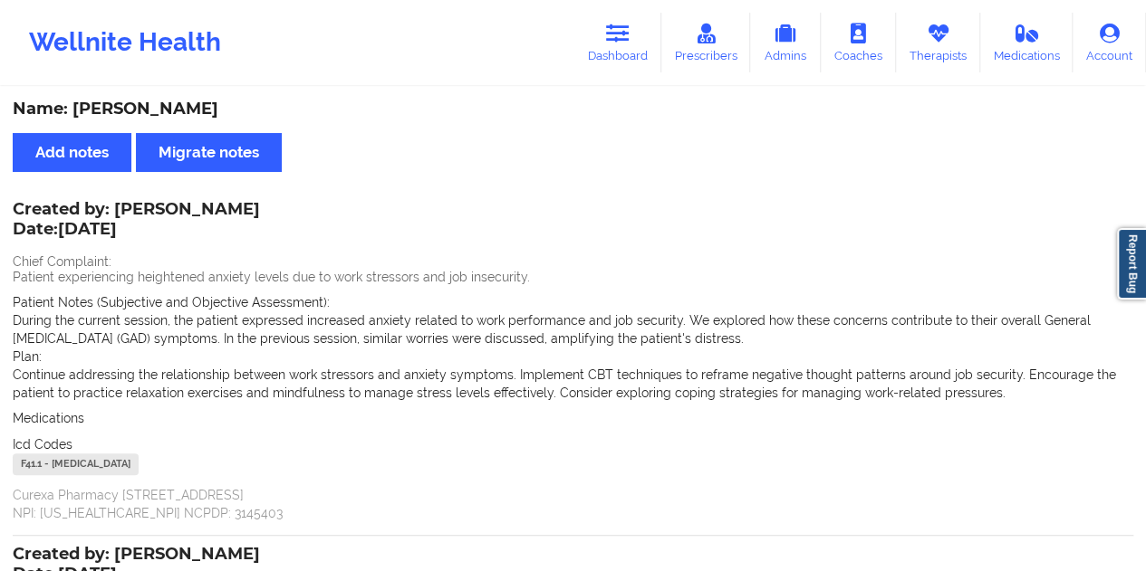
drag, startPoint x: 612, startPoint y: 23, endPoint x: 591, endPoint y: 77, distance: 58.2
click at [612, 24] on icon at bounding box center [618, 34] width 24 height 20
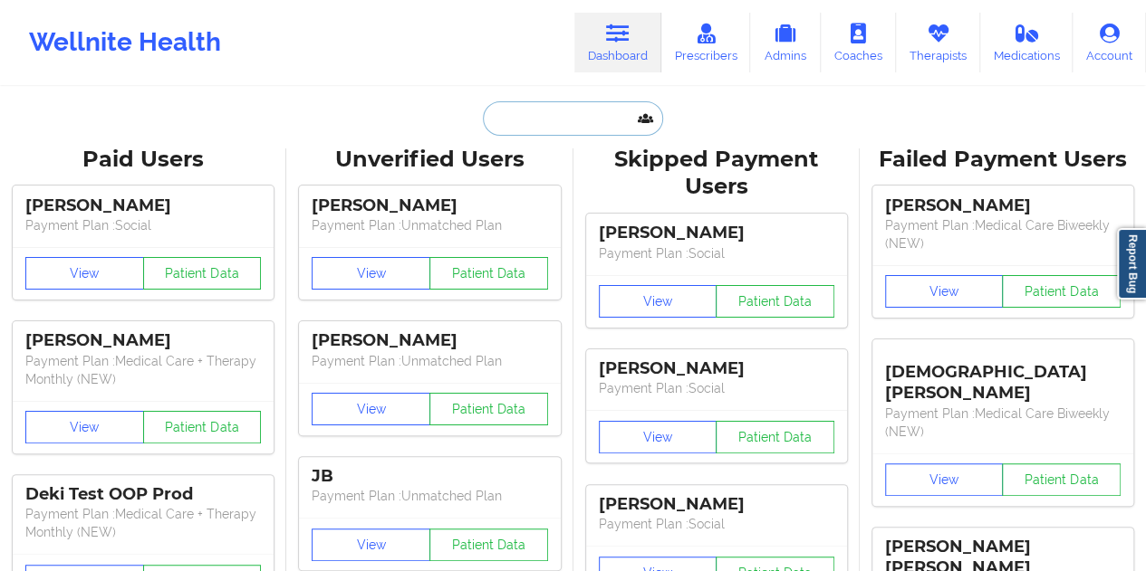
click at [561, 113] on input "text" at bounding box center [572, 118] width 179 height 34
paste input "[PERSON_NAME][EMAIL_ADDRESS][DOMAIN_NAME]"
type input "[PERSON_NAME][EMAIL_ADDRESS][DOMAIN_NAME]"
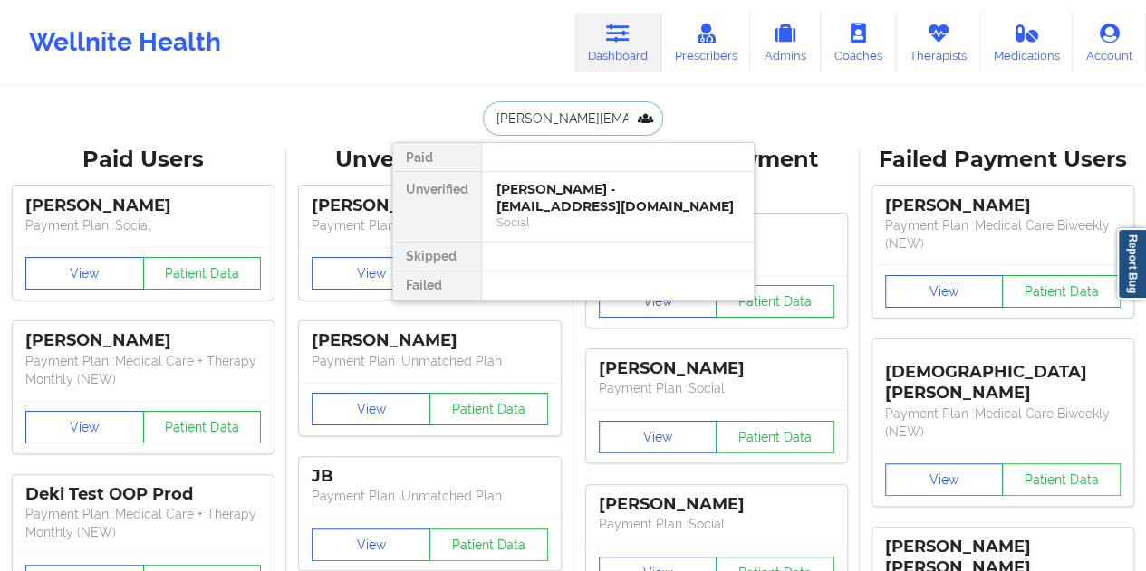
scroll to position [0, 9]
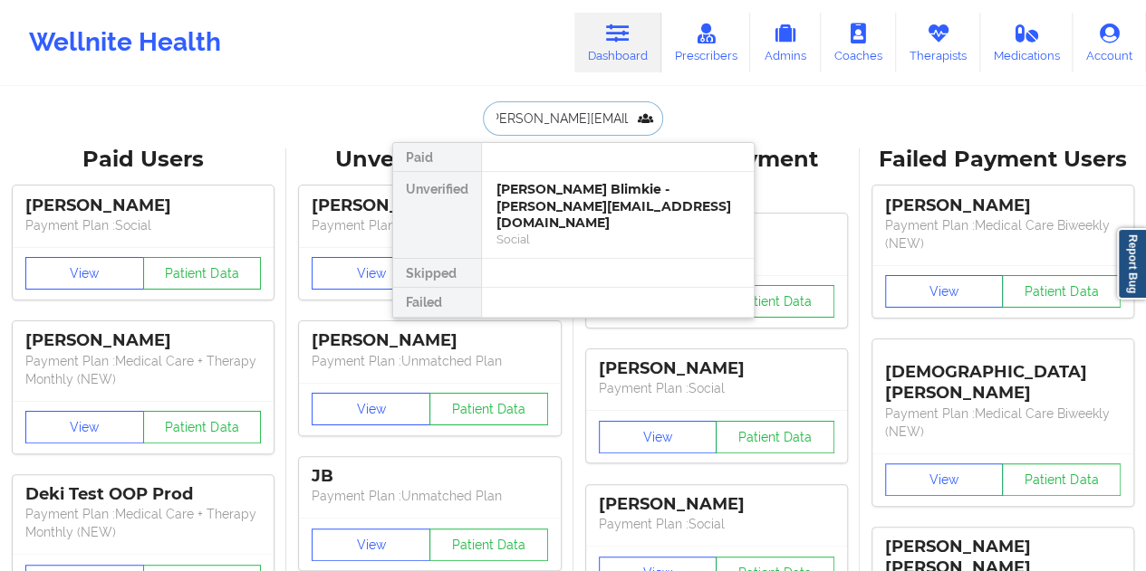
click at [594, 207] on div "[PERSON_NAME] Blimkie - [PERSON_NAME][EMAIL_ADDRESS][DOMAIN_NAME]" at bounding box center [617, 206] width 243 height 51
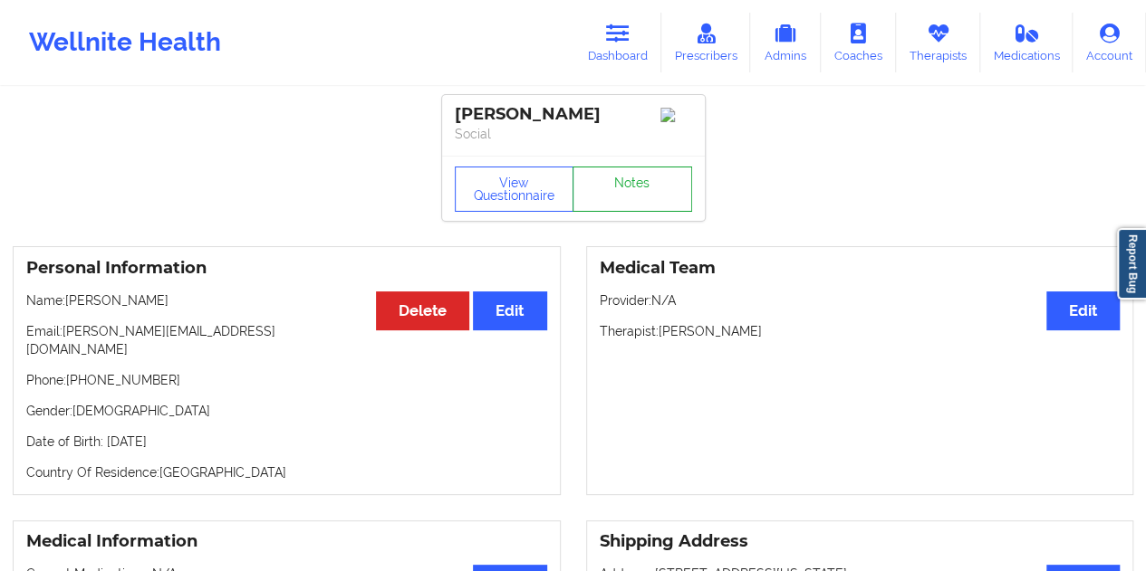
click at [594, 207] on link "Notes" at bounding box center [632, 189] width 120 height 45
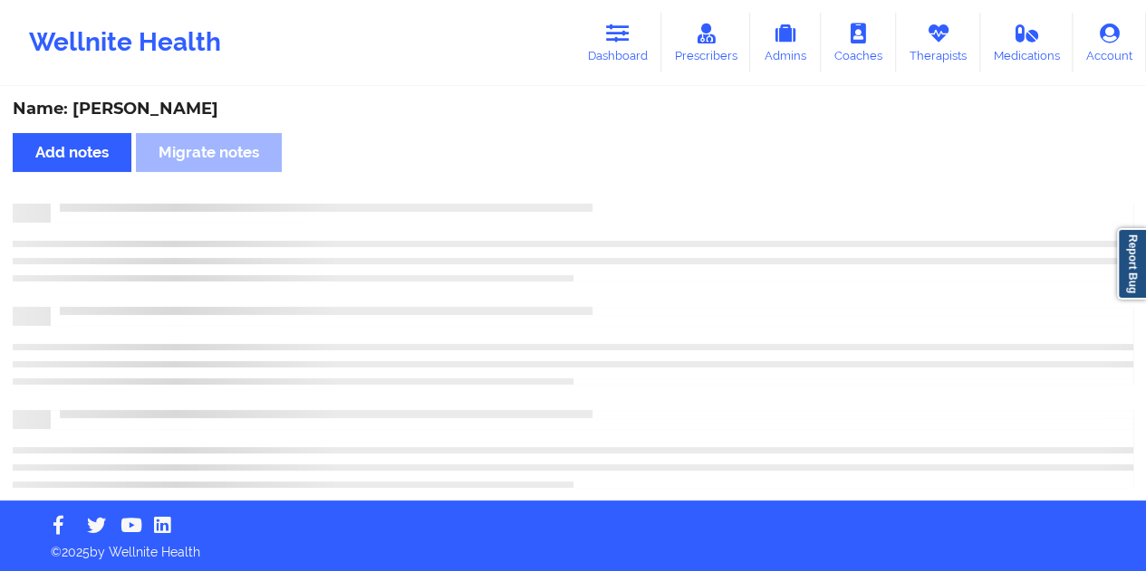
click at [181, 106] on div "Name: [PERSON_NAME]" at bounding box center [573, 109] width 1120 height 21
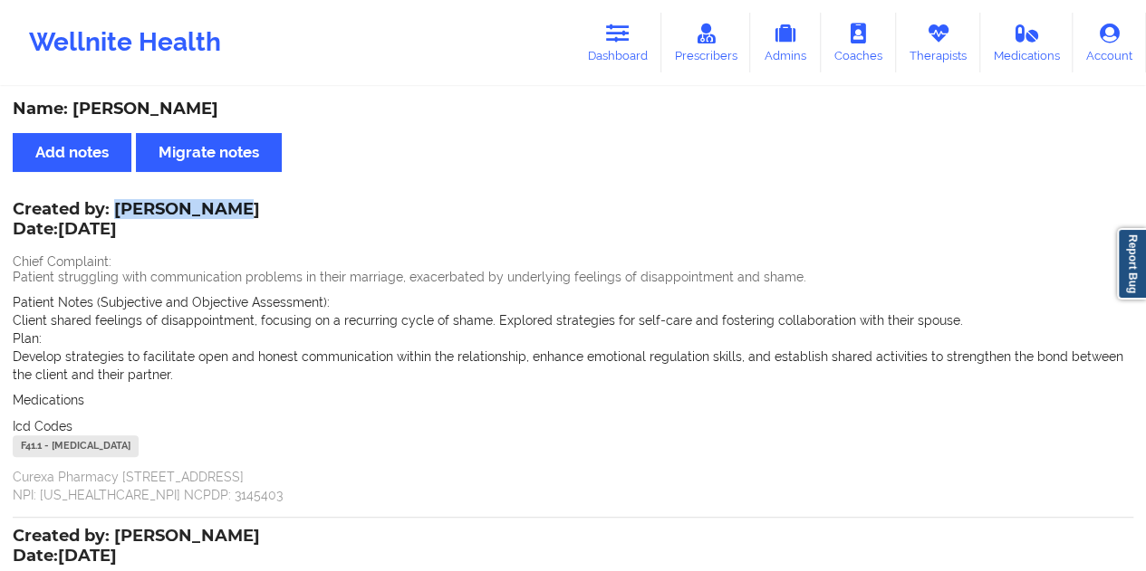
drag, startPoint x: 114, startPoint y: 204, endPoint x: 221, endPoint y: 205, distance: 106.9
click at [221, 205] on div "Created by: [PERSON_NAME] Date: [DATE]" at bounding box center [136, 221] width 247 height 42
drag, startPoint x: 634, startPoint y: 61, endPoint x: 610, endPoint y: 82, distance: 32.0
click at [634, 61] on link "Dashboard" at bounding box center [617, 43] width 87 height 60
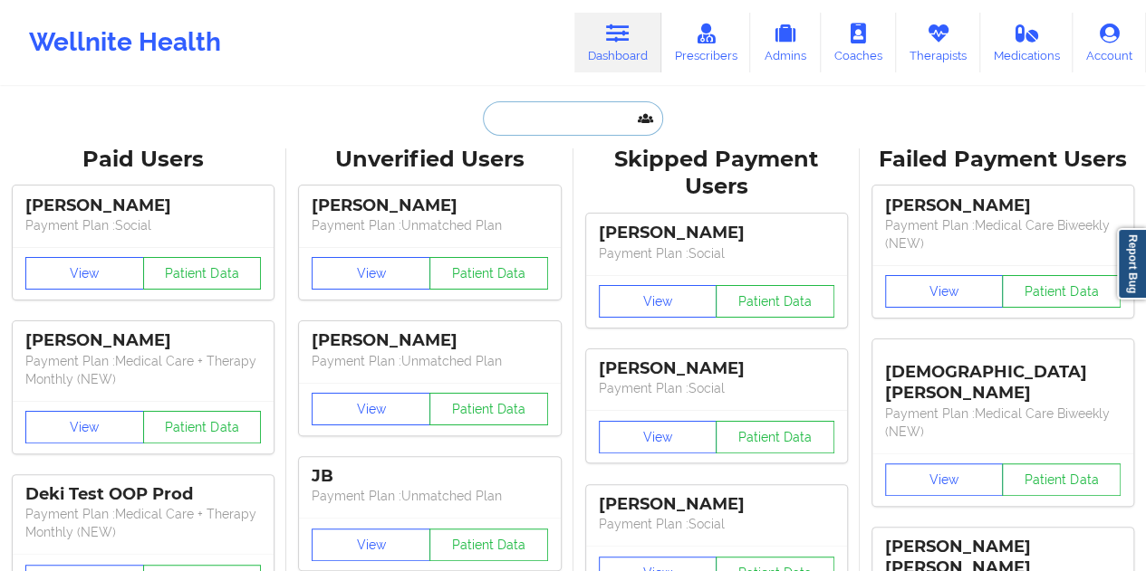
click at [545, 110] on input "text" at bounding box center [572, 118] width 179 height 34
paste input "[EMAIL_ADDRESS][DOMAIN_NAME]"
type input "[EMAIL_ADDRESS][DOMAIN_NAME]"
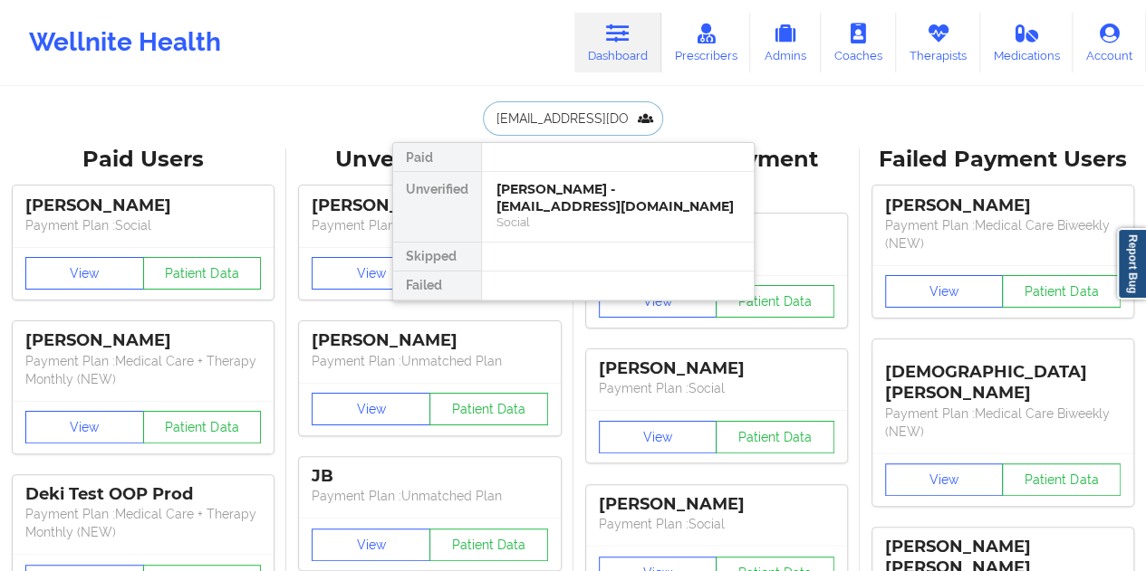
click at [574, 211] on div "[PERSON_NAME] - [EMAIL_ADDRESS][DOMAIN_NAME]" at bounding box center [617, 198] width 243 height 34
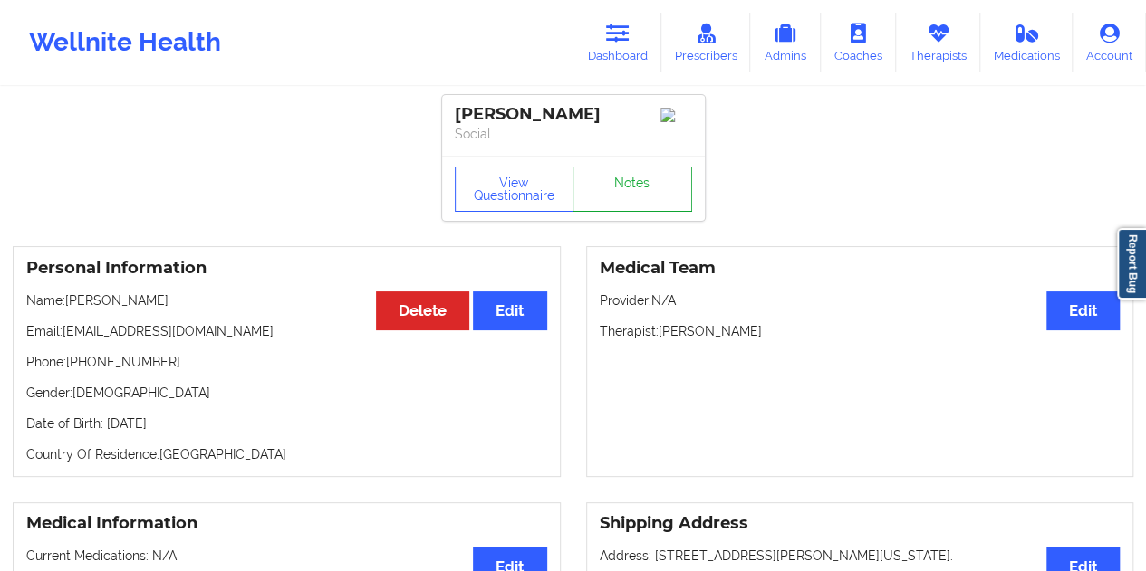
click at [607, 196] on link "Notes" at bounding box center [632, 189] width 120 height 45
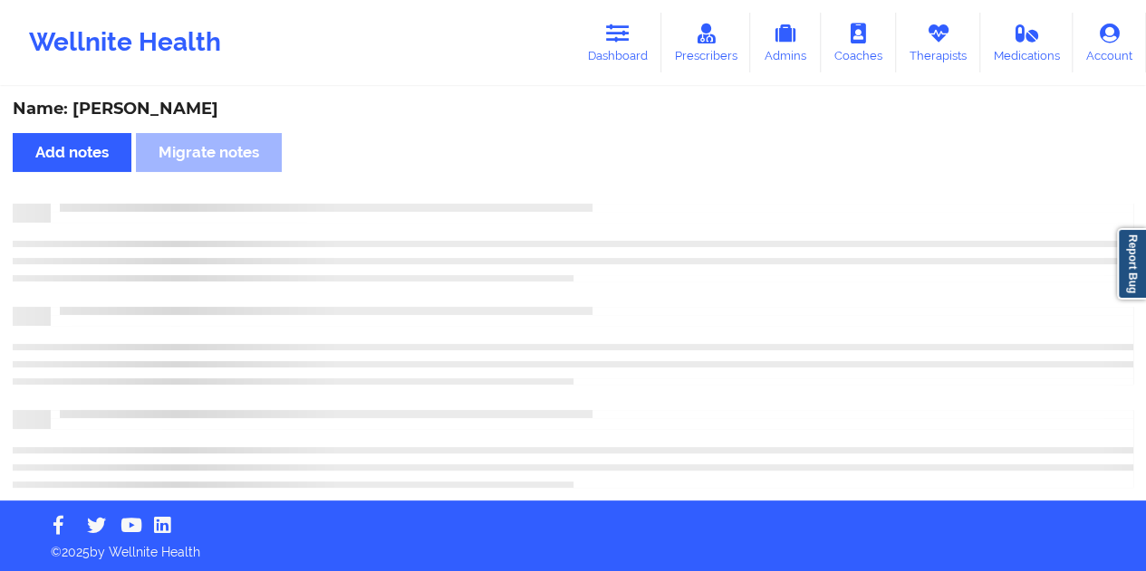
click at [208, 106] on div "Name: [PERSON_NAME]" at bounding box center [573, 109] width 1120 height 21
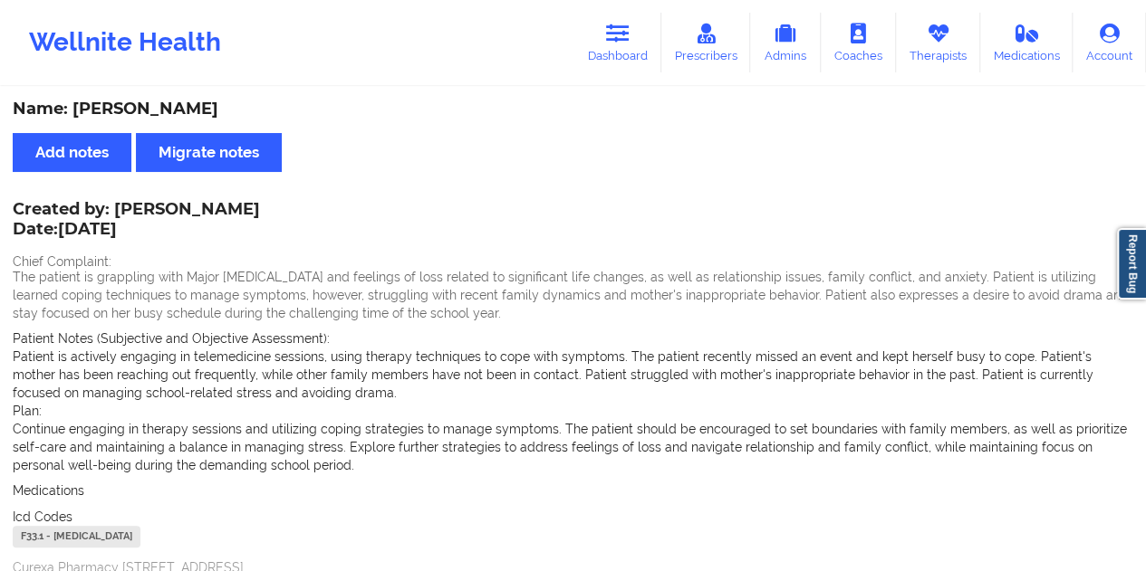
click at [533, 121] on div "Name: [PERSON_NAME] Add notes Migrate notes Created by: [PERSON_NAME] Date: [DA…" at bounding box center [573, 561] width 1146 height 944
click at [618, 53] on link "Dashboard" at bounding box center [617, 43] width 87 height 60
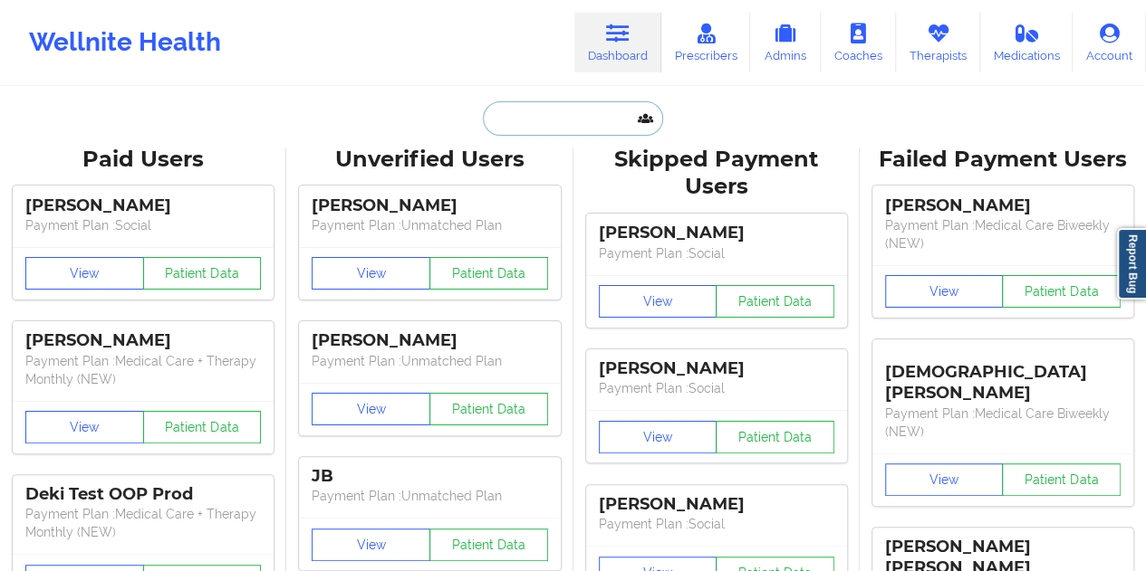
click at [582, 115] on input "text" at bounding box center [572, 118] width 179 height 34
paste input "[EMAIL_ADDRESS][DOMAIN_NAME]"
type input "[EMAIL_ADDRESS][DOMAIN_NAME]"
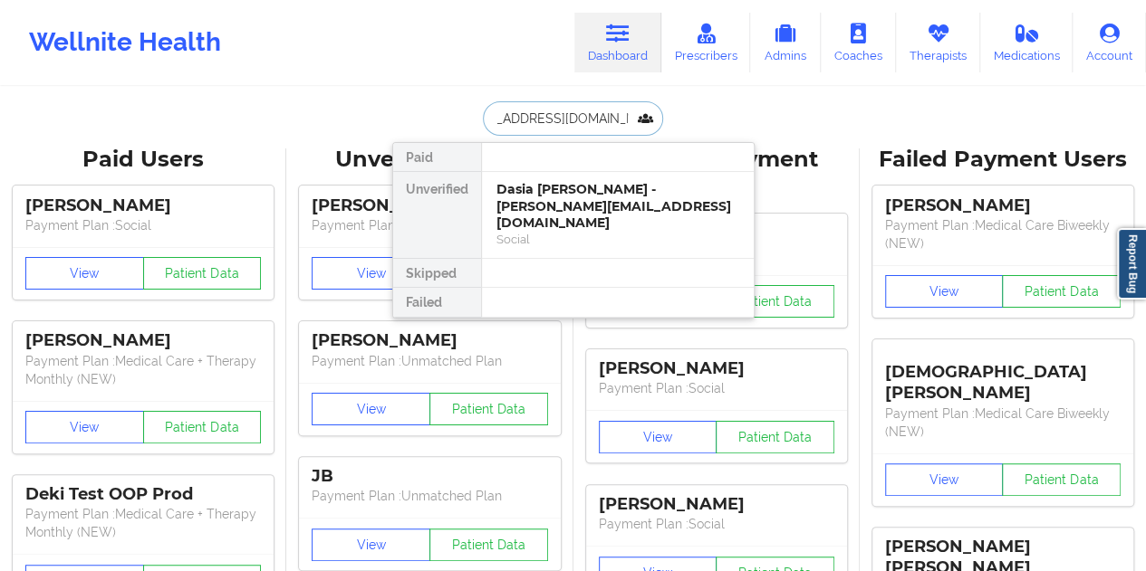
click at [584, 209] on div "Dasia [PERSON_NAME] - [PERSON_NAME][EMAIL_ADDRESS][DOMAIN_NAME]" at bounding box center [617, 206] width 243 height 51
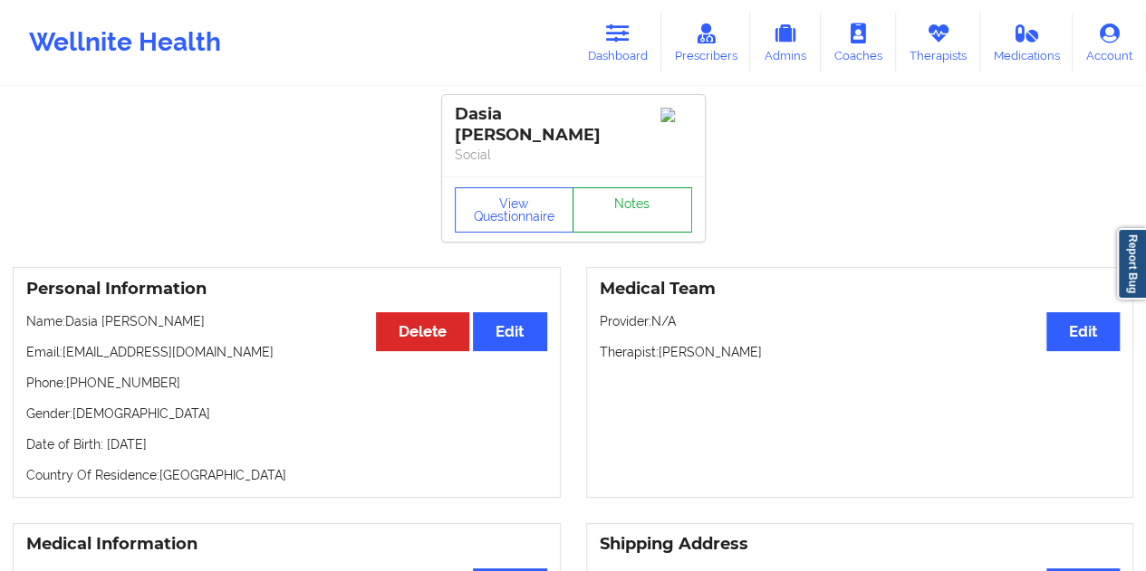
click at [616, 197] on link "Notes" at bounding box center [632, 209] width 120 height 45
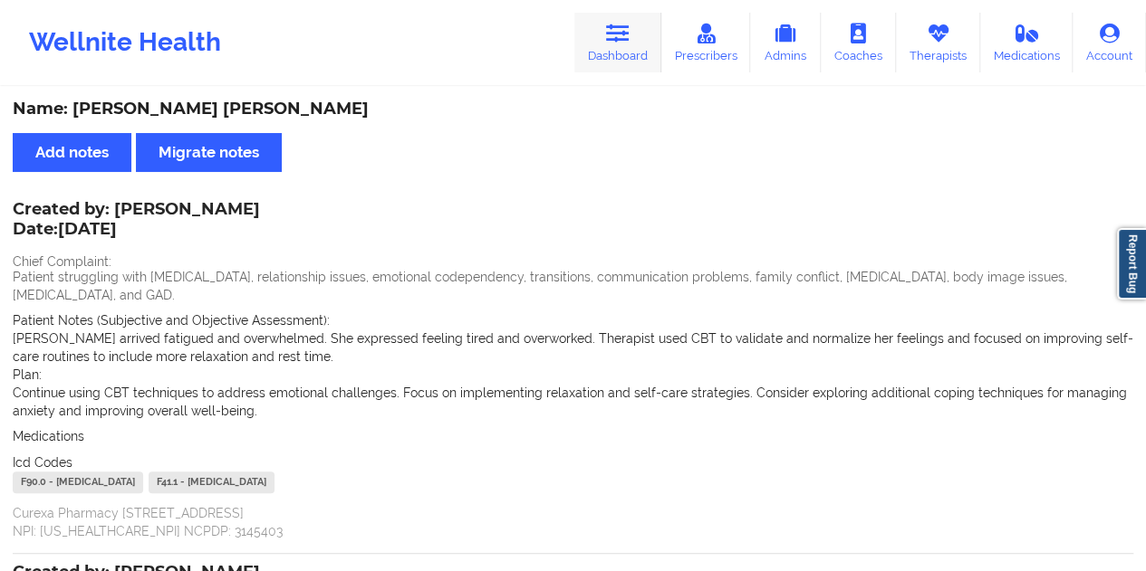
click at [643, 59] on link "Dashboard" at bounding box center [617, 43] width 87 height 60
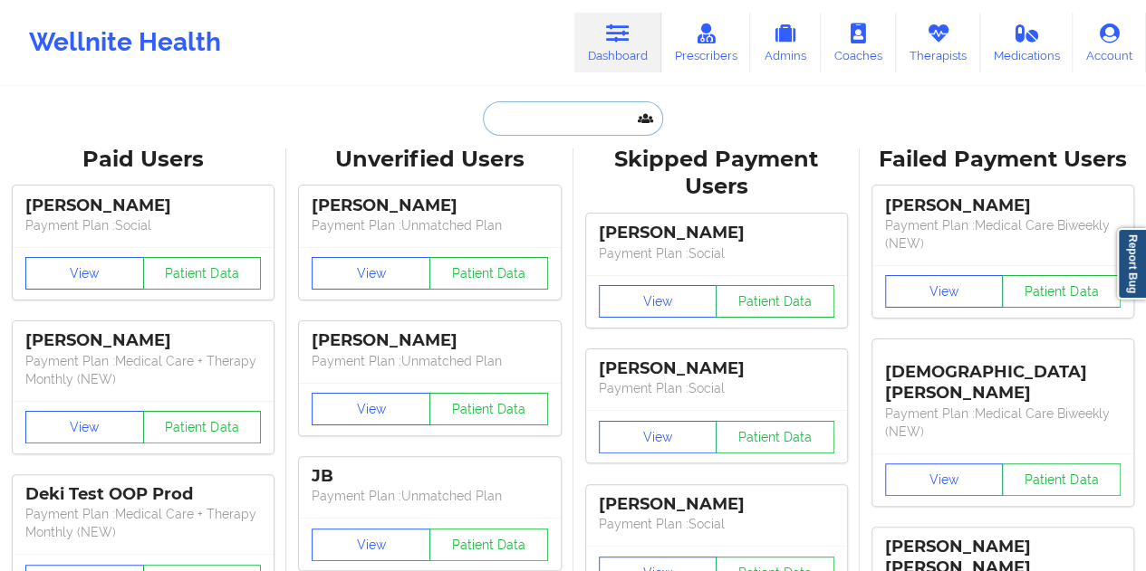
click at [565, 107] on input "text" at bounding box center [572, 118] width 179 height 34
paste input "[EMAIL_ADDRESS][DOMAIN_NAME]"
type input "[EMAIL_ADDRESS][DOMAIN_NAME]"
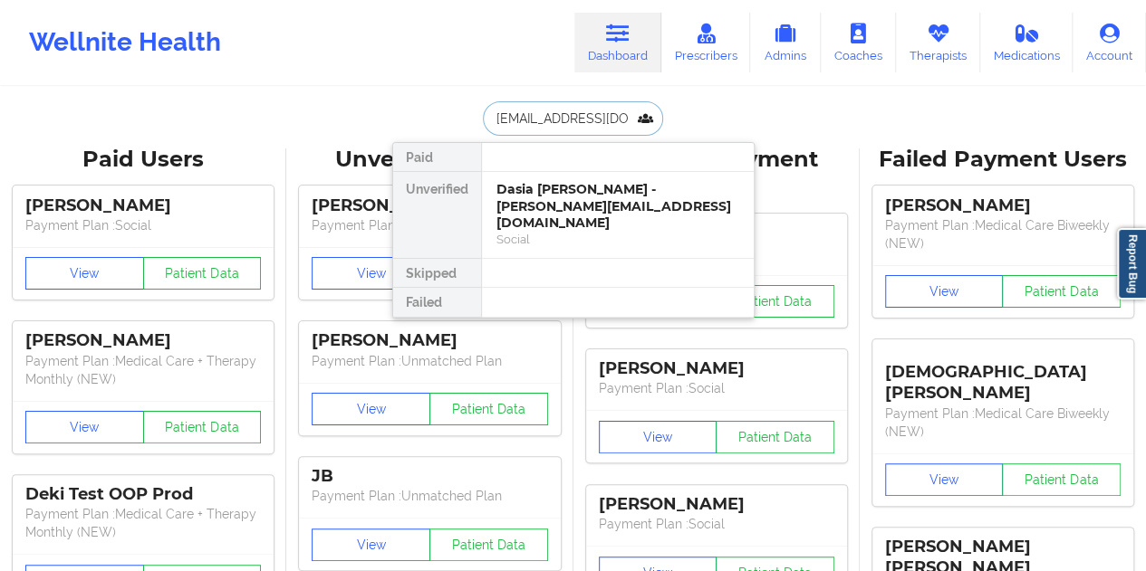
scroll to position [0, 11]
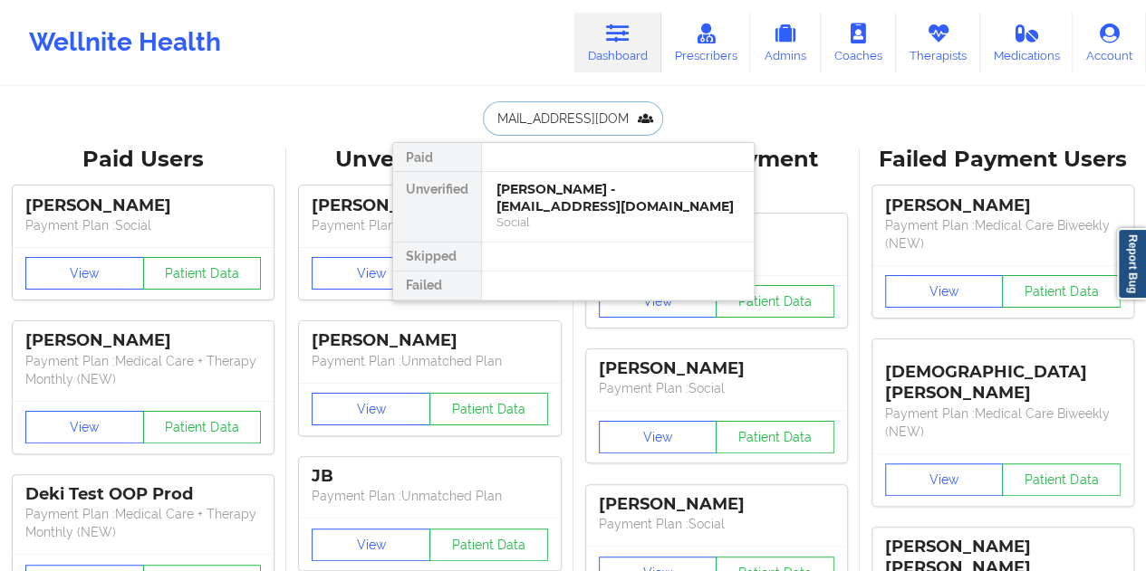
click at [621, 190] on div "[PERSON_NAME] - [EMAIL_ADDRESS][DOMAIN_NAME]" at bounding box center [617, 198] width 243 height 34
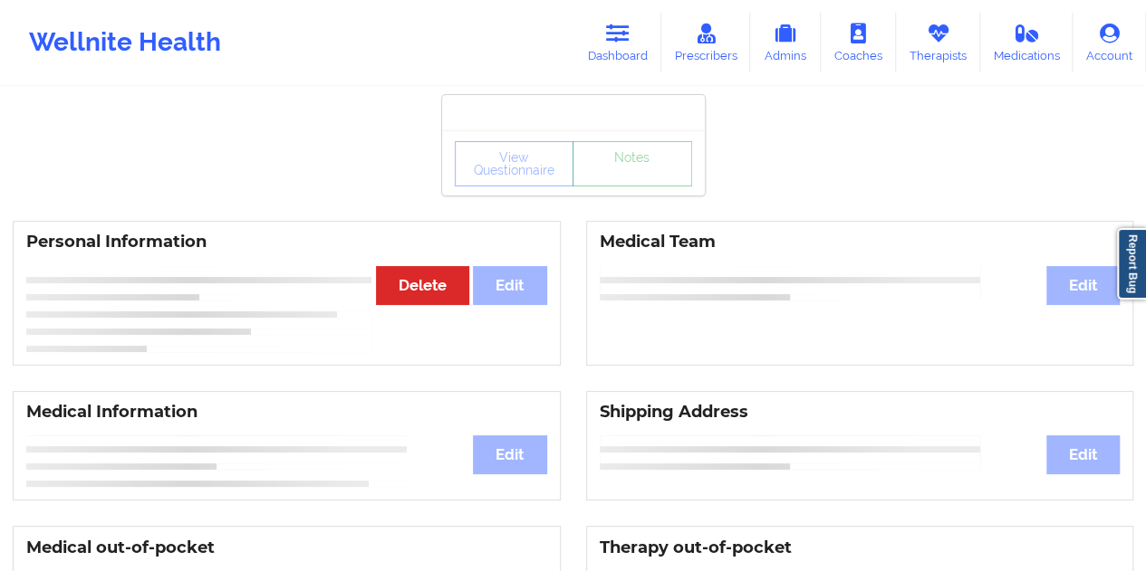
click at [622, 187] on link "Notes" at bounding box center [632, 163] width 120 height 45
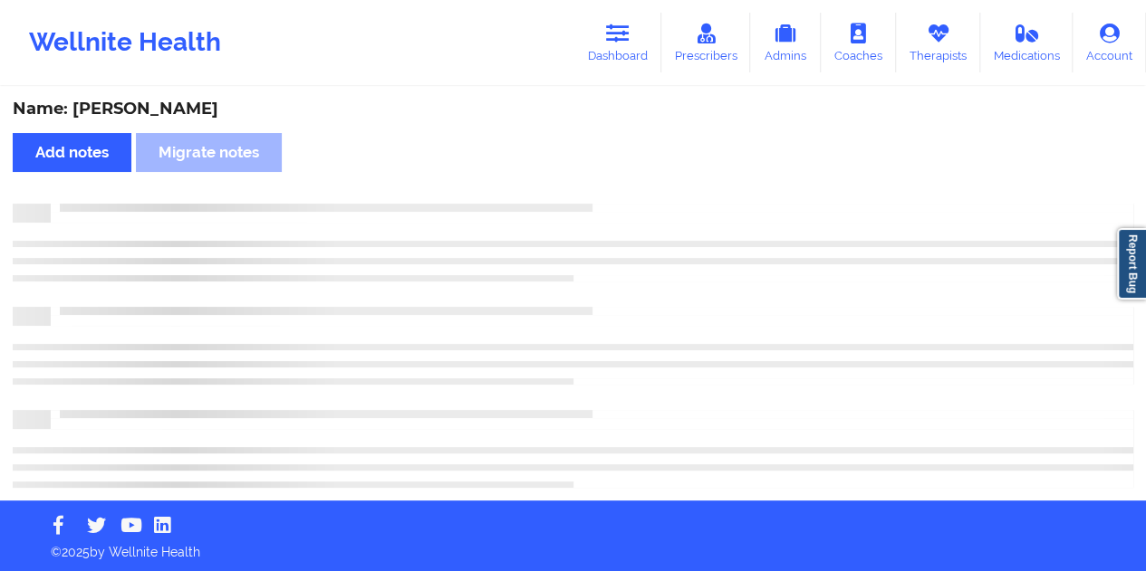
click at [178, 113] on div "Name: [PERSON_NAME]" at bounding box center [573, 109] width 1120 height 21
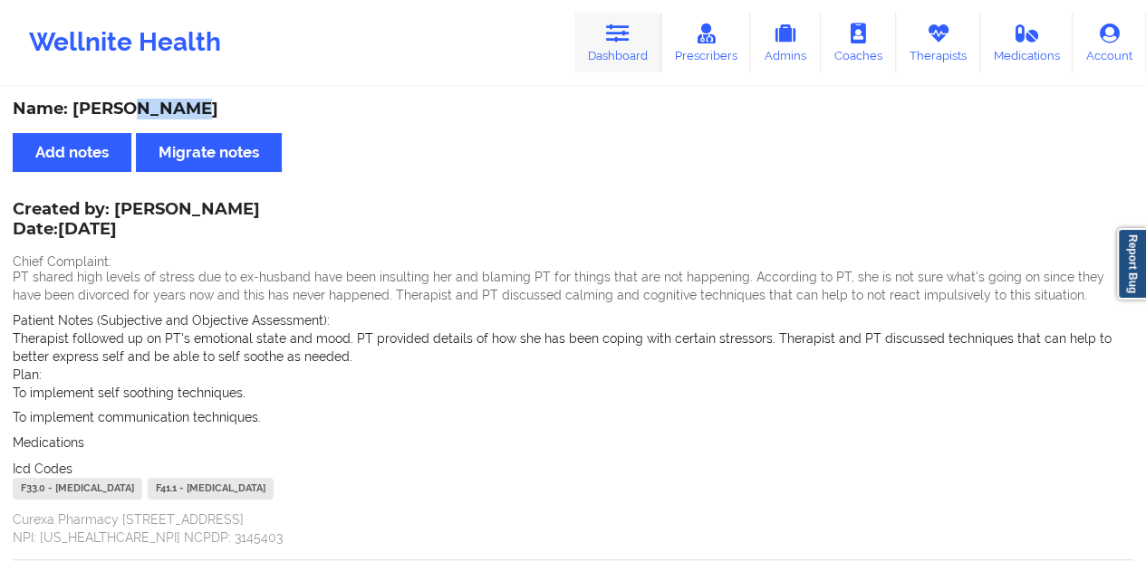
click at [641, 62] on link "Dashboard" at bounding box center [617, 43] width 87 height 60
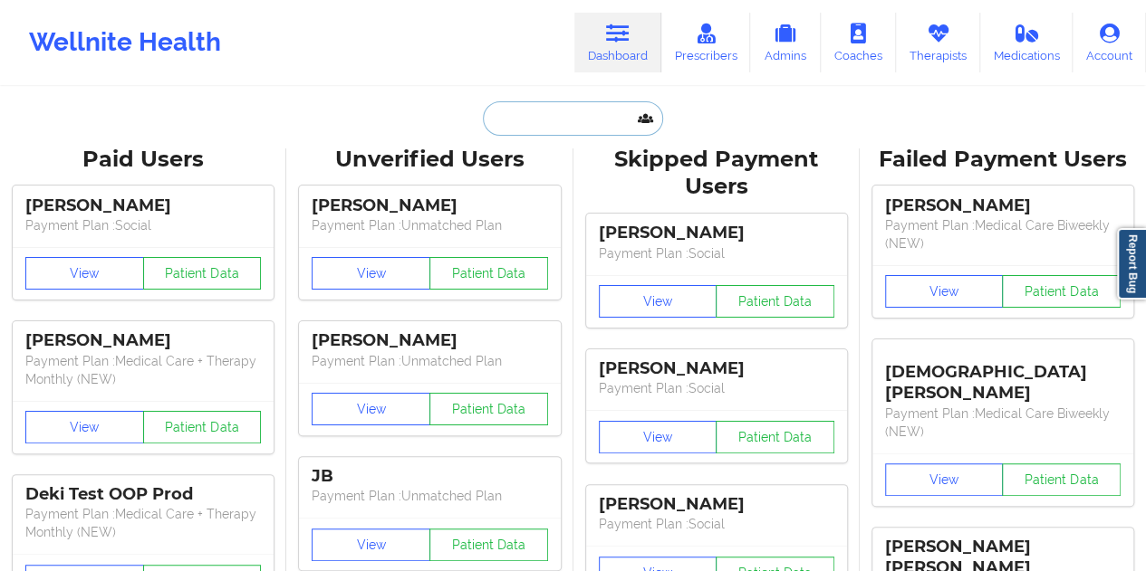
click at [542, 128] on input "text" at bounding box center [572, 118] width 179 height 34
paste input "[EMAIL_ADDRESS][DOMAIN_NAME]"
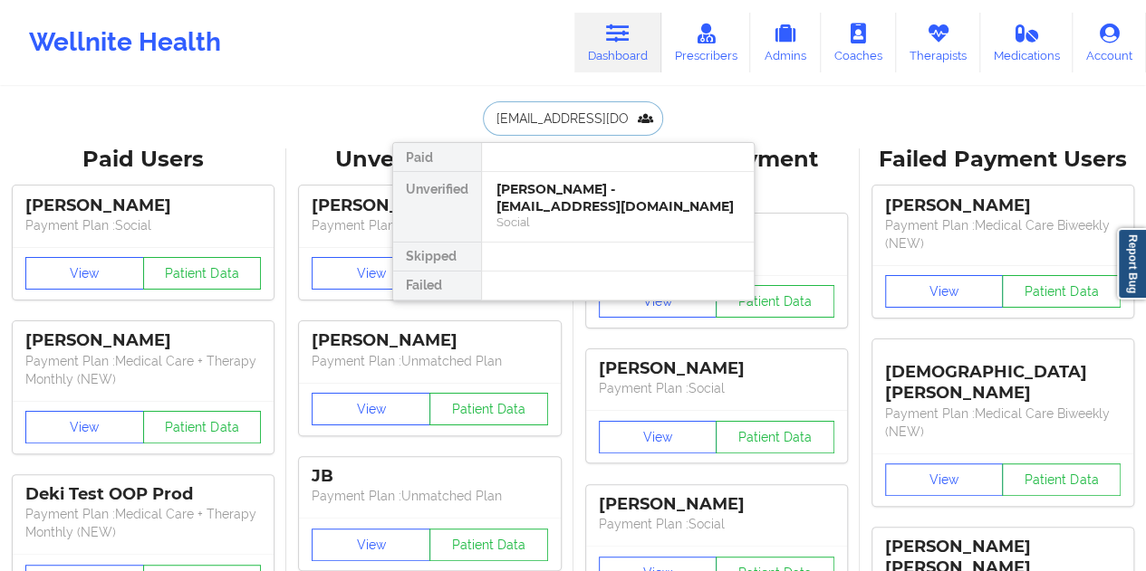
scroll to position [0, 27]
type input "[EMAIL_ADDRESS][DOMAIN_NAME]"
click at [567, 200] on div "[PERSON_NAME] - [EMAIL_ADDRESS][DOMAIN_NAME]" at bounding box center [617, 198] width 243 height 34
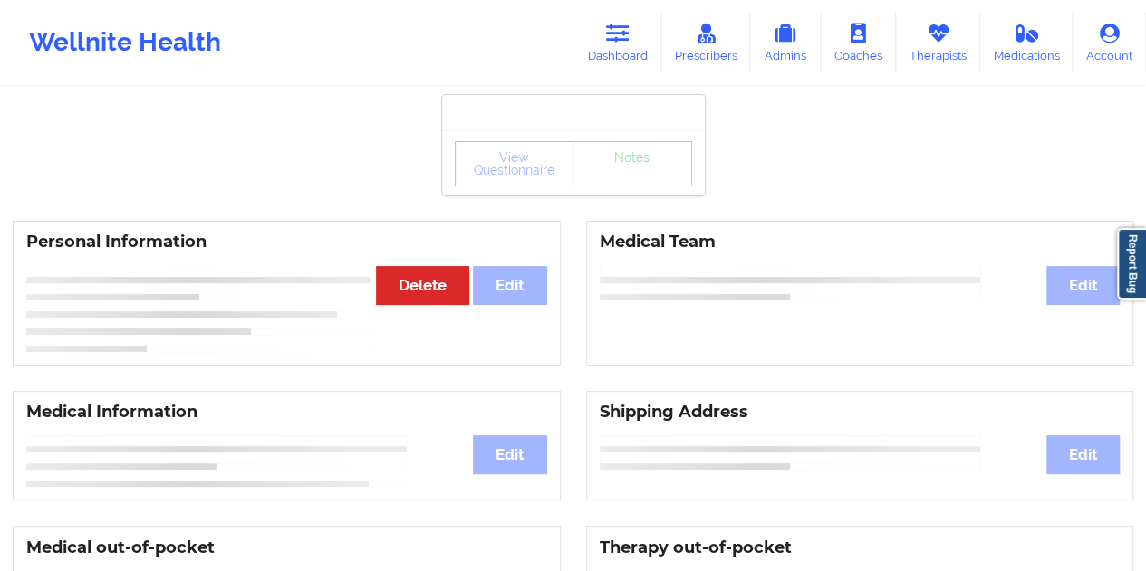
click at [631, 189] on div "View Questionnaire Notes" at bounding box center [573, 162] width 263 height 65
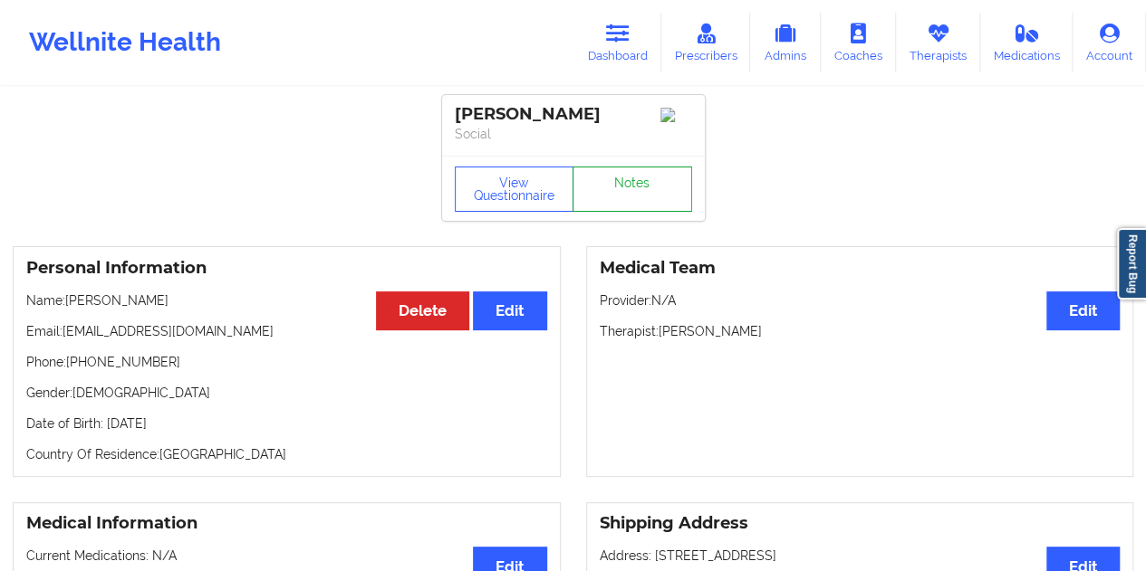
click at [632, 191] on link "Notes" at bounding box center [632, 189] width 120 height 45
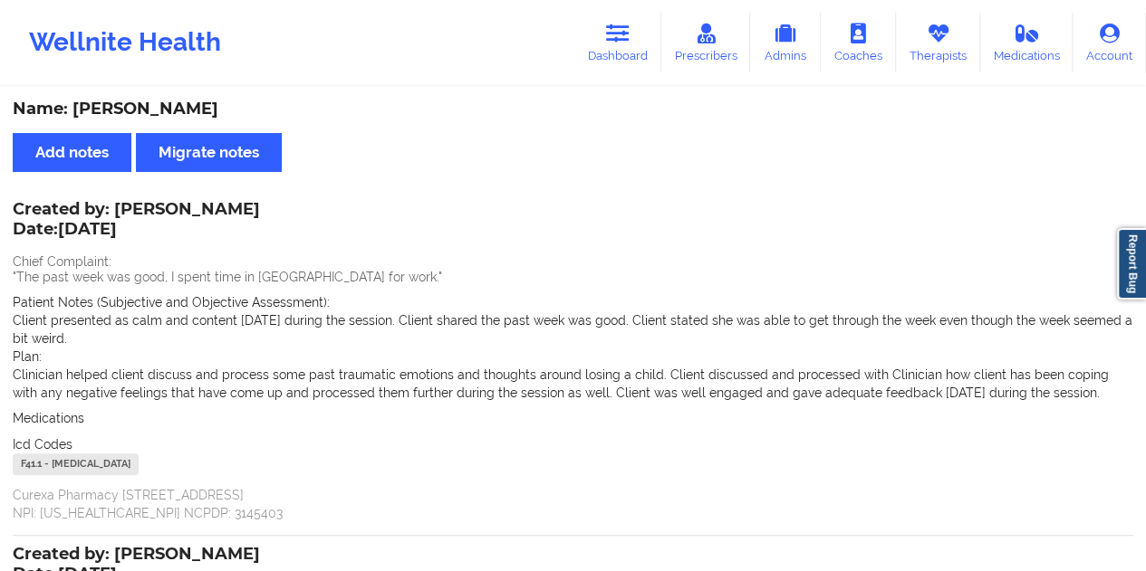
click at [162, 102] on div "Name: [PERSON_NAME]" at bounding box center [573, 109] width 1120 height 21
